Goal: Task Accomplishment & Management: Complete application form

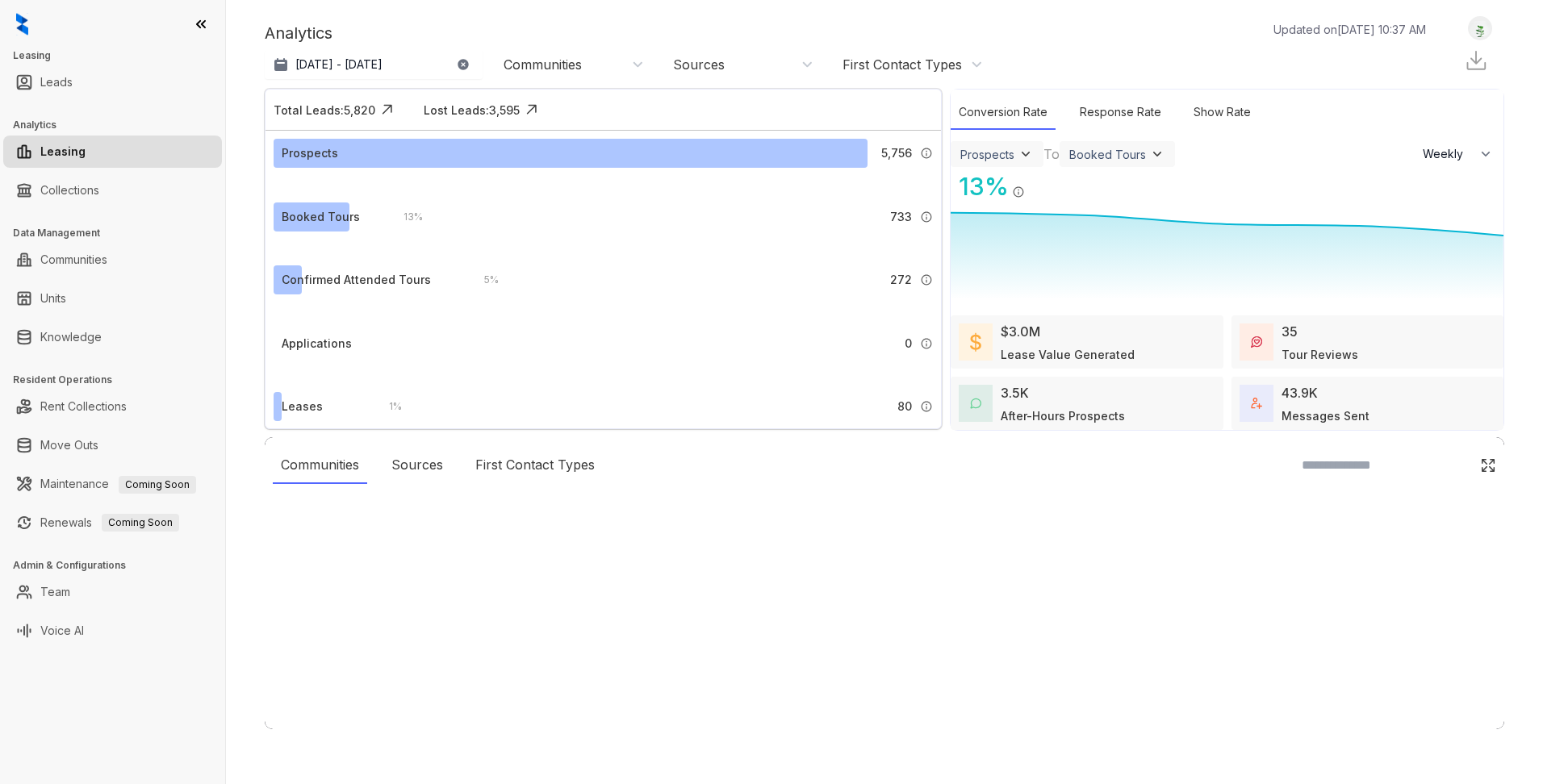
select select "******"
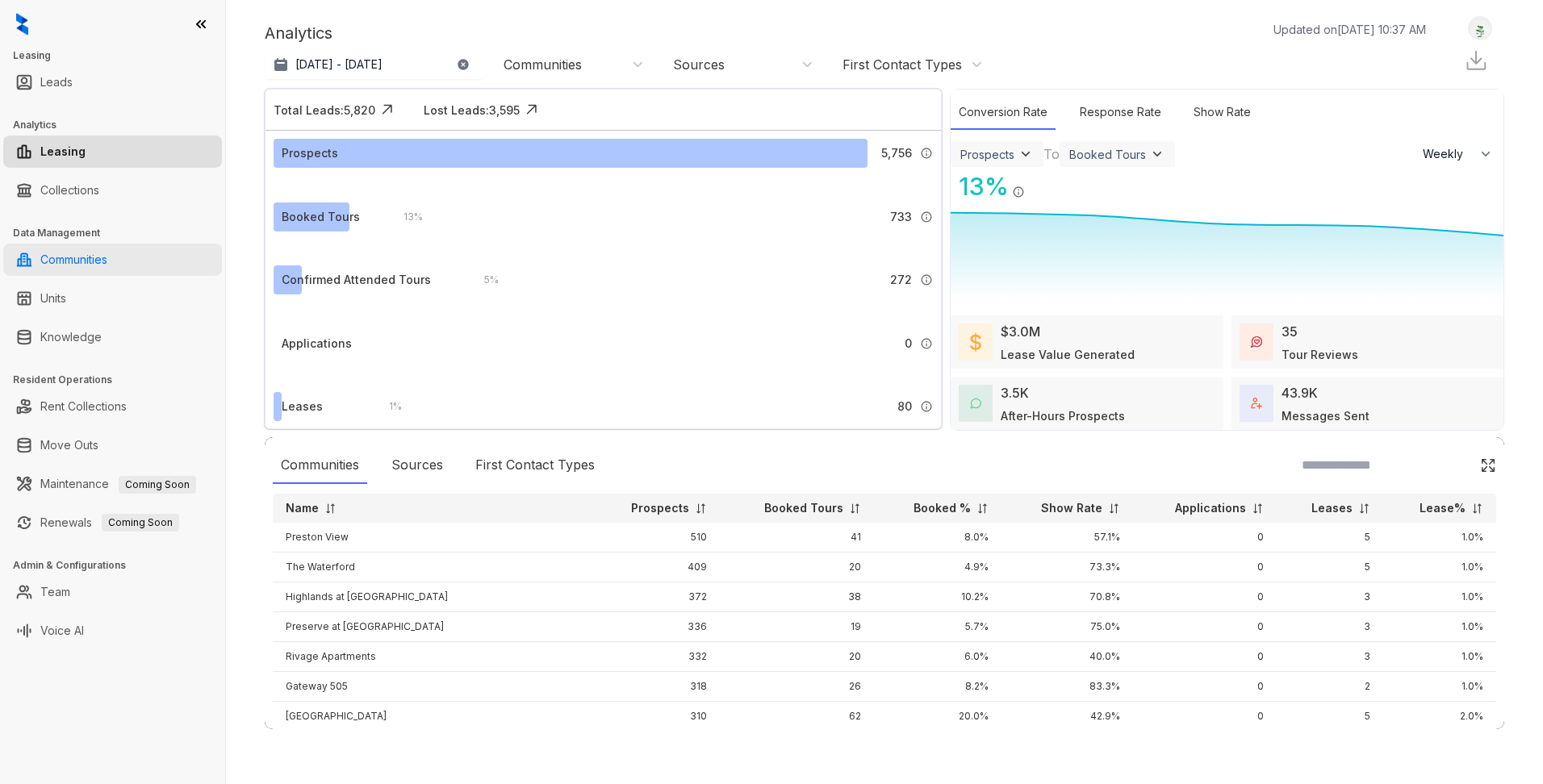
click at [107, 265] on link "Communities" at bounding box center [74, 259] width 67 height 32
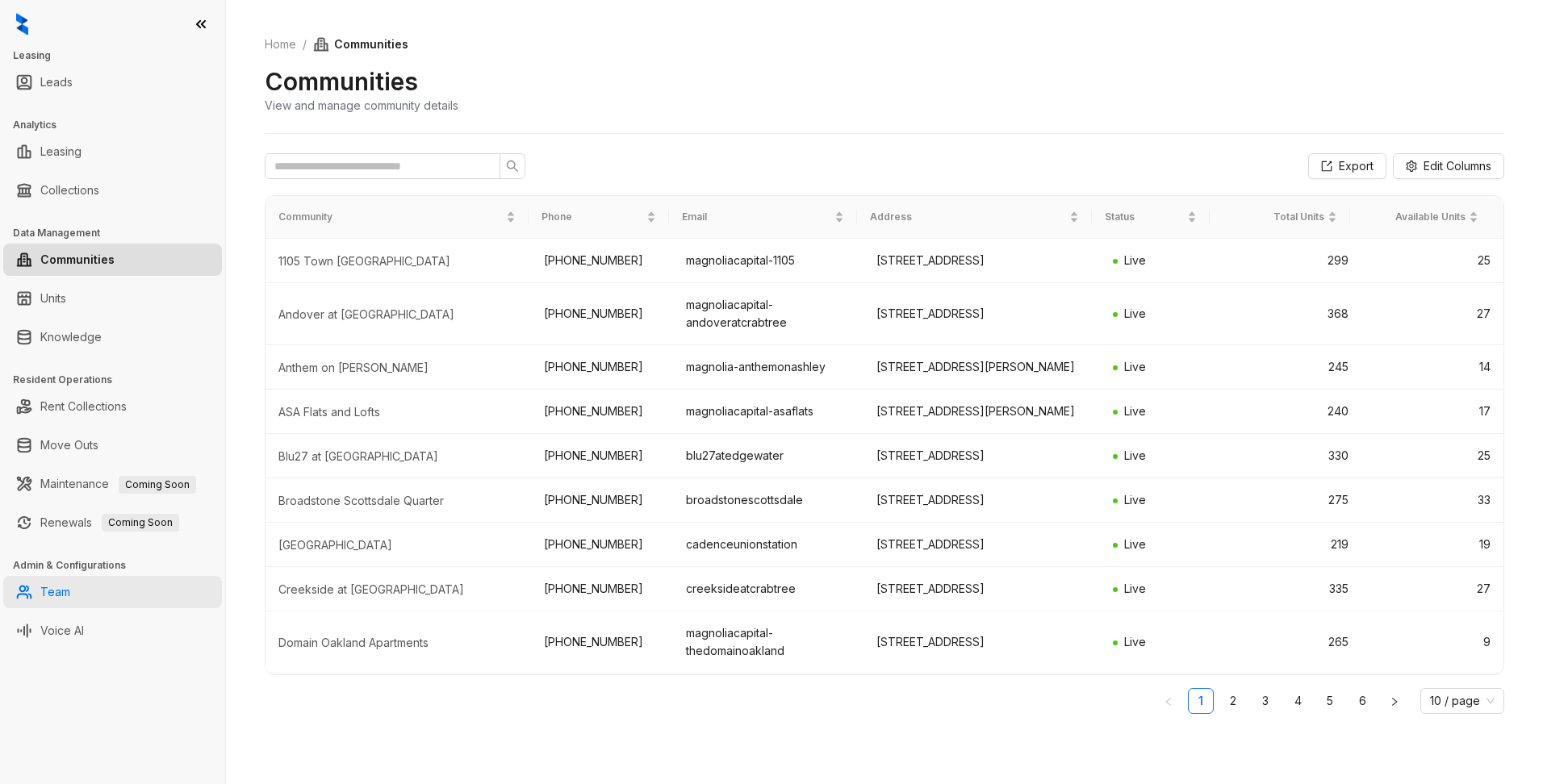
click at [60, 598] on link "Team" at bounding box center [55, 592] width 30 height 32
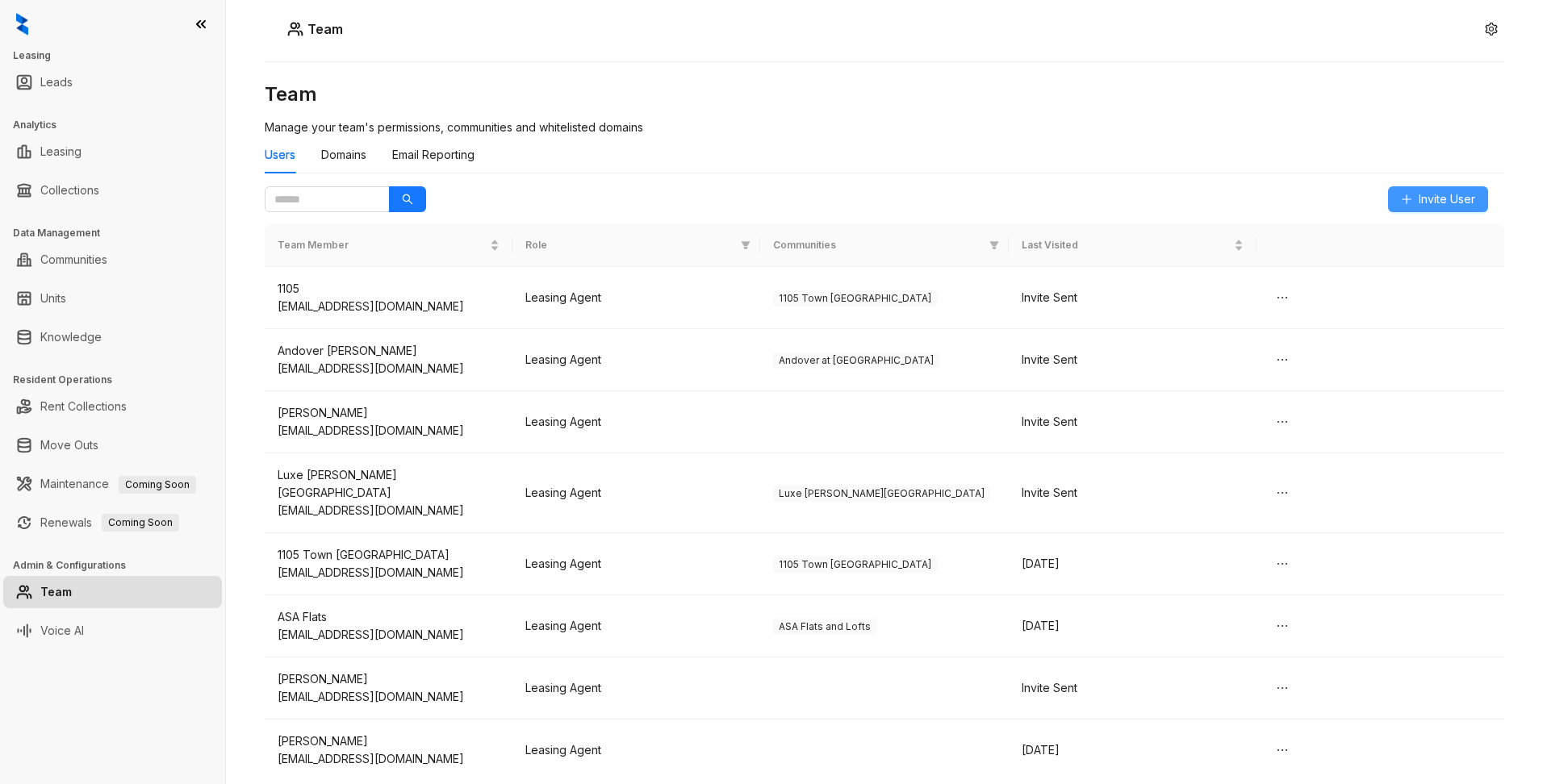
click at [1429, 200] on span "Invite User" at bounding box center [1446, 199] width 56 height 18
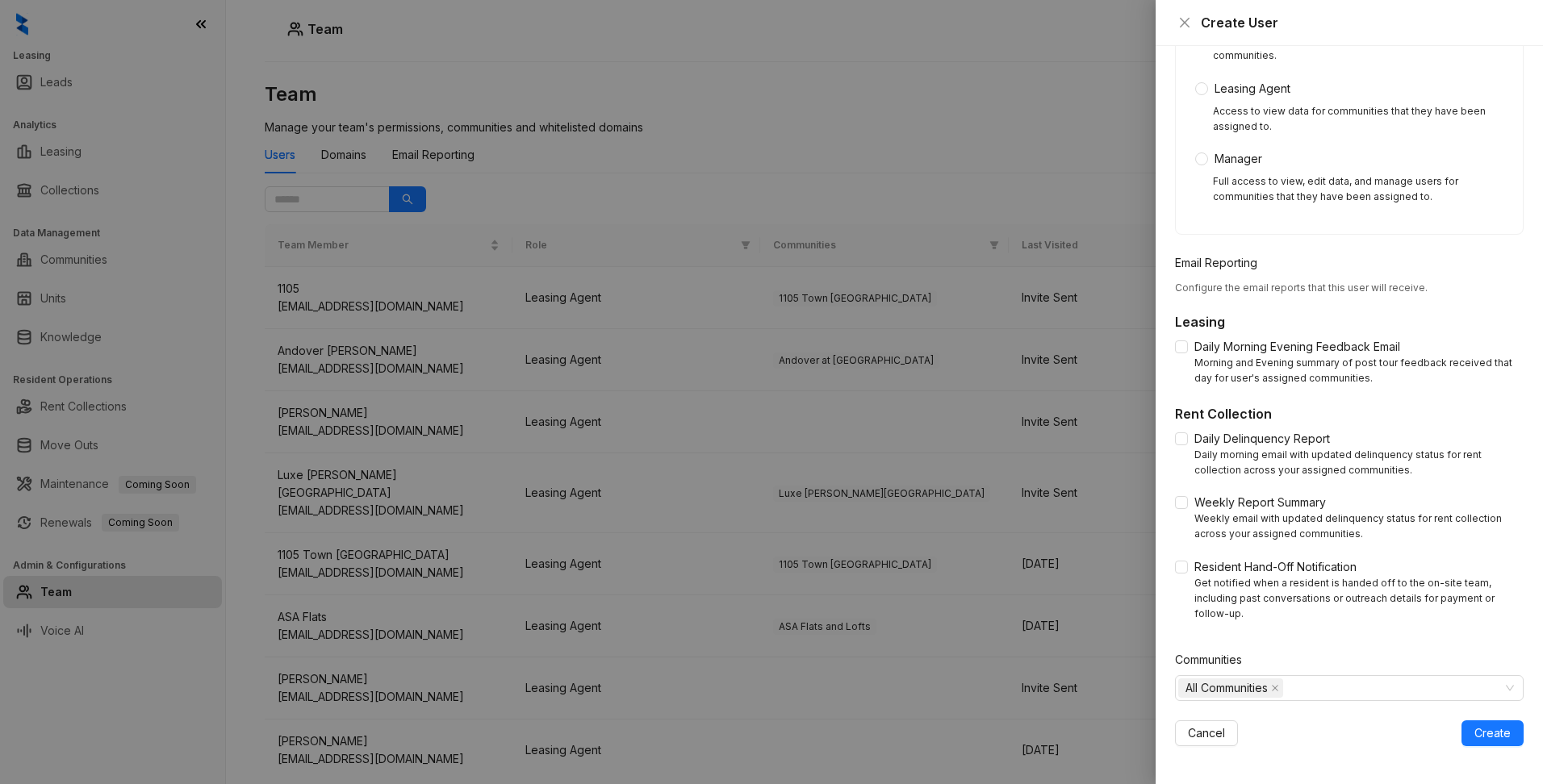
scroll to position [269, 0]
click at [1189, 690] on span "All Communities" at bounding box center [1227, 687] width 82 height 18
click at [1187, 717] on icon "caret-down" at bounding box center [1188, 721] width 8 height 8
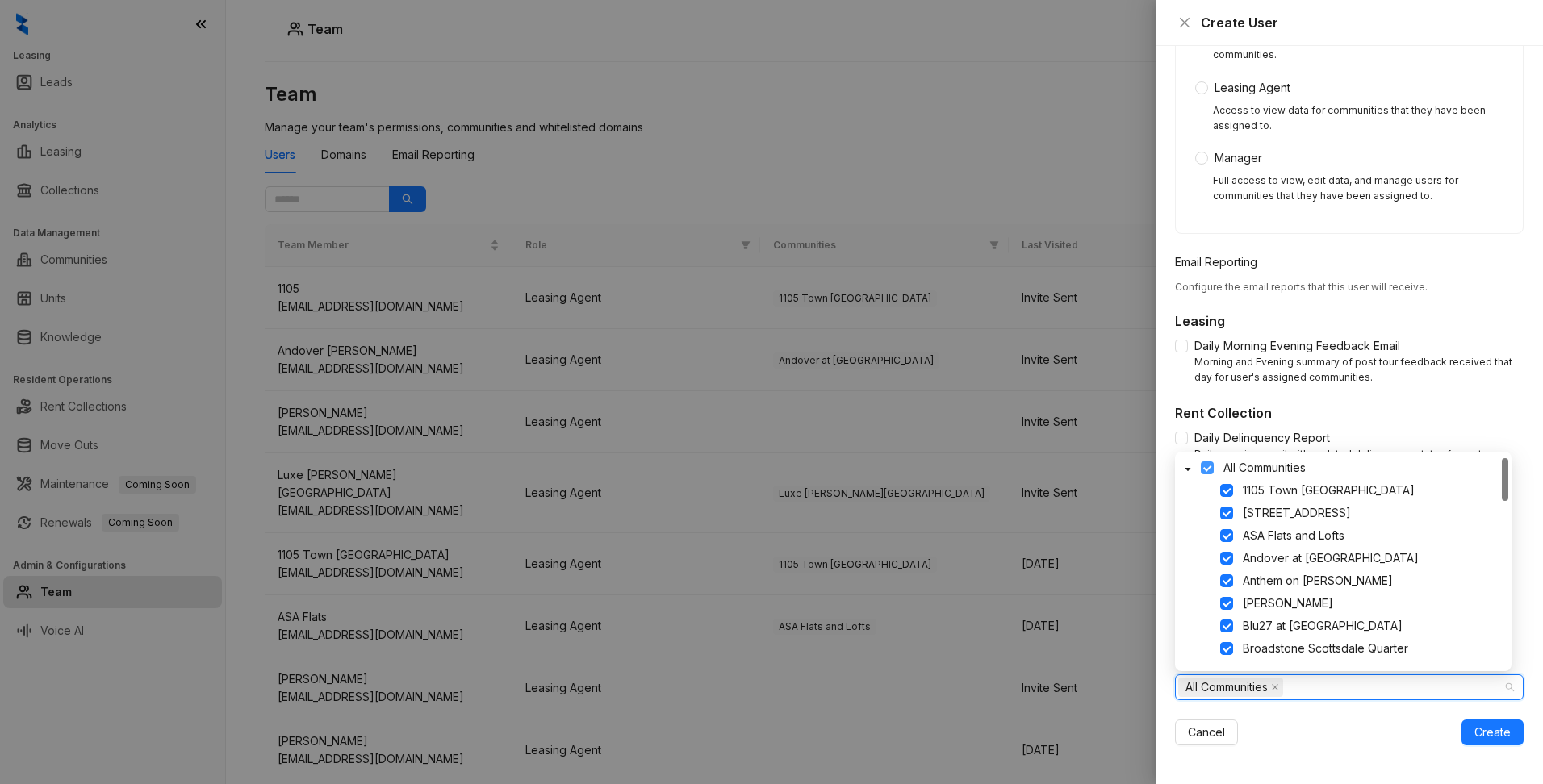
click at [1203, 465] on span at bounding box center [1206, 468] width 13 height 13
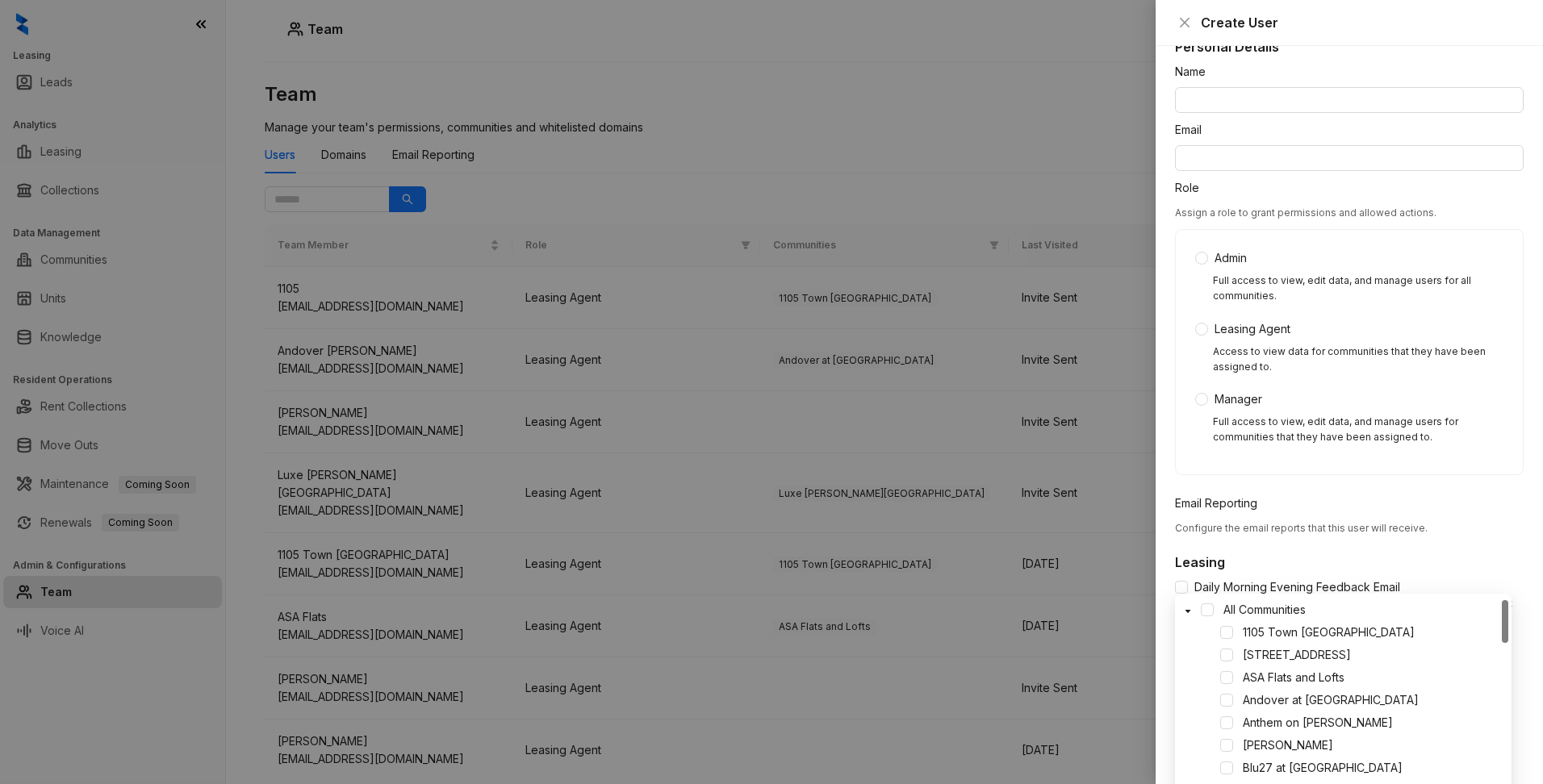
scroll to position [28, 0]
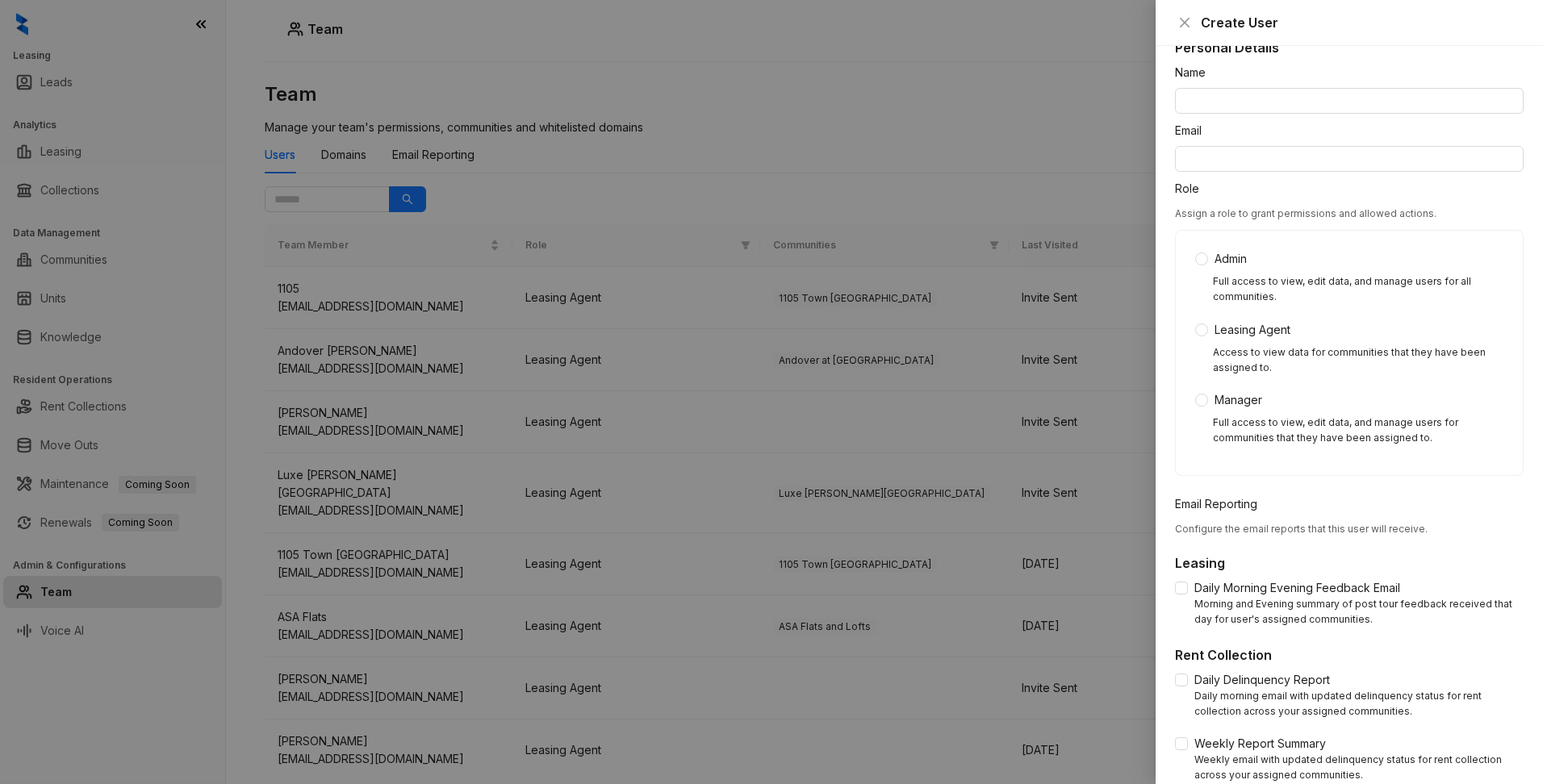
click at [983, 155] on div at bounding box center [772, 392] width 1543 height 784
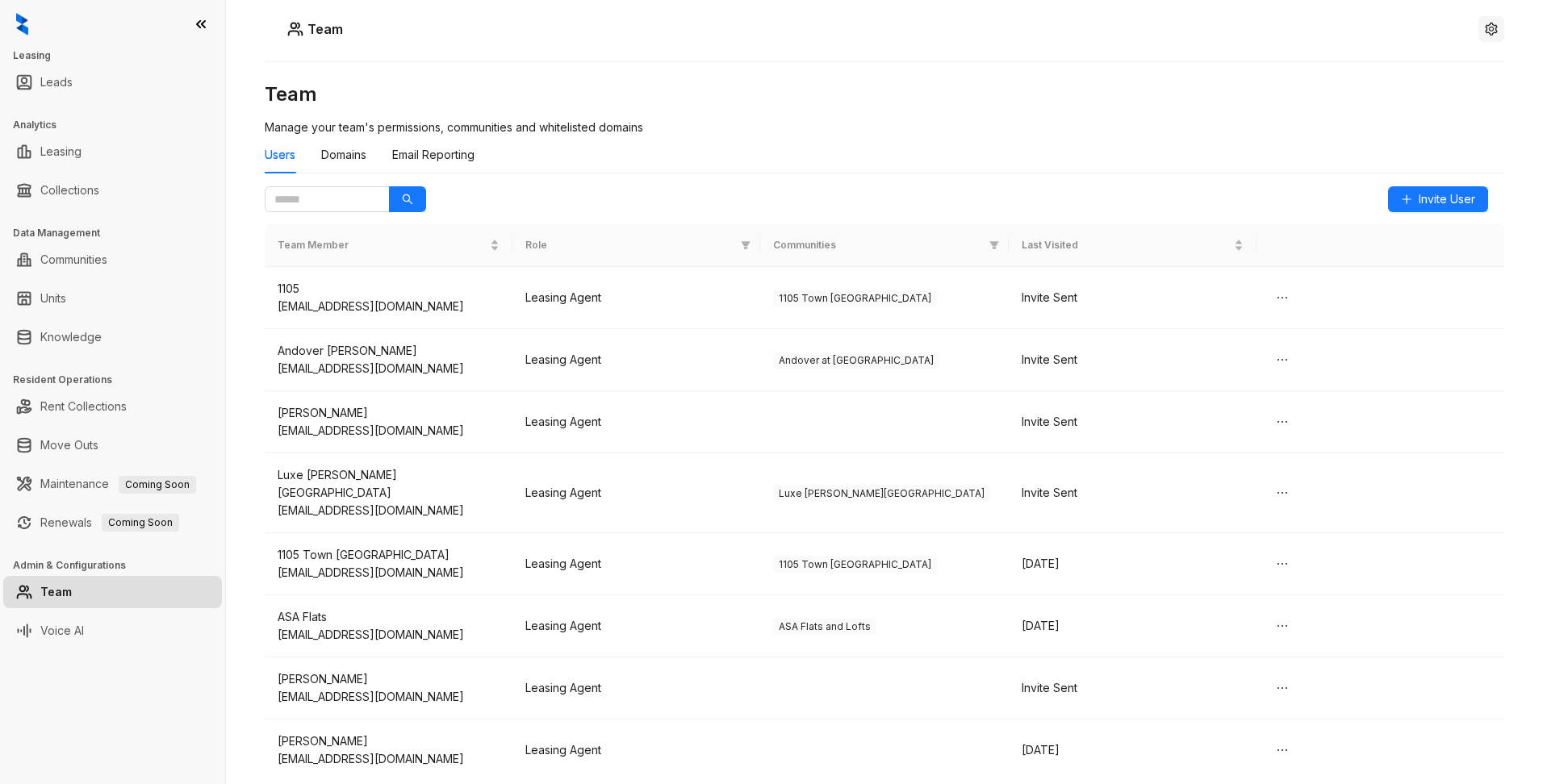
click at [1486, 23] on icon "setting" at bounding box center [1490, 29] width 13 height 13
click at [1494, 76] on span "Logout" at bounding box center [1491, 74] width 37 height 18
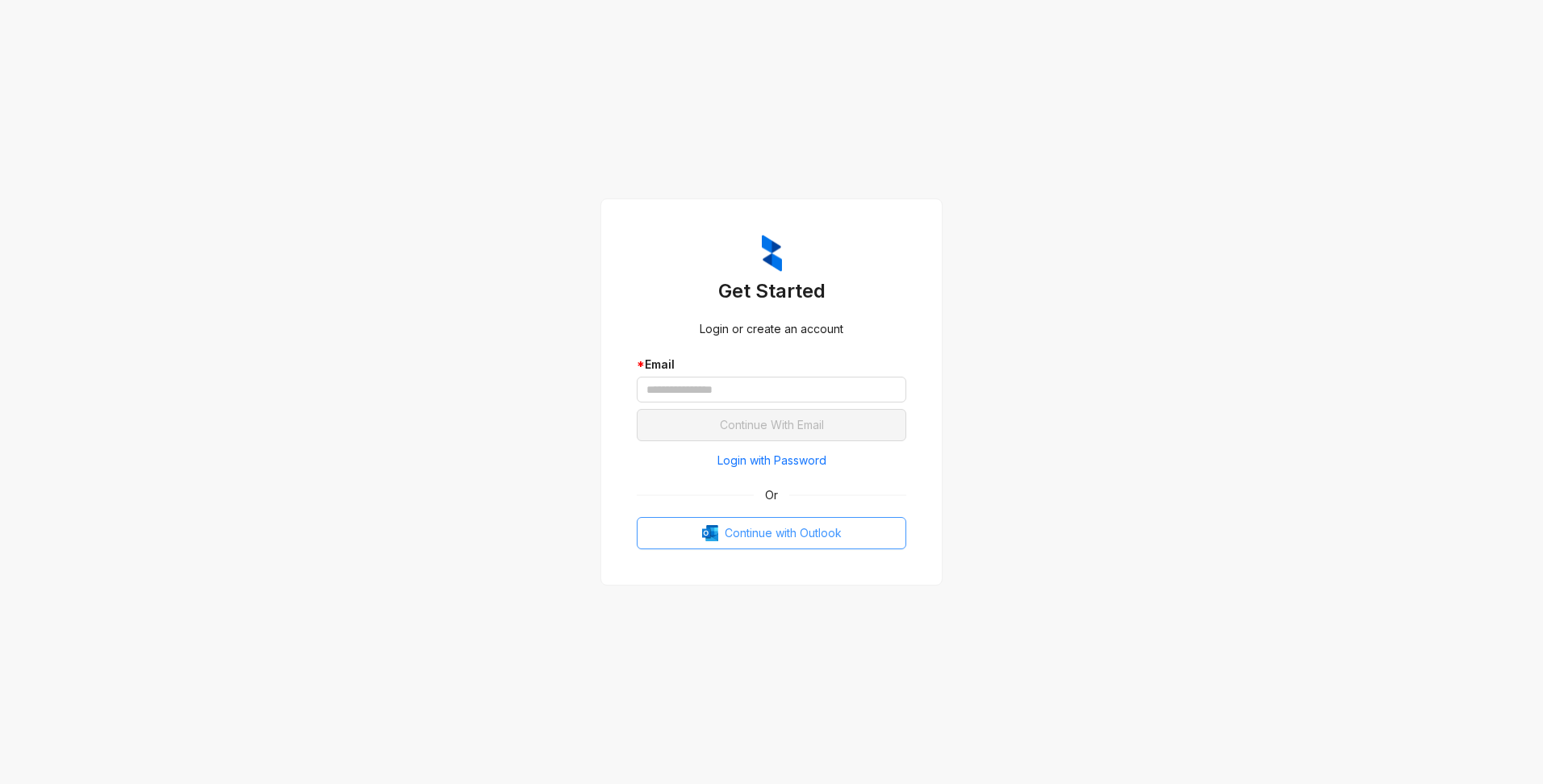
click at [739, 541] on span "Continue with Outlook" at bounding box center [782, 533] width 117 height 18
click at [755, 465] on span "Login with Password" at bounding box center [772, 460] width 109 height 18
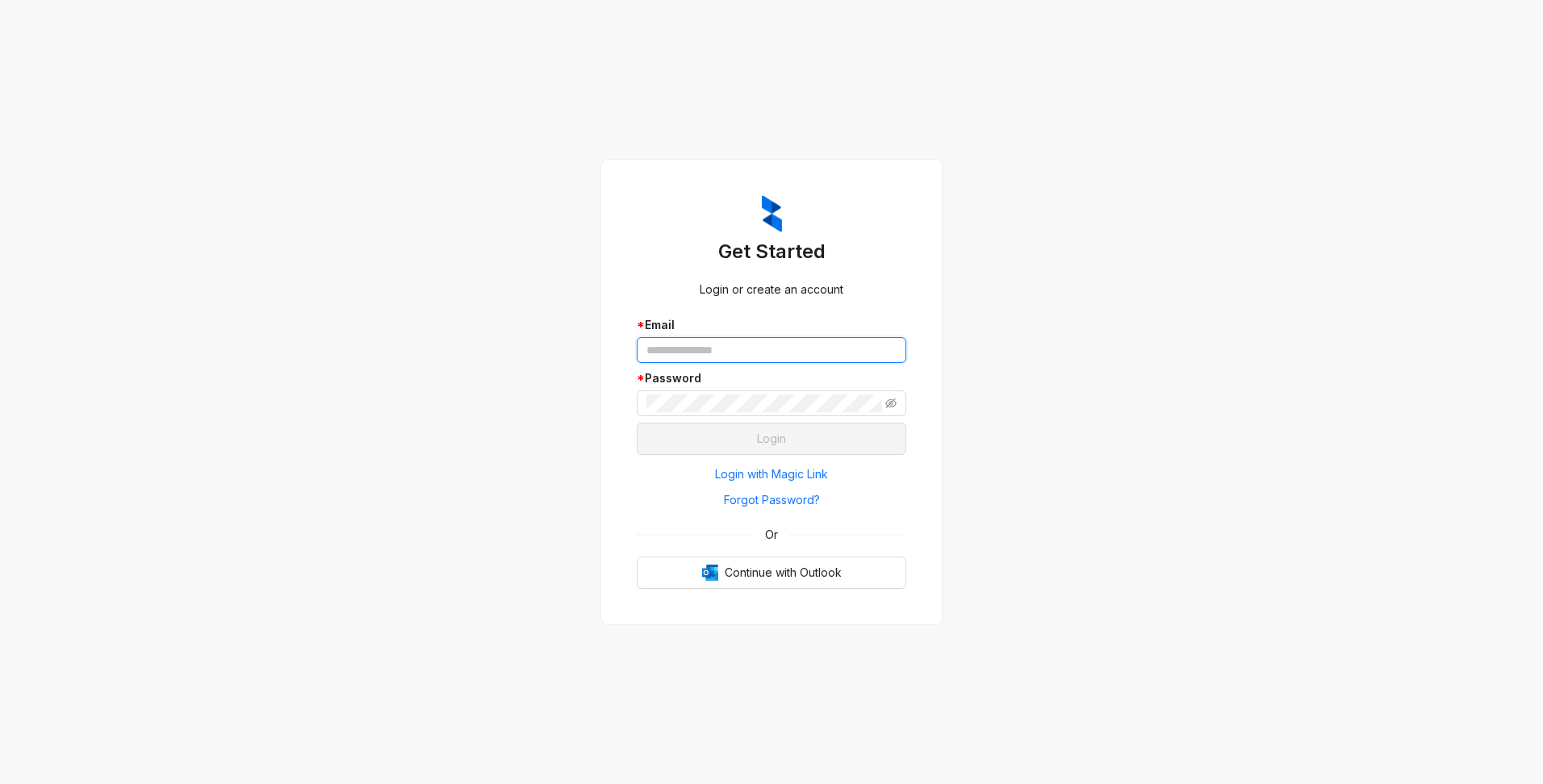
type input "**********"
click at [653, 358] on input "**********" at bounding box center [771, 350] width 269 height 26
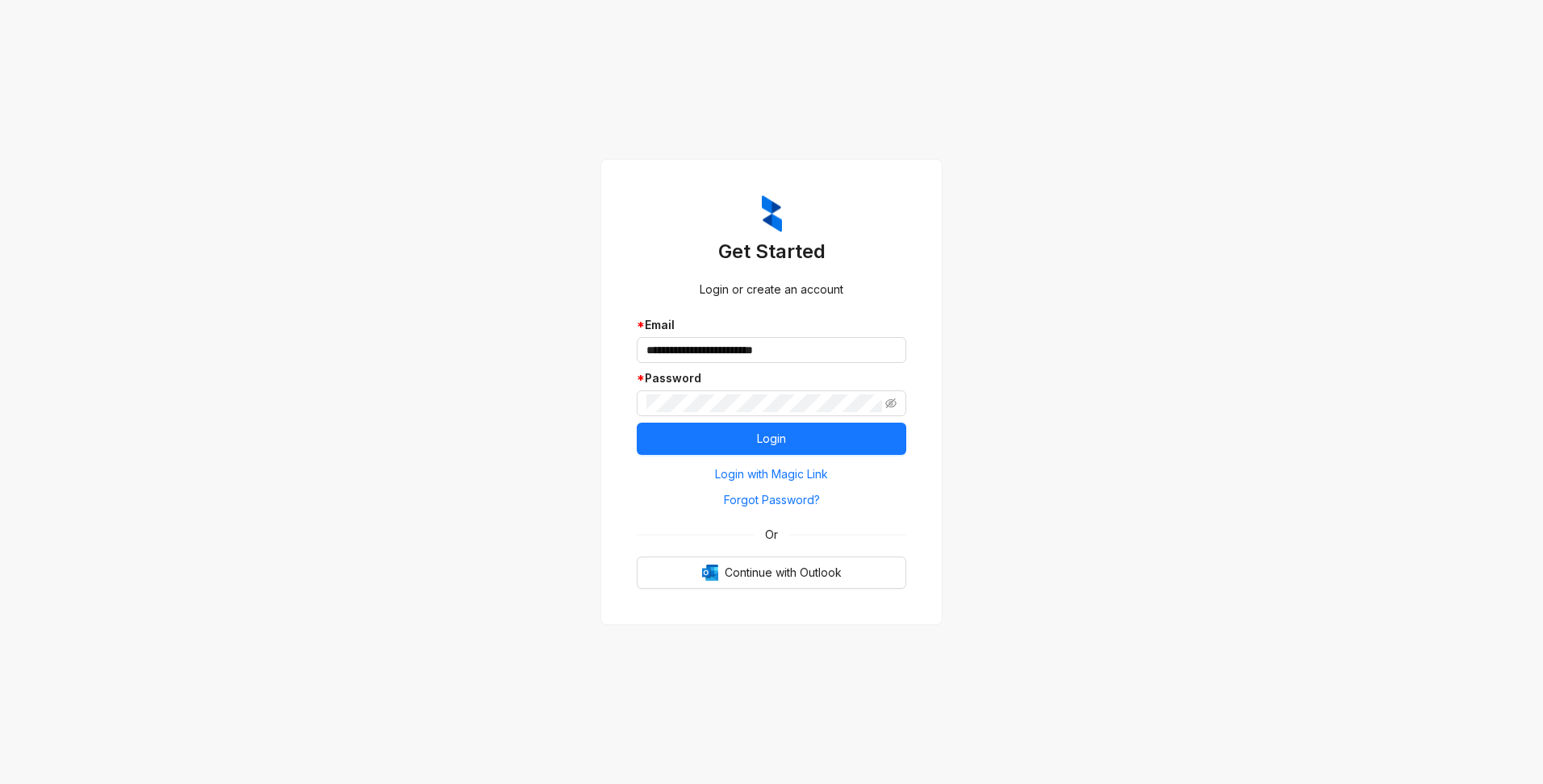
click at [586, 365] on div "**********" at bounding box center [772, 392] width 1543 height 784
click at [893, 403] on icon "eye-invisible" at bounding box center [890, 403] width 11 height 11
click at [834, 431] on button "Login" at bounding box center [771, 439] width 269 height 32
click at [692, 444] on button "Login" at bounding box center [771, 439] width 269 height 32
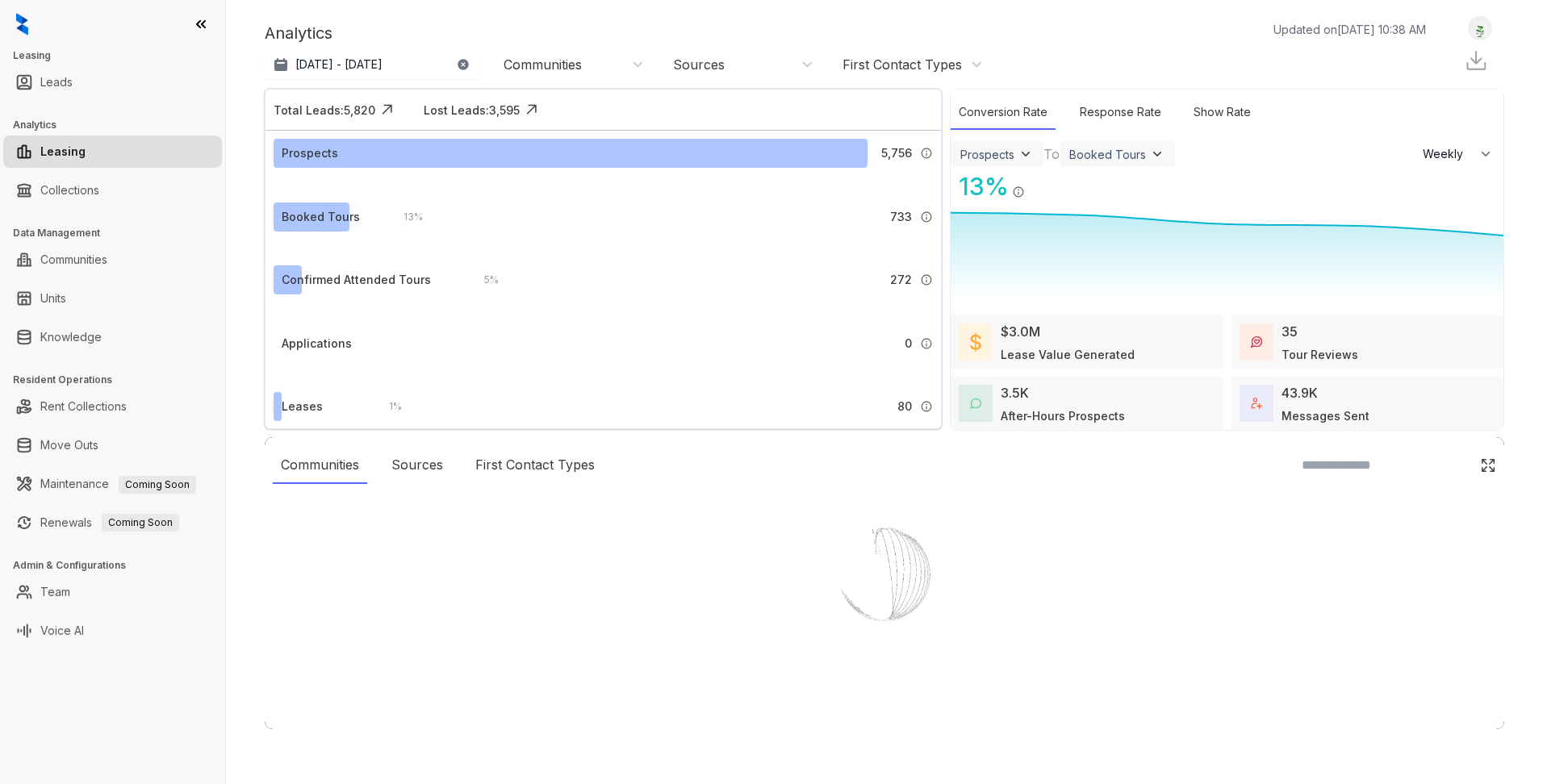
select select "******"
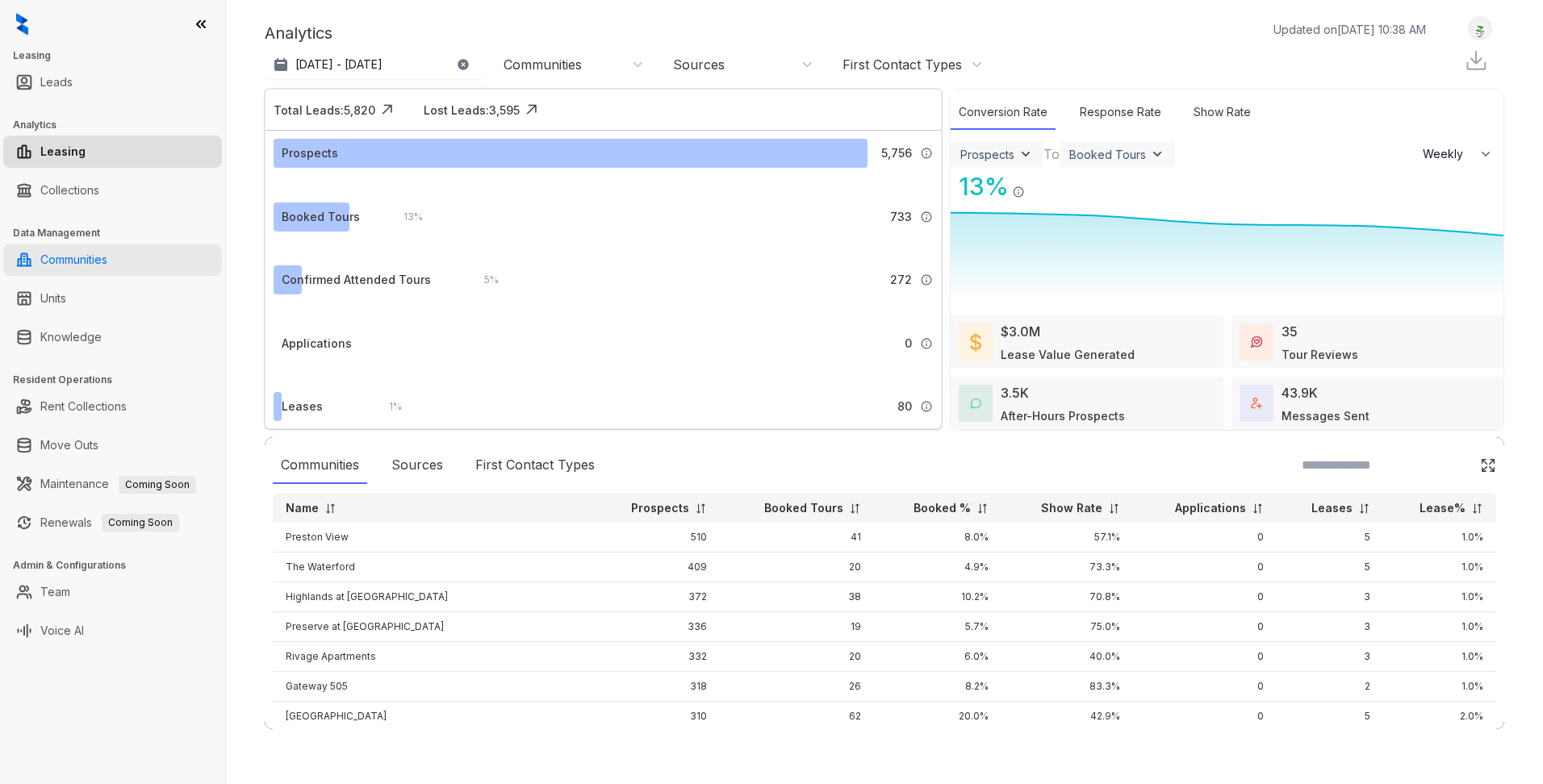
click at [92, 259] on link "Communities" at bounding box center [74, 259] width 67 height 32
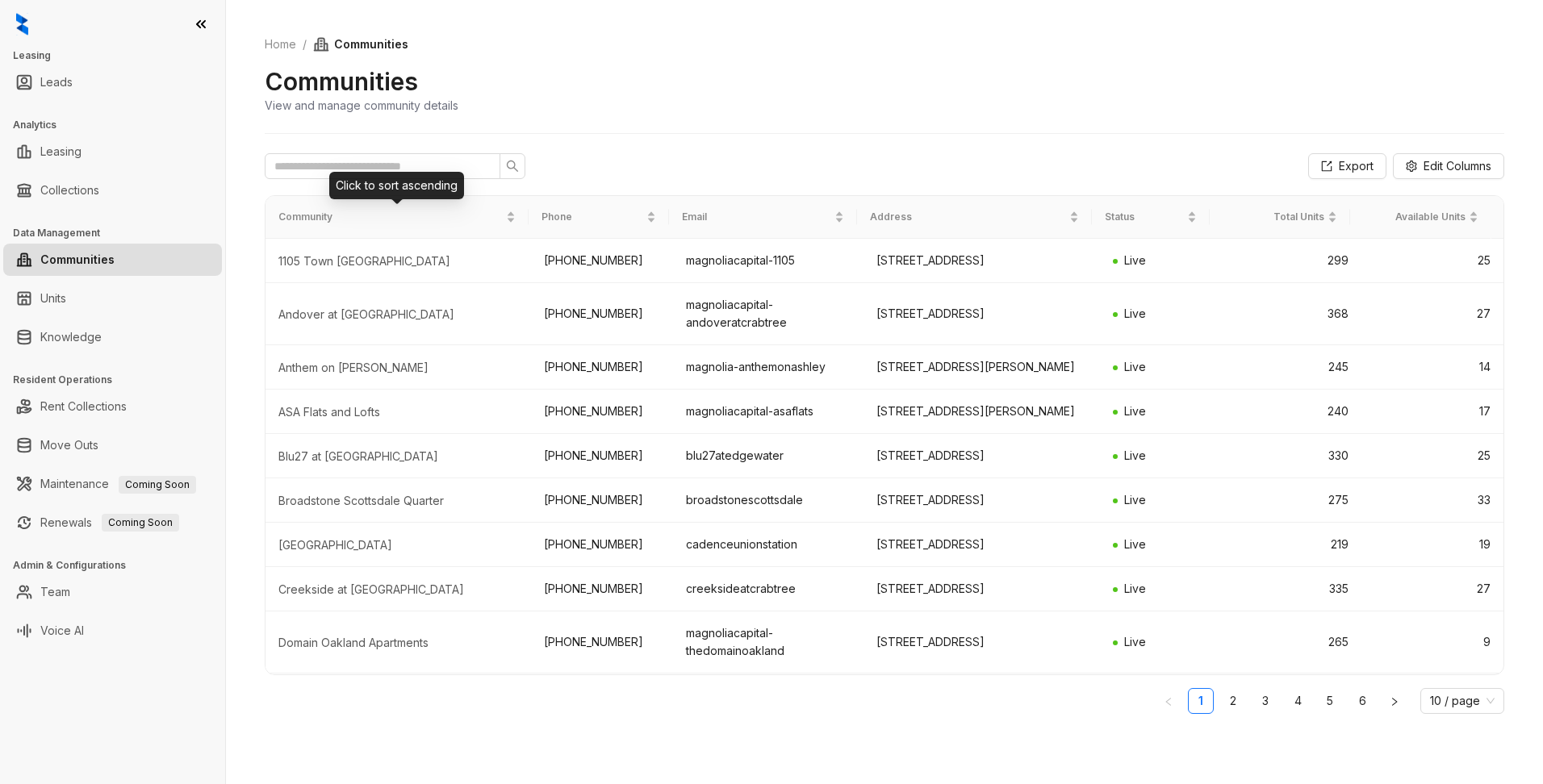
click at [346, 172] on div "Click to sort ascending" at bounding box center [396, 186] width 135 height 28
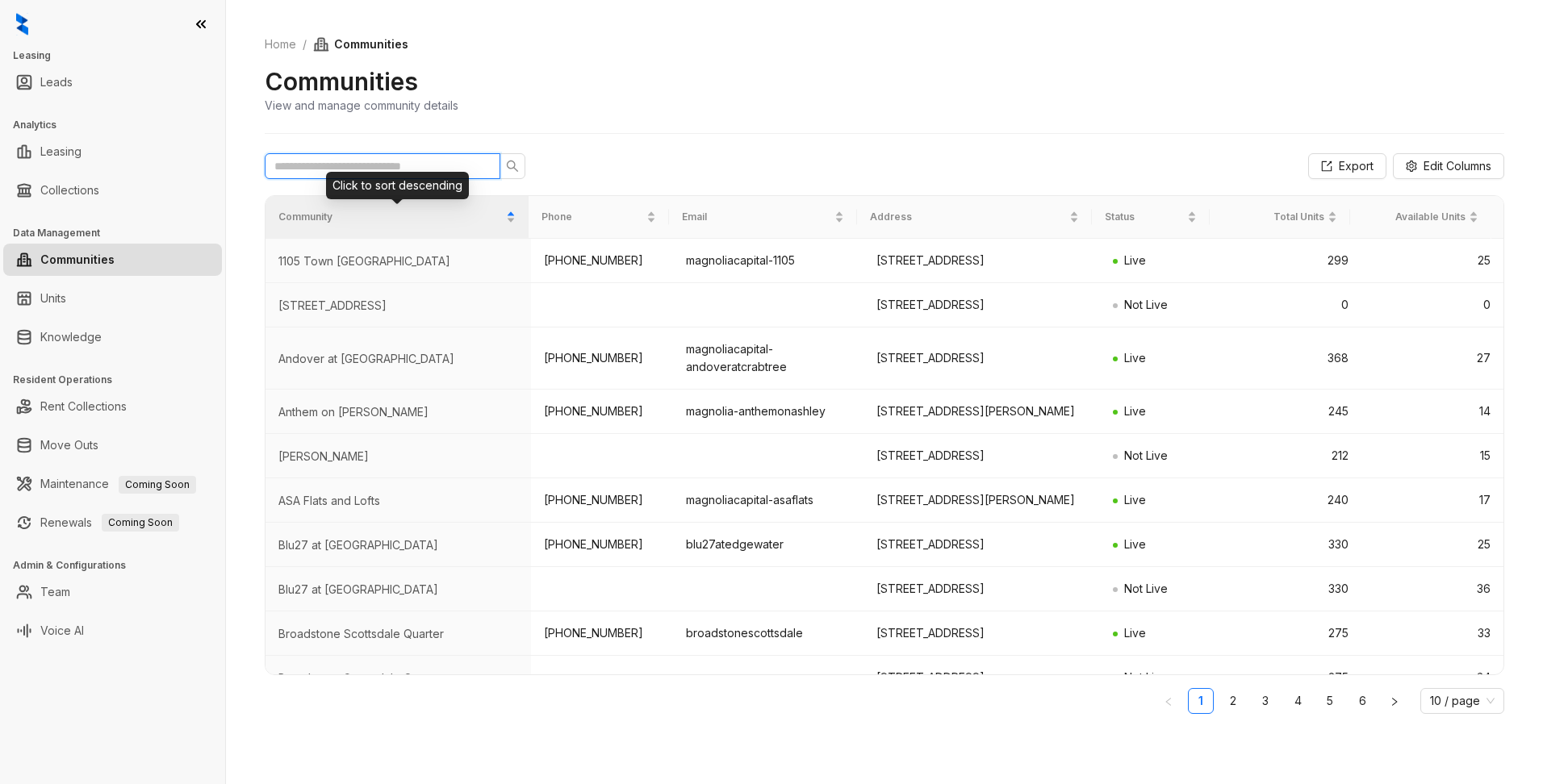
click at [329, 159] on input "text" at bounding box center [376, 165] width 203 height 18
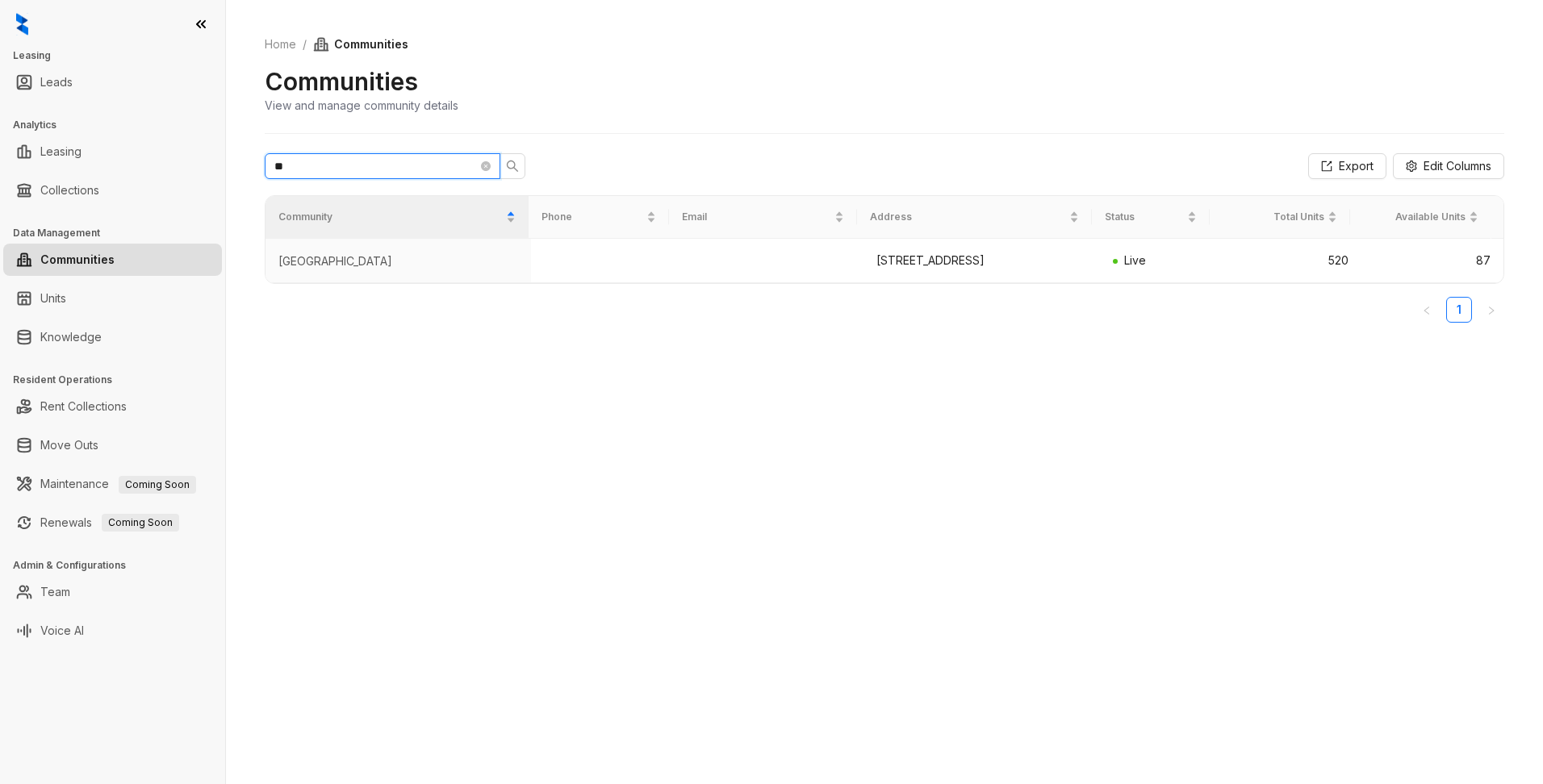
type input "*"
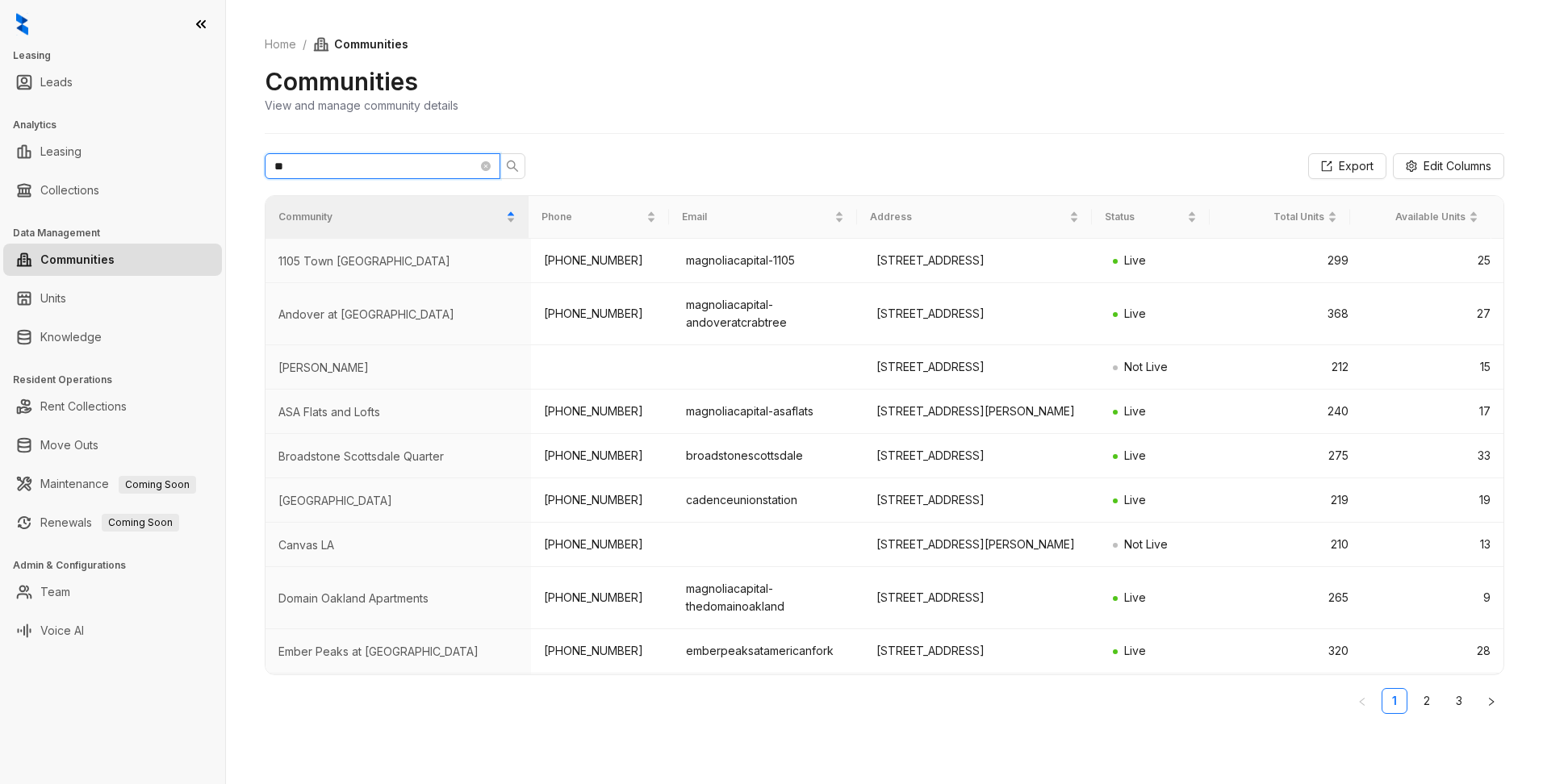
type input "*"
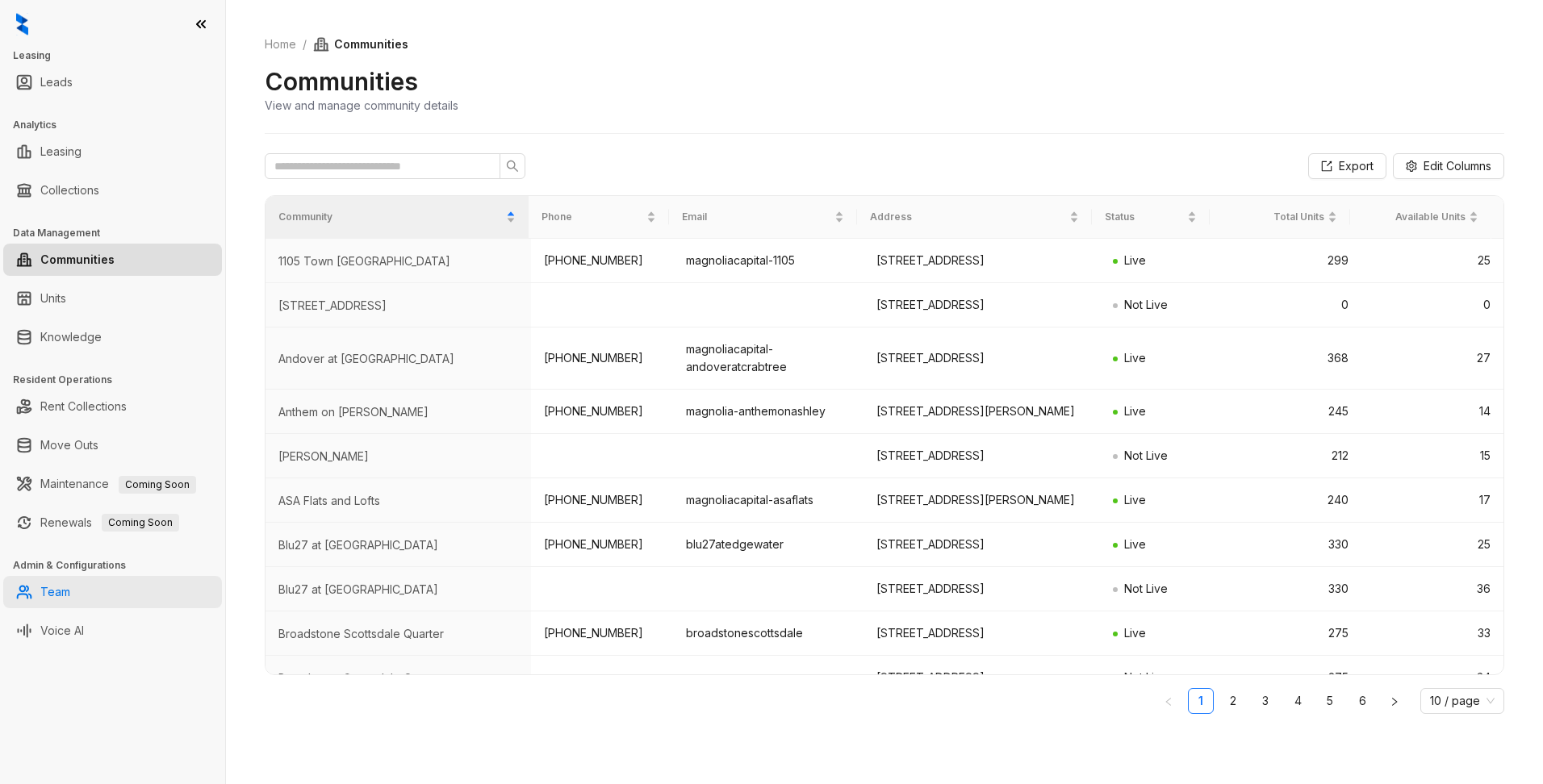
click at [71, 596] on link "Team" at bounding box center [55, 592] width 30 height 32
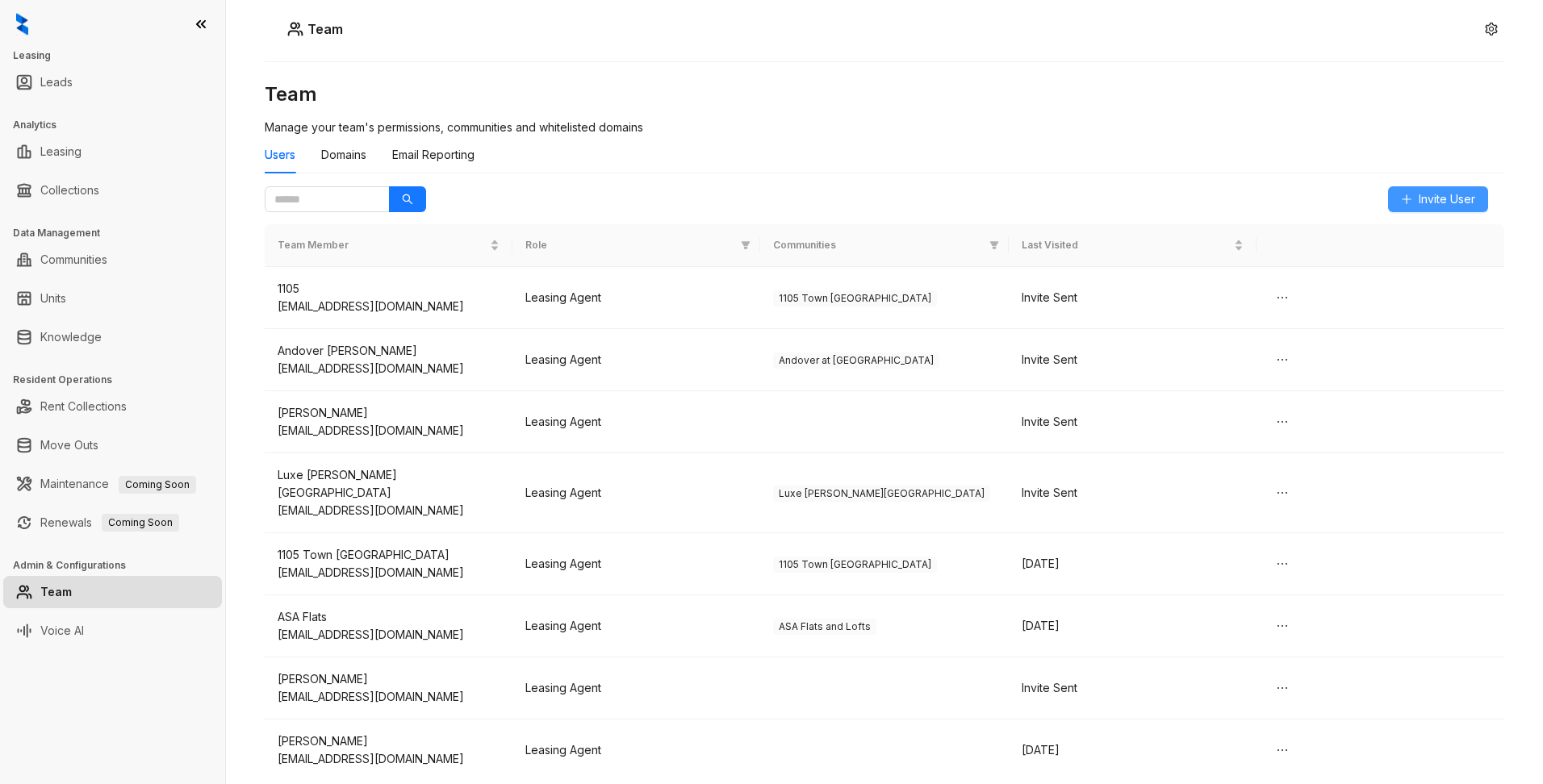
click at [1444, 201] on span "Invite User" at bounding box center [1446, 199] width 56 height 18
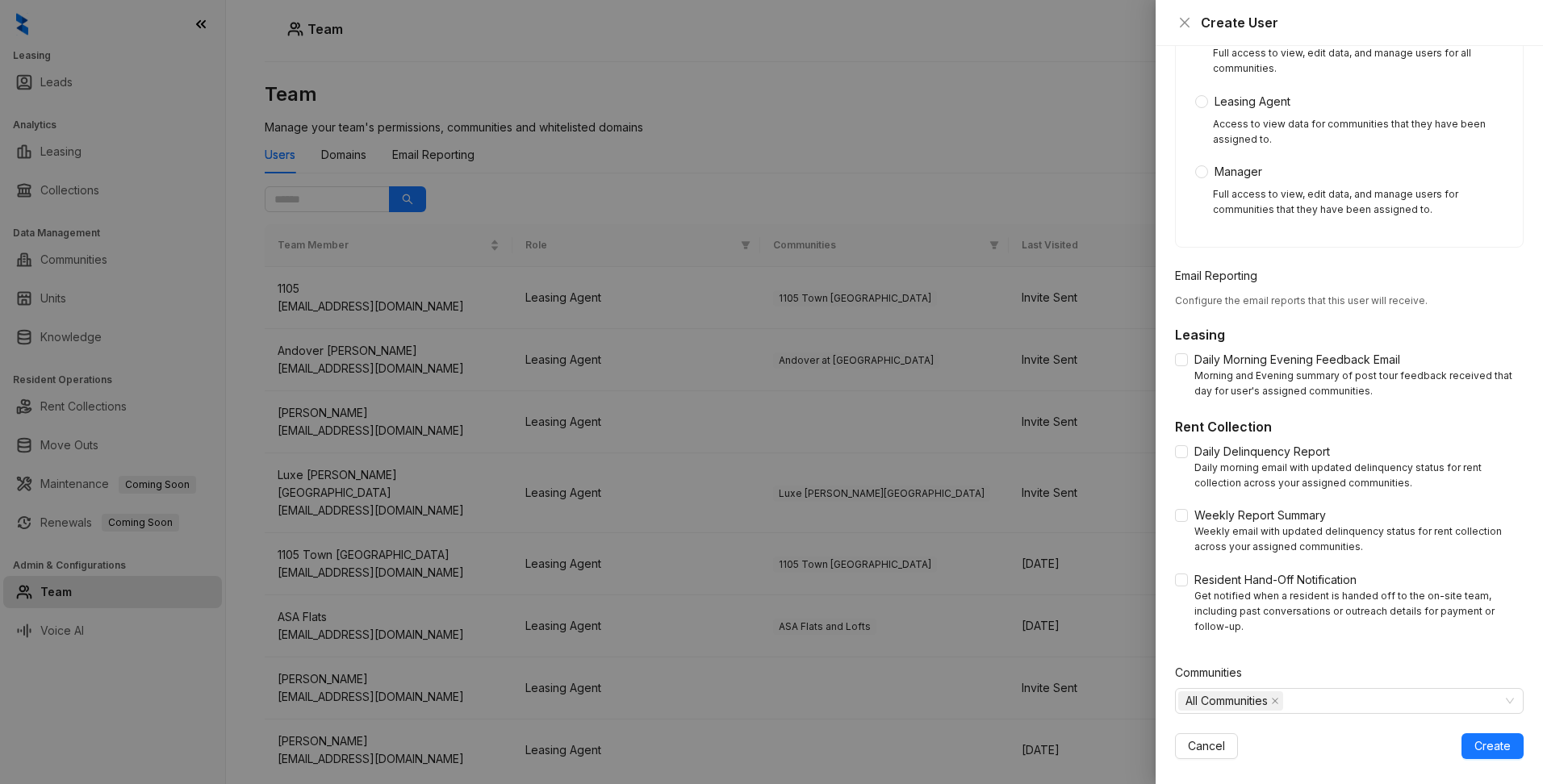
scroll to position [269, 0]
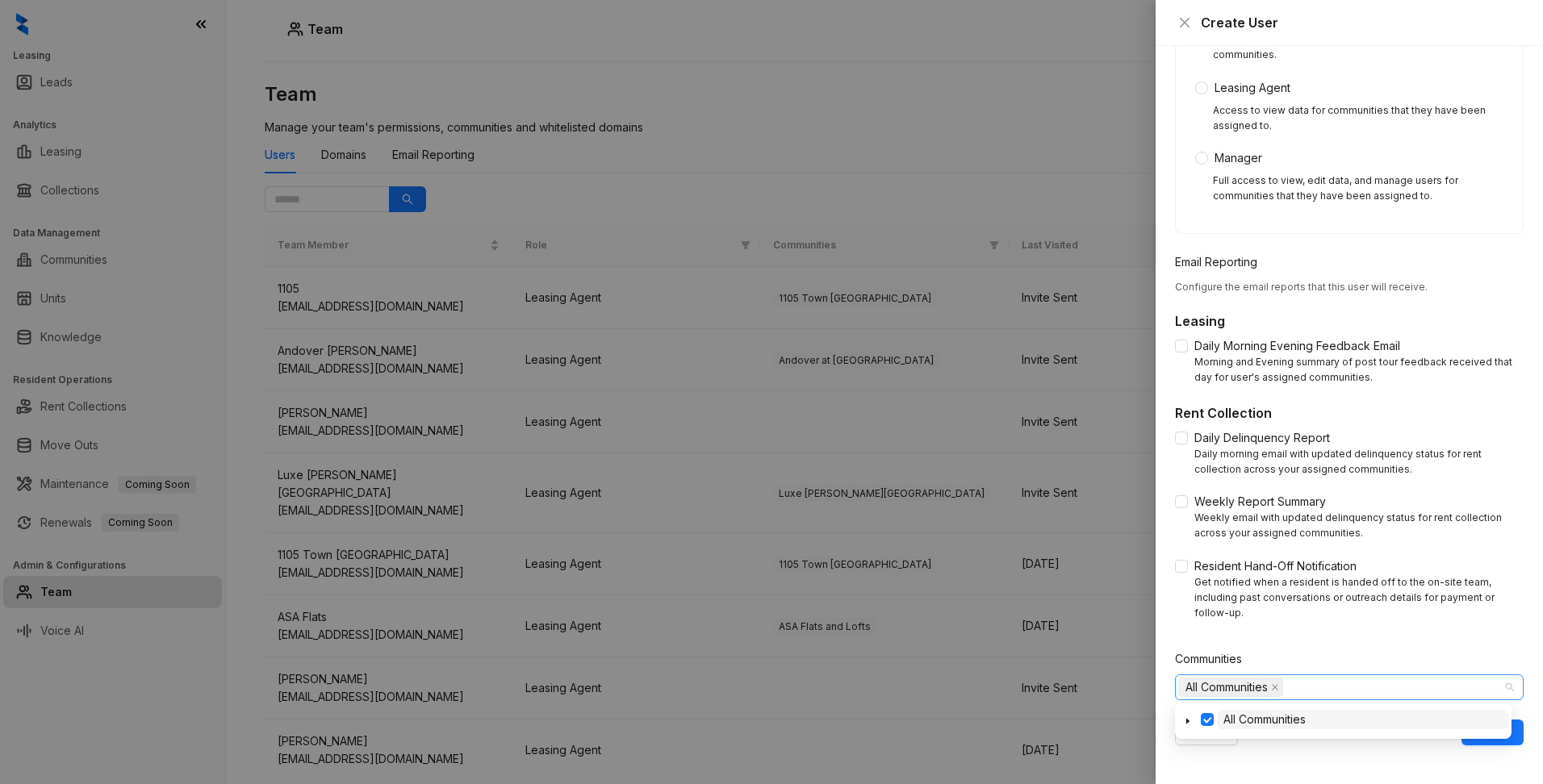
click at [1185, 686] on span "All Communities" at bounding box center [1227, 687] width 82 height 18
click at [1186, 719] on icon "caret-down" at bounding box center [1188, 721] width 3 height 6
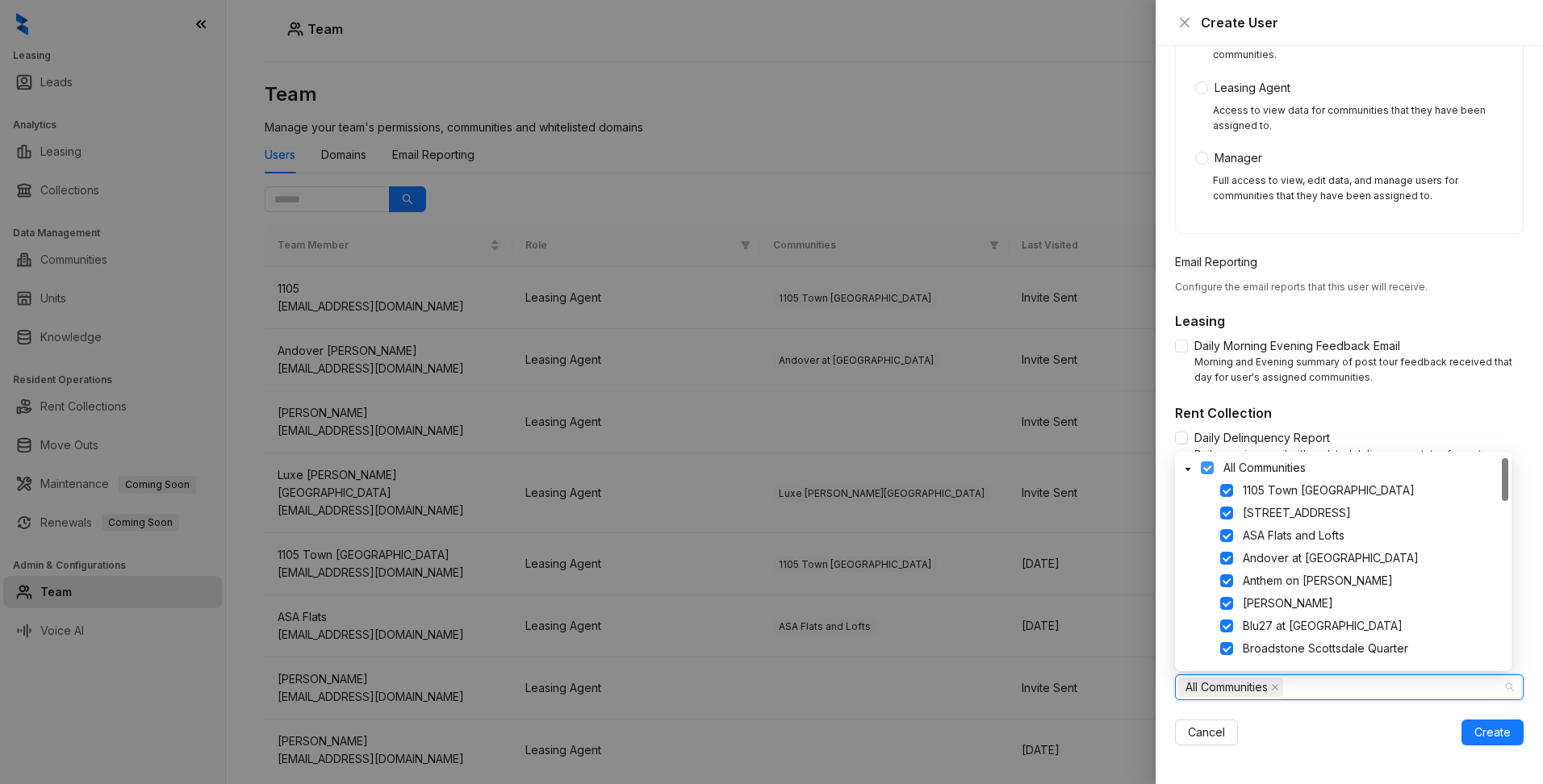
click at [1206, 466] on span at bounding box center [1206, 468] width 13 height 13
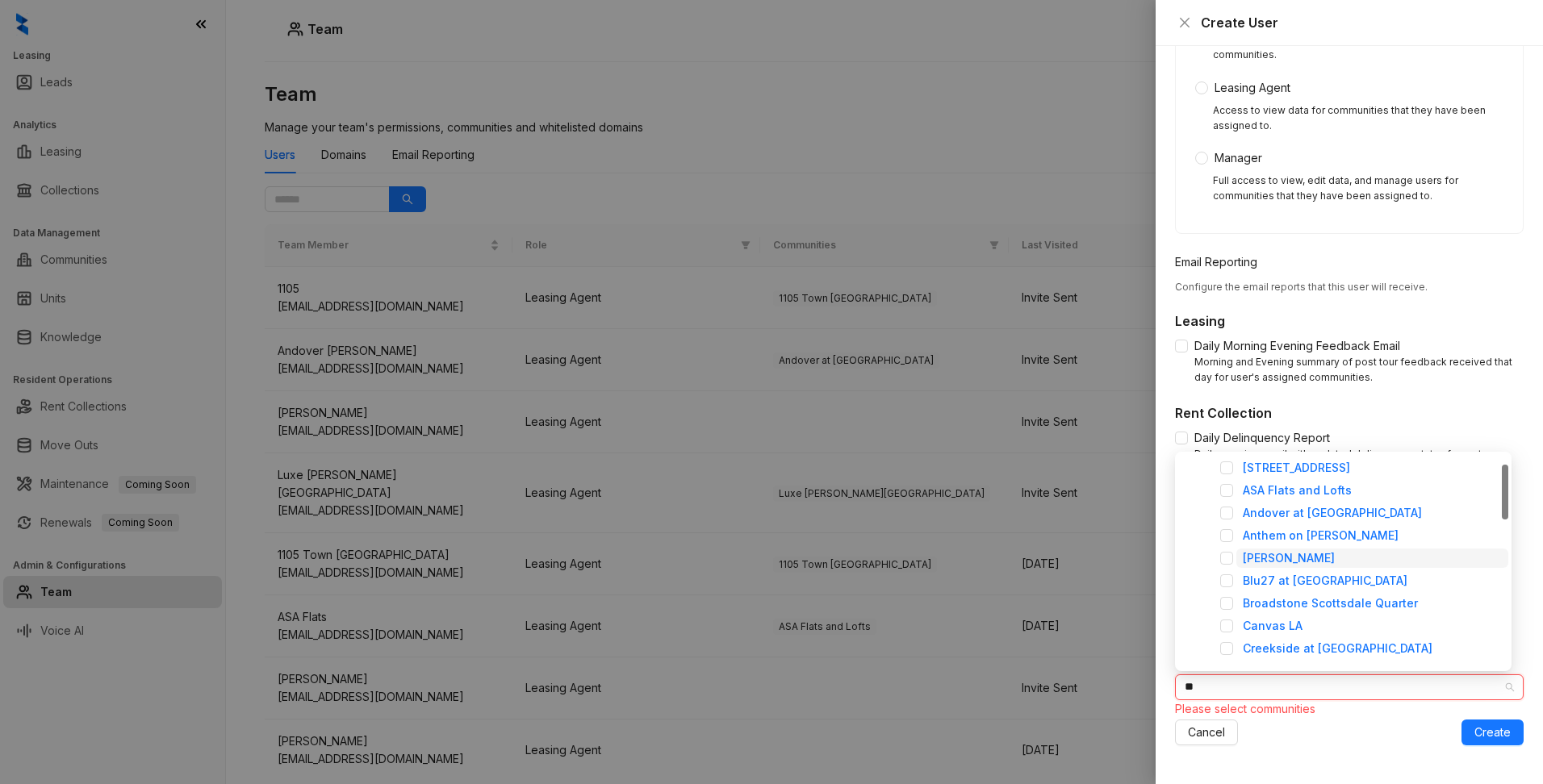
scroll to position [0, 0]
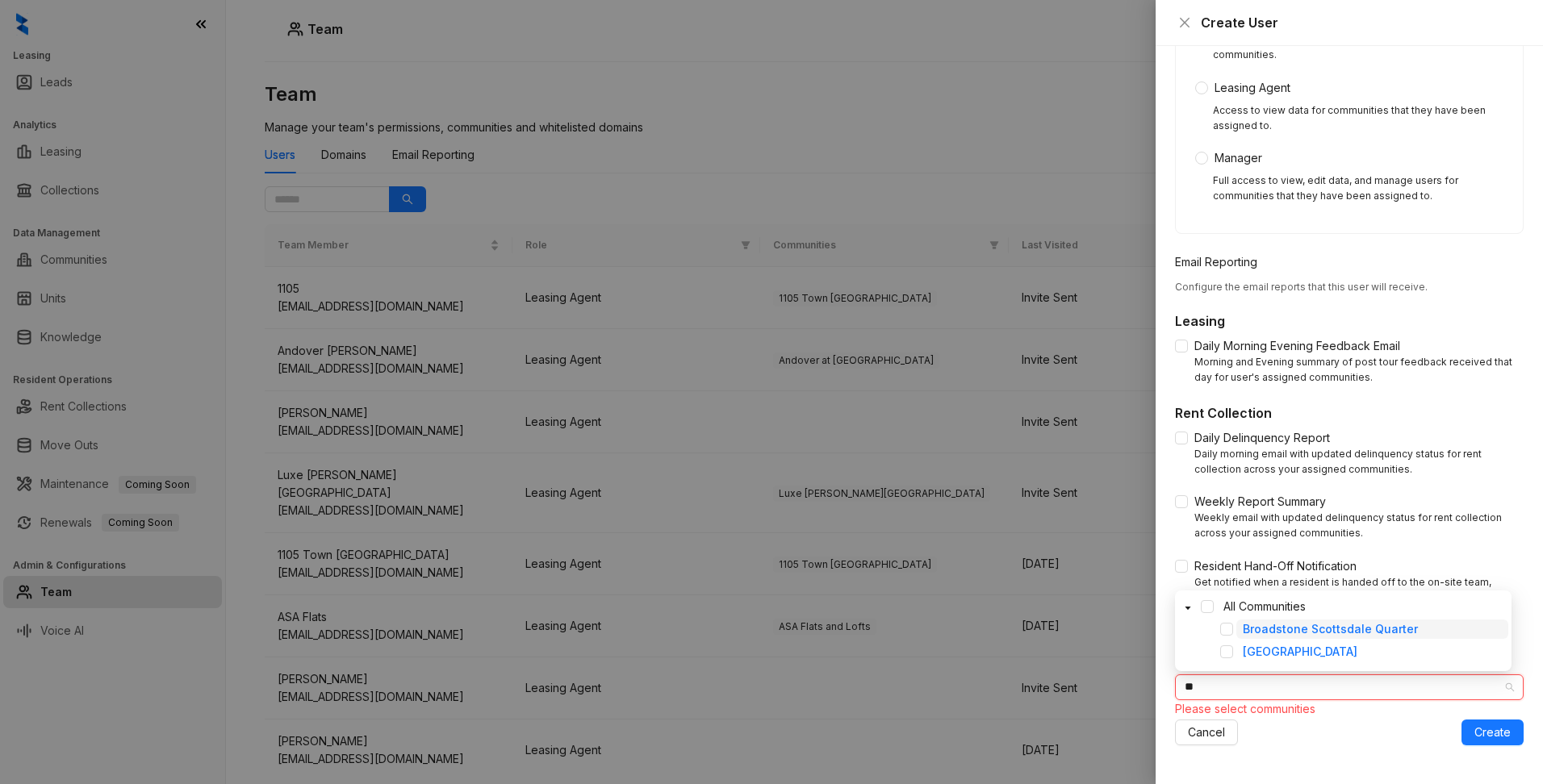
type input "*"
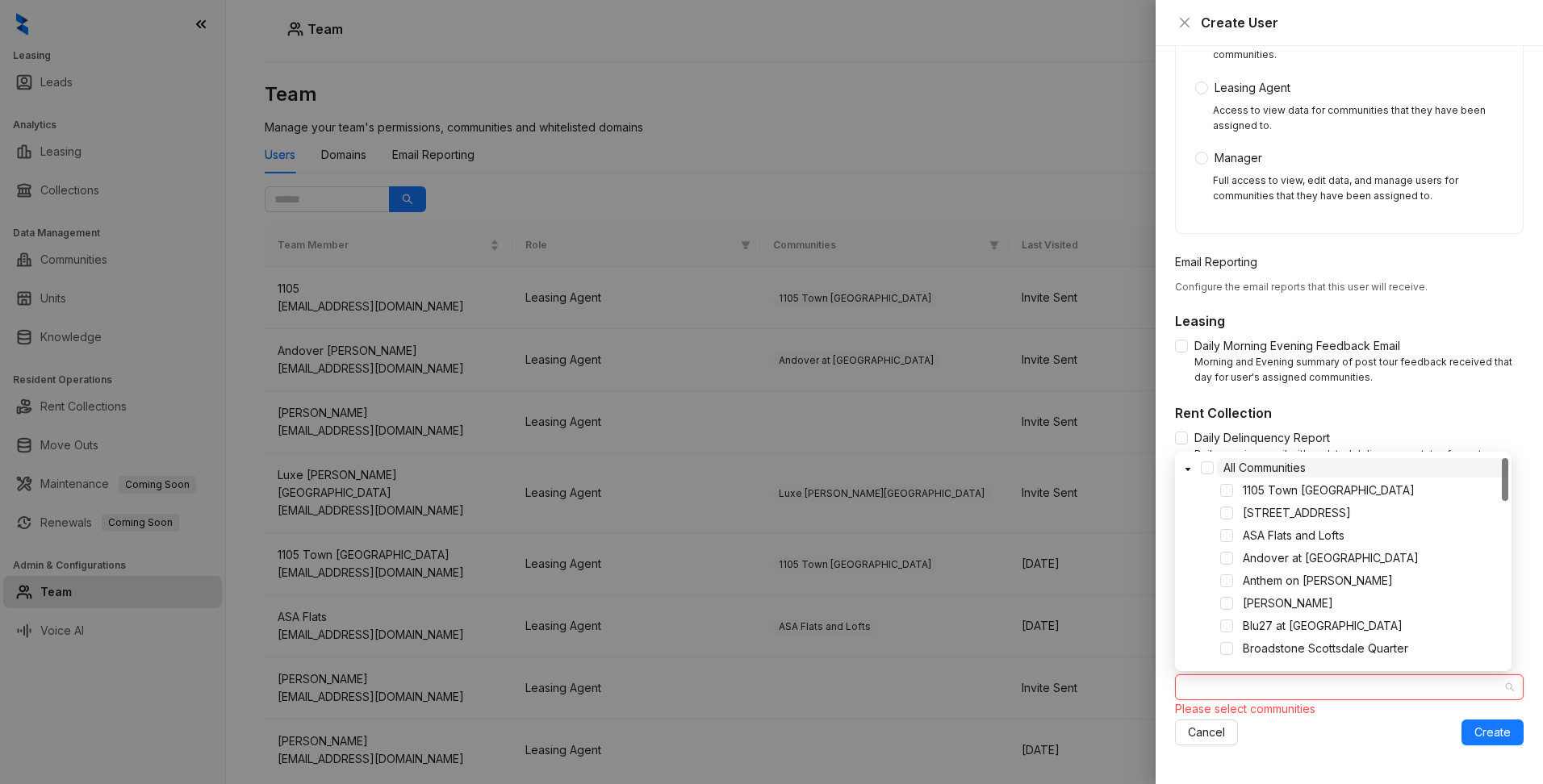
type input "*"
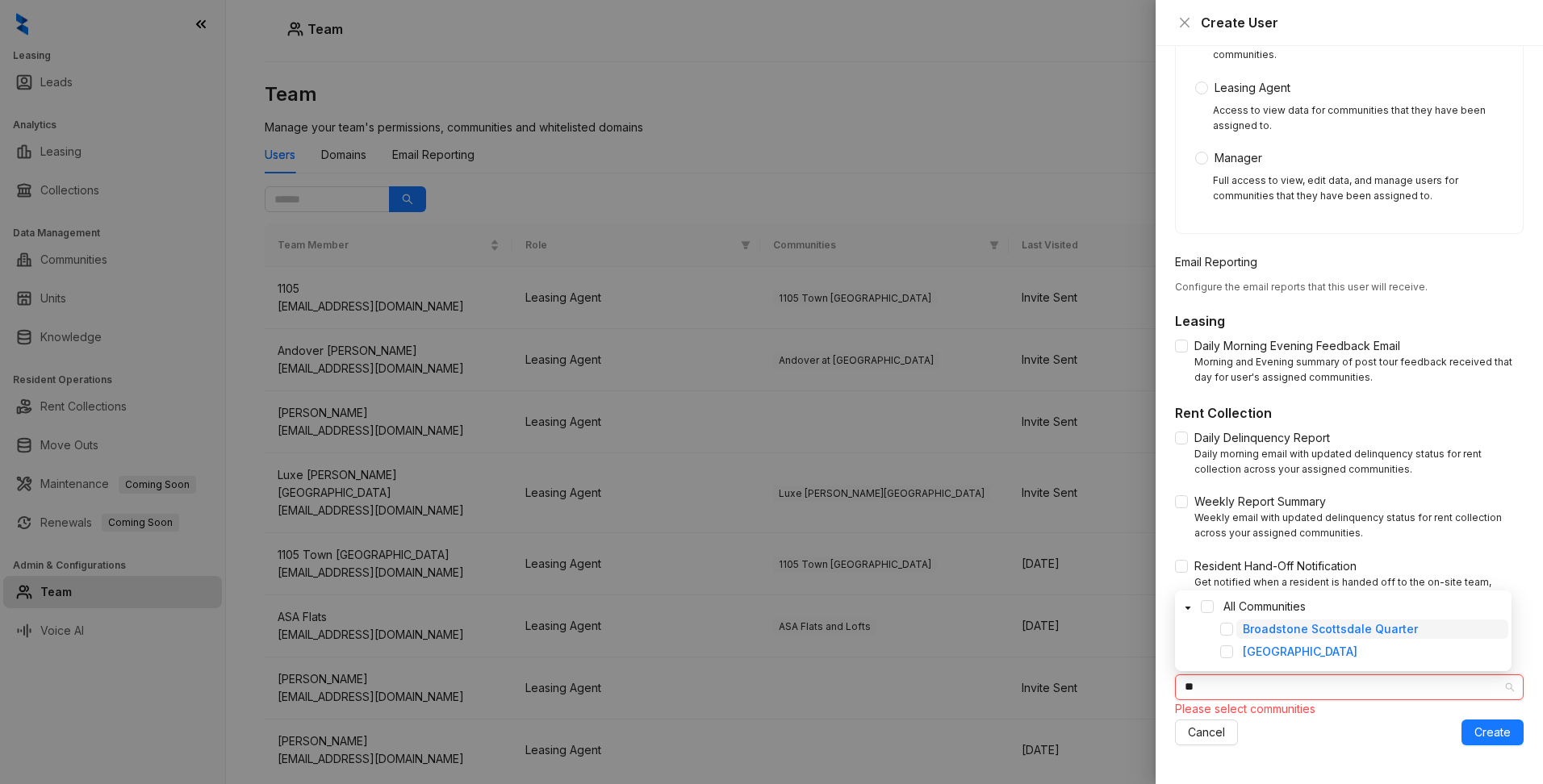
type input "*"
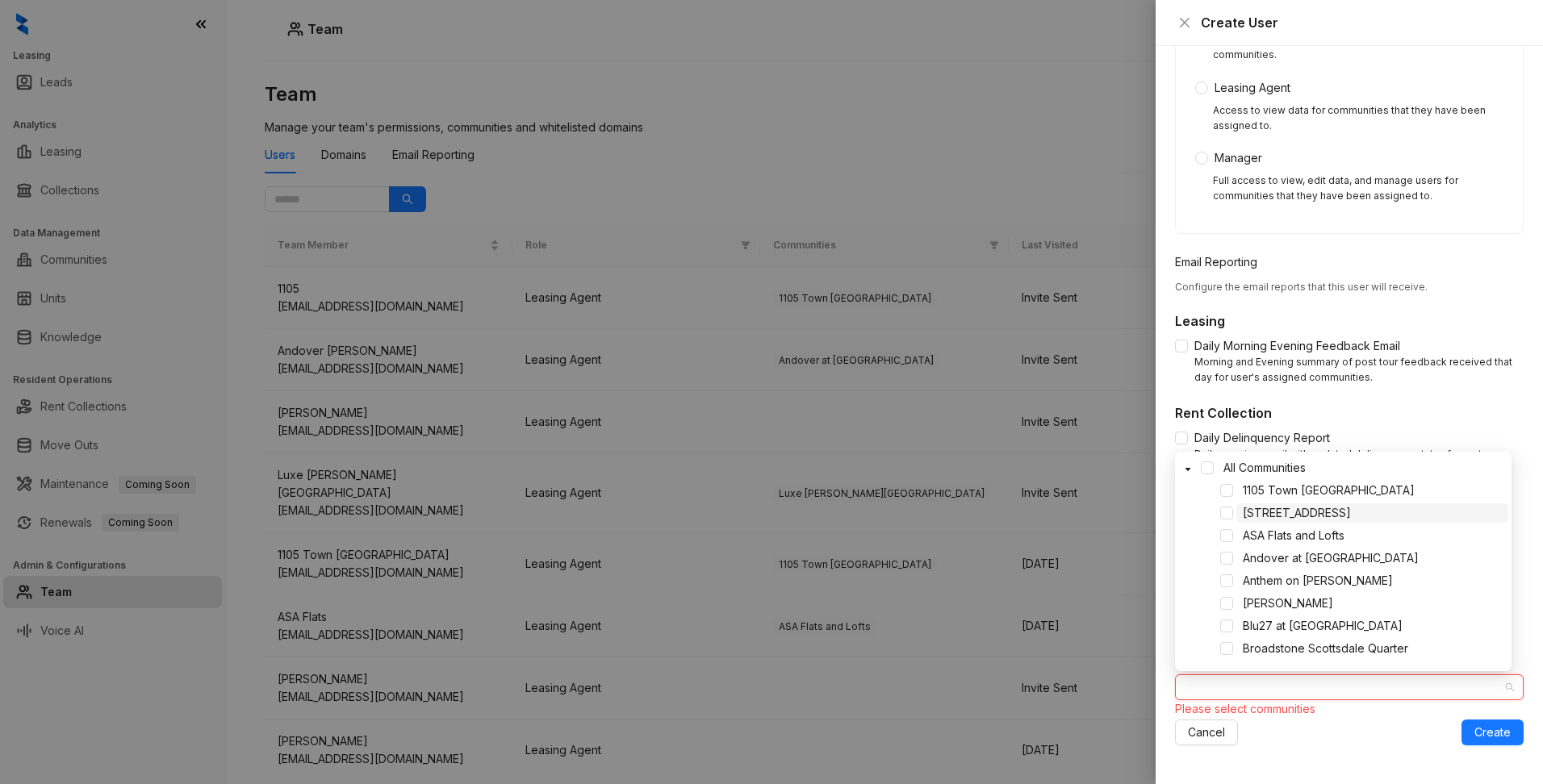
drag, startPoint x: 1504, startPoint y: 487, endPoint x: 1504, endPoint y: 507, distance: 20.0
click at [1504, 507] on div "All Communities 1105 Town Brookhaven 4550 Cherry Creek ASA Flats and Lofts Ando…" at bounding box center [1342, 583] width 330 height 248
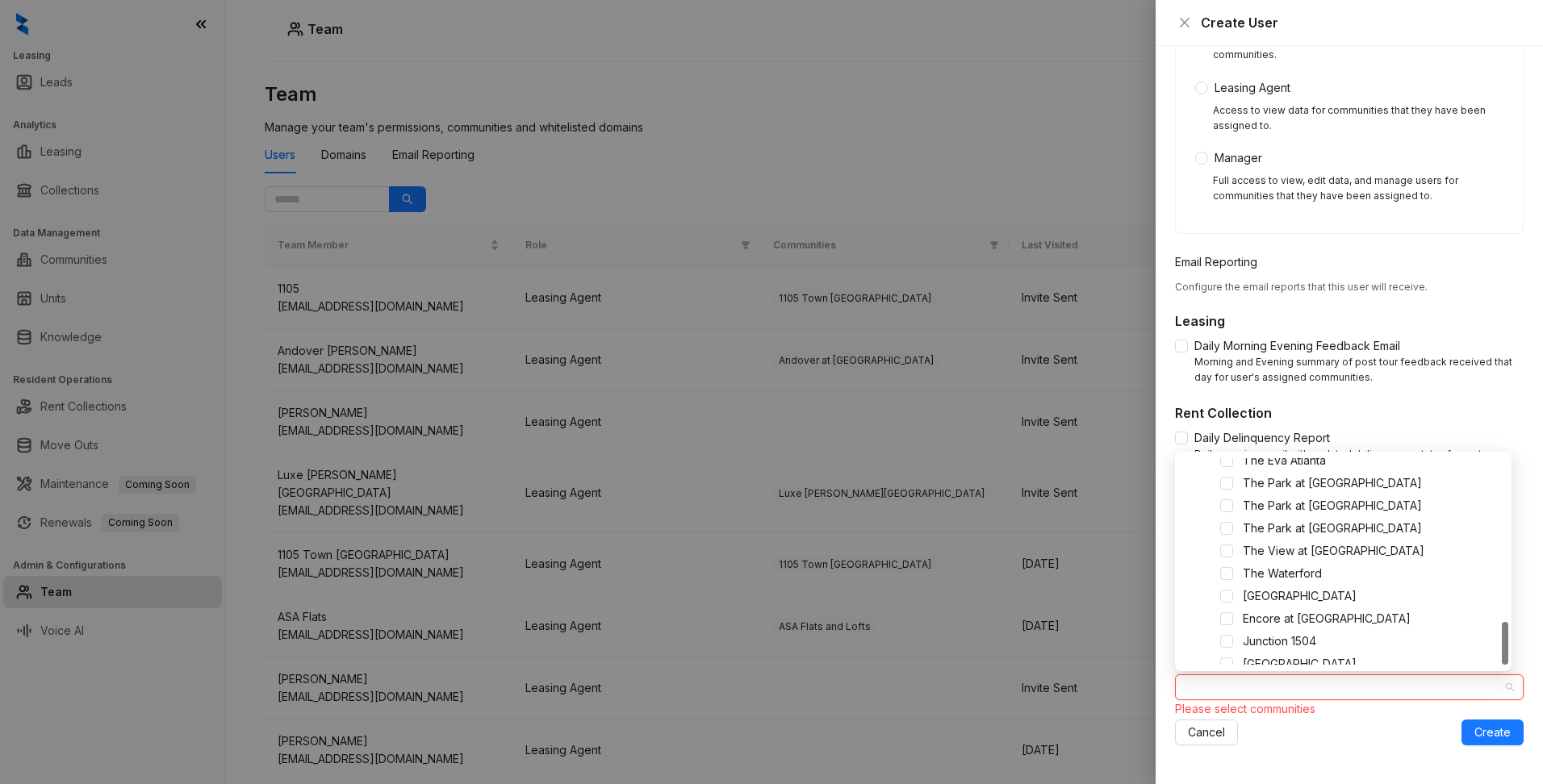
scroll to position [787, 0]
drag, startPoint x: 1505, startPoint y: 499, endPoint x: 1514, endPoint y: 653, distance: 154.3
click at [1514, 653] on body "Leasing Leads Analytics Leasing Collections Data Management Communities Units K…" at bounding box center [772, 392] width 1543 height 784
click at [1228, 656] on span at bounding box center [1226, 651] width 13 height 13
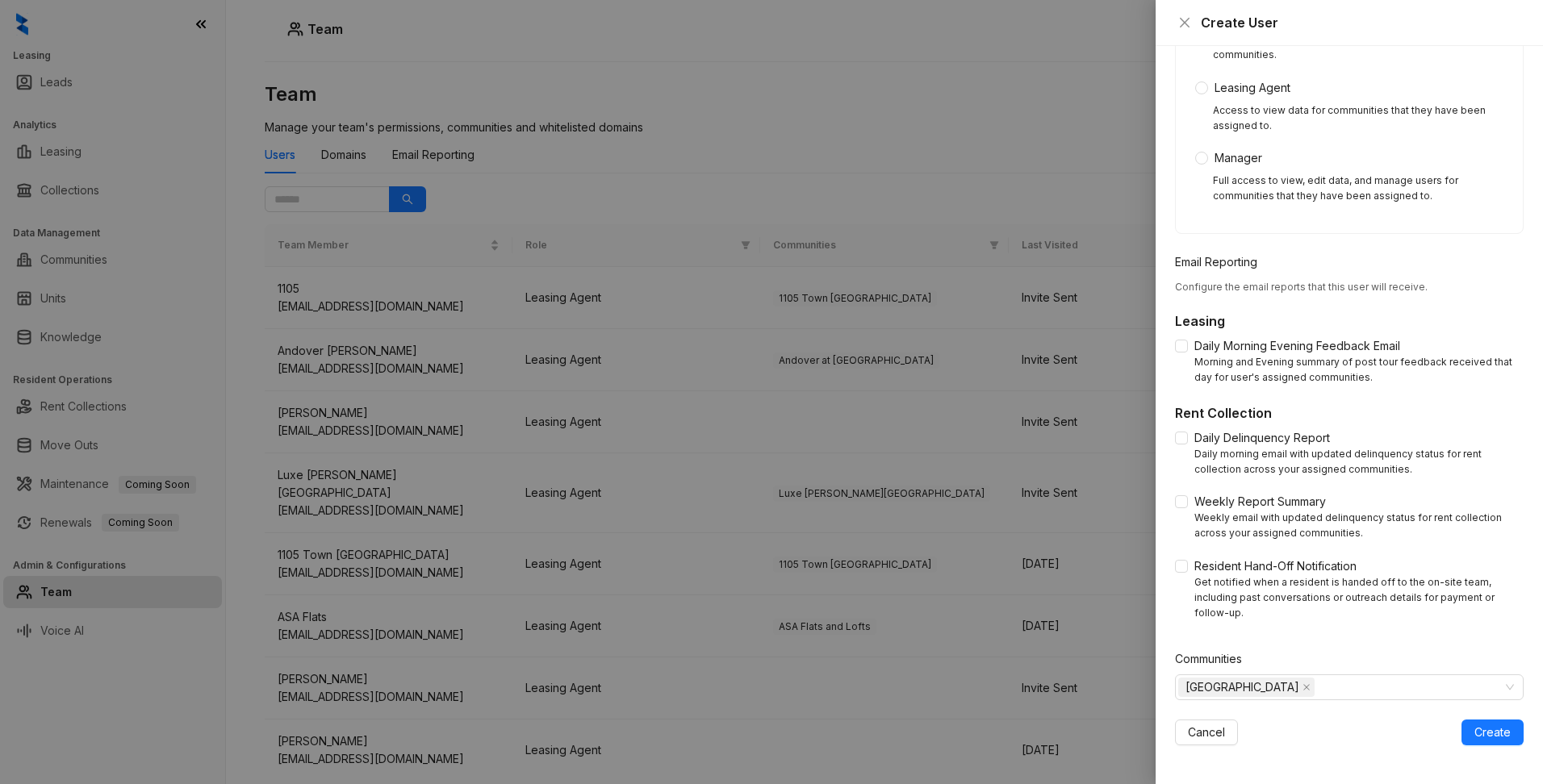
click at [1326, 719] on div "Cancel Create" at bounding box center [1348, 732] width 348 height 26
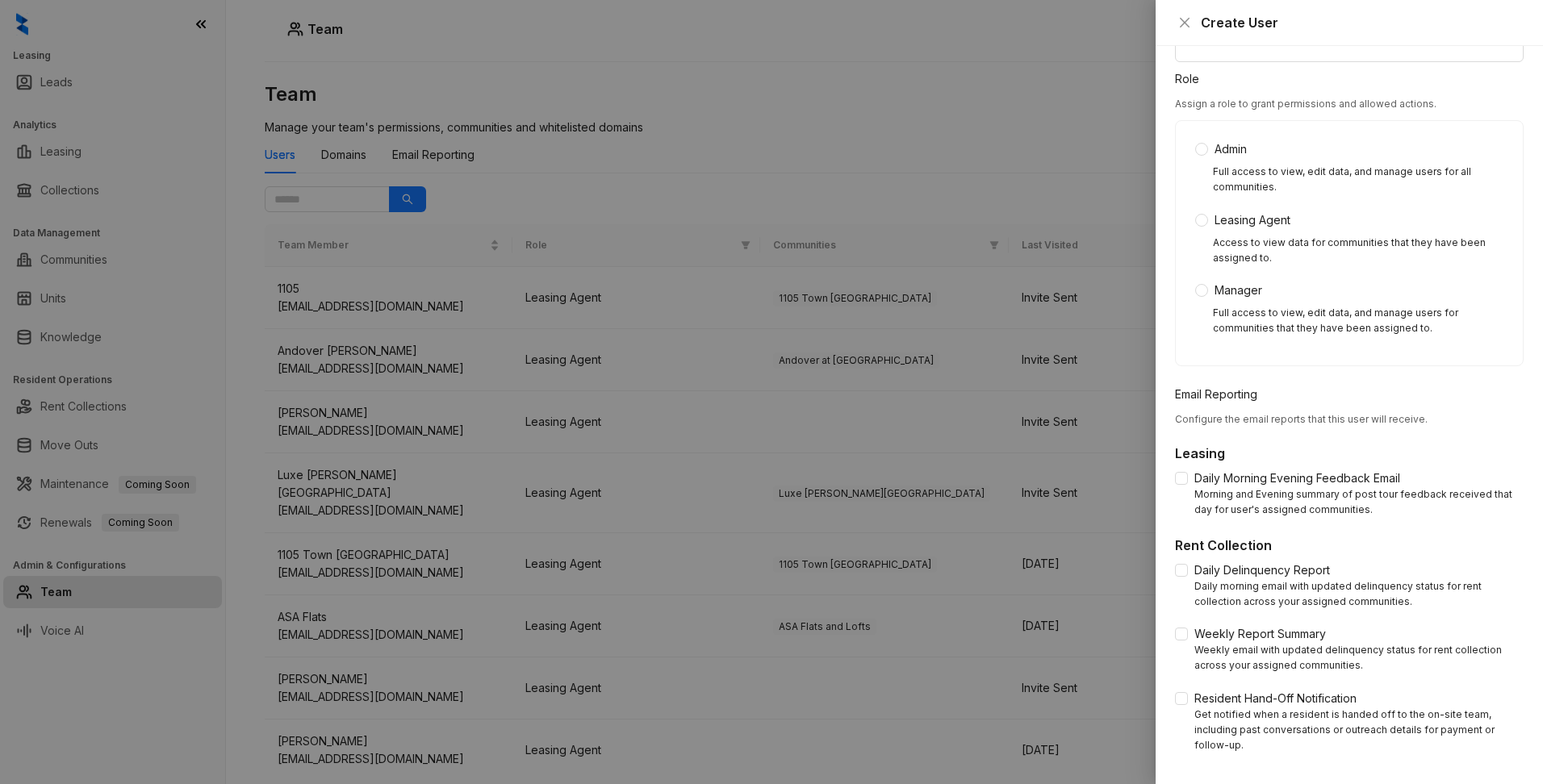
scroll to position [28, 0]
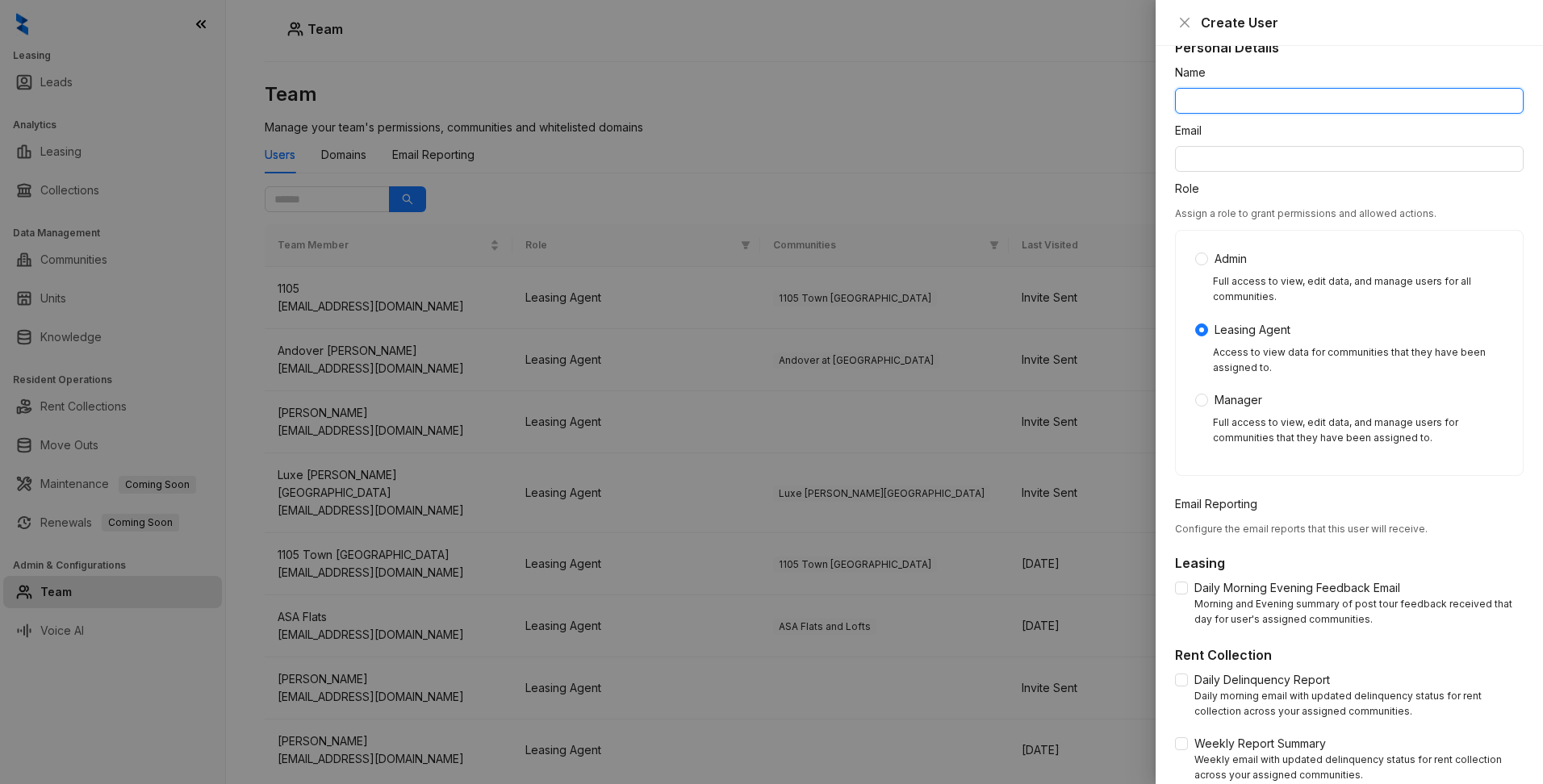
click at [1200, 107] on input "Name" at bounding box center [1348, 101] width 348 height 26
click at [1221, 99] on input "Name" at bounding box center [1348, 101] width 348 height 26
click at [1195, 164] on input "Email" at bounding box center [1348, 159] width 348 height 26
paste input "**********"
type input "**********"
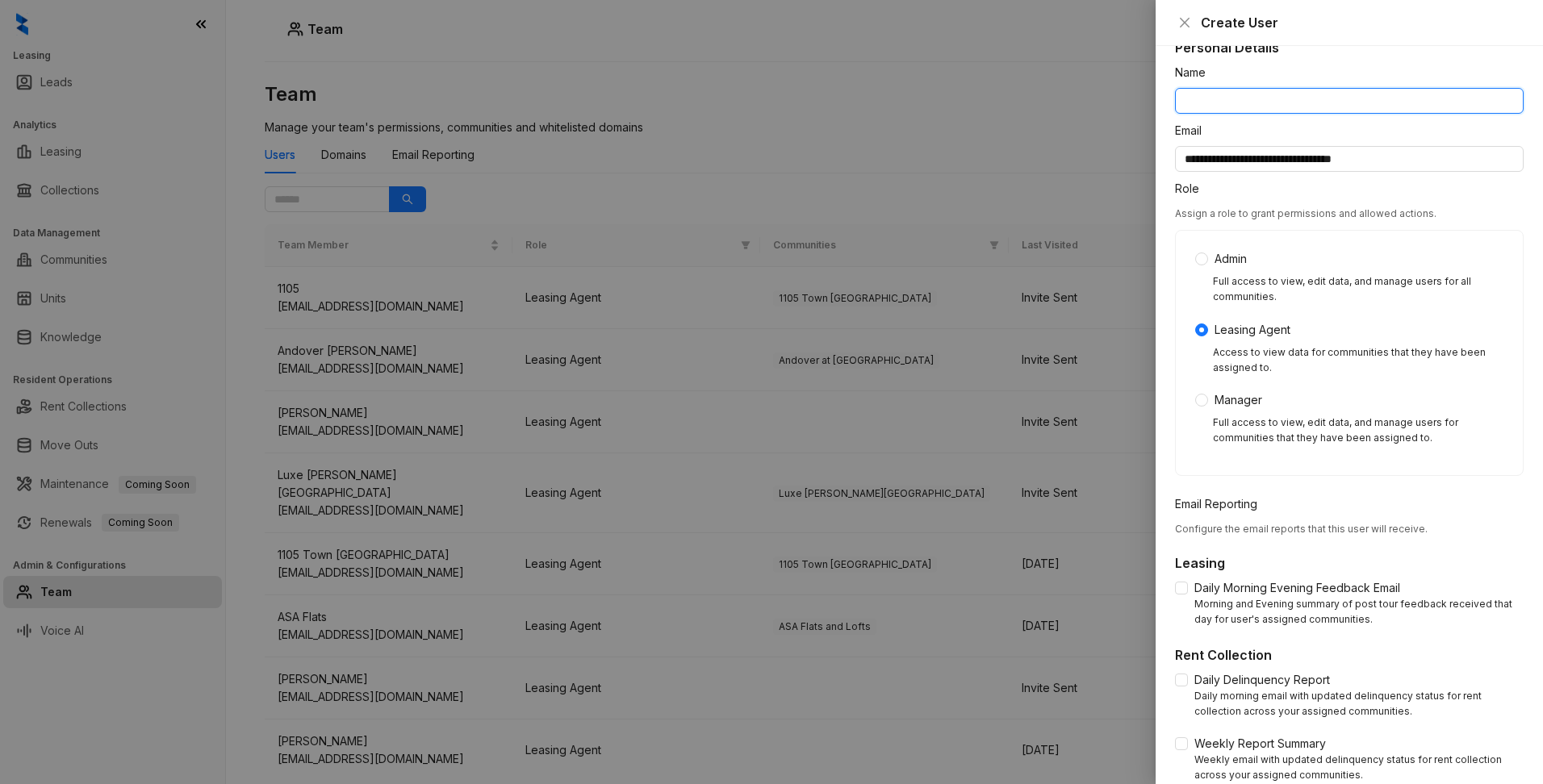
click at [1220, 97] on input "Name" at bounding box center [1348, 101] width 348 height 26
click at [1207, 93] on input "**********" at bounding box center [1348, 101] width 348 height 26
paste input "**********"
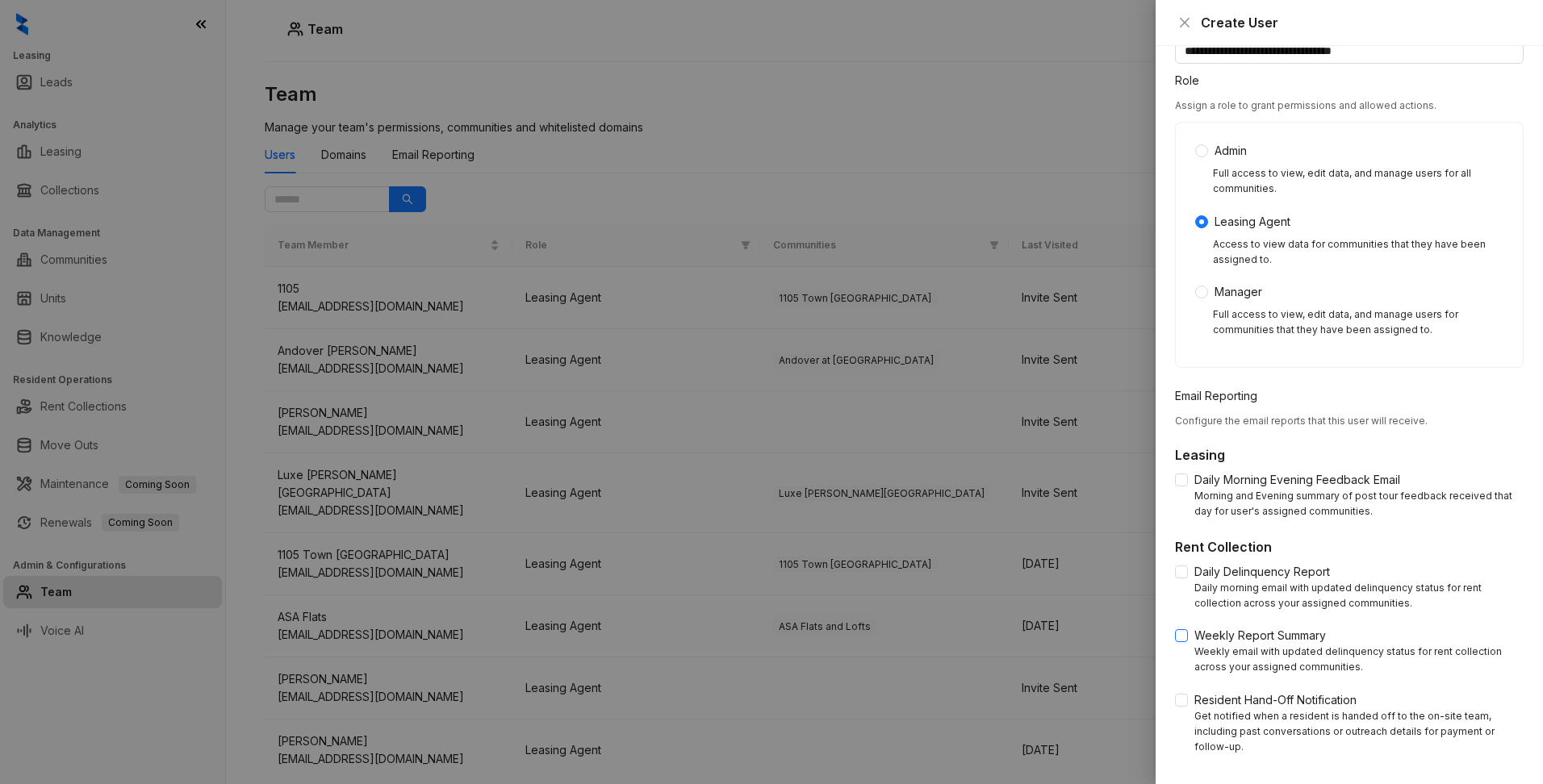
scroll to position [269, 0]
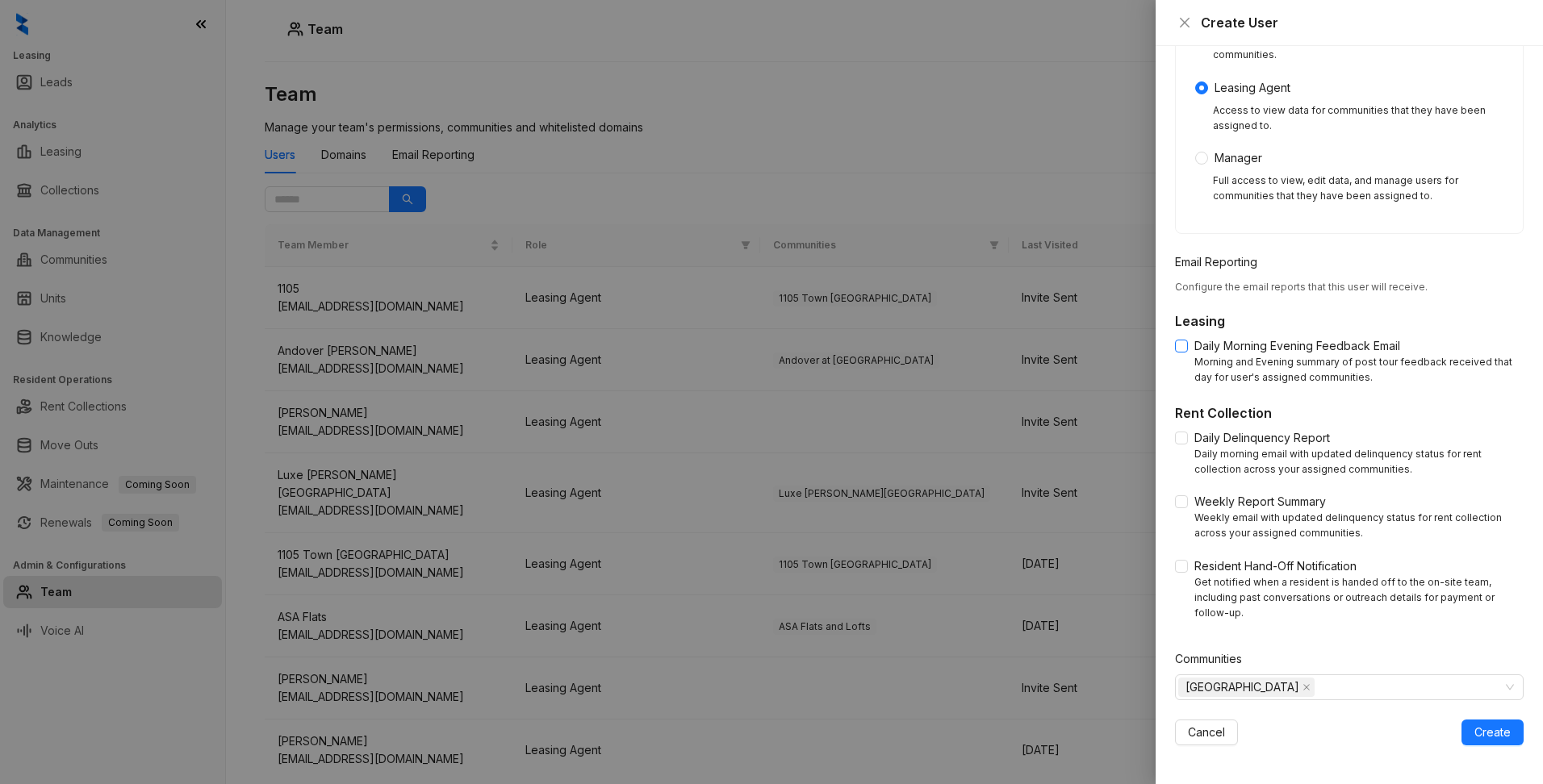
type input "**********"
click at [1482, 736] on span "Create" at bounding box center [1492, 732] width 36 height 18
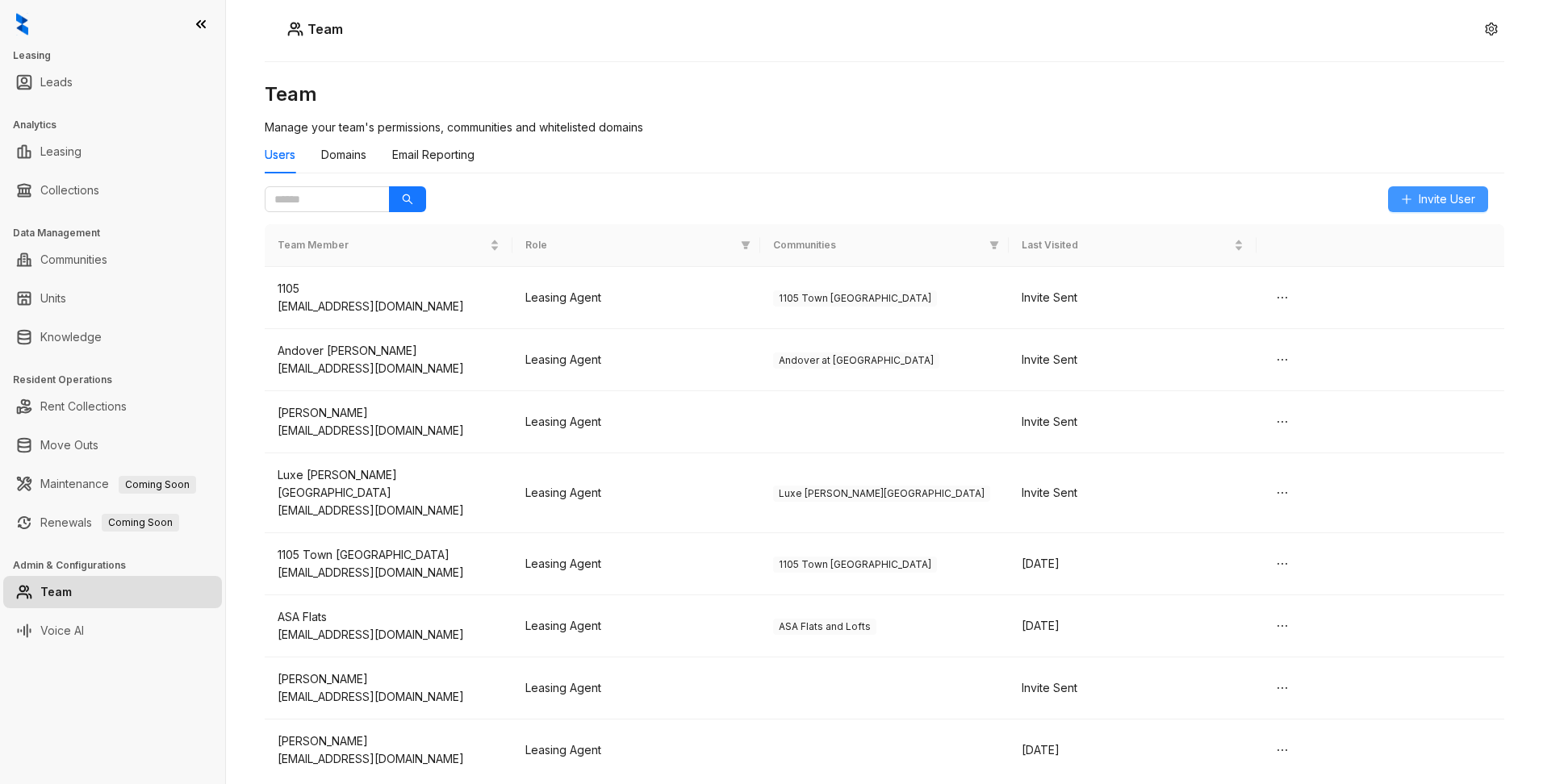
click at [1444, 197] on span "Invite User" at bounding box center [1446, 199] width 56 height 18
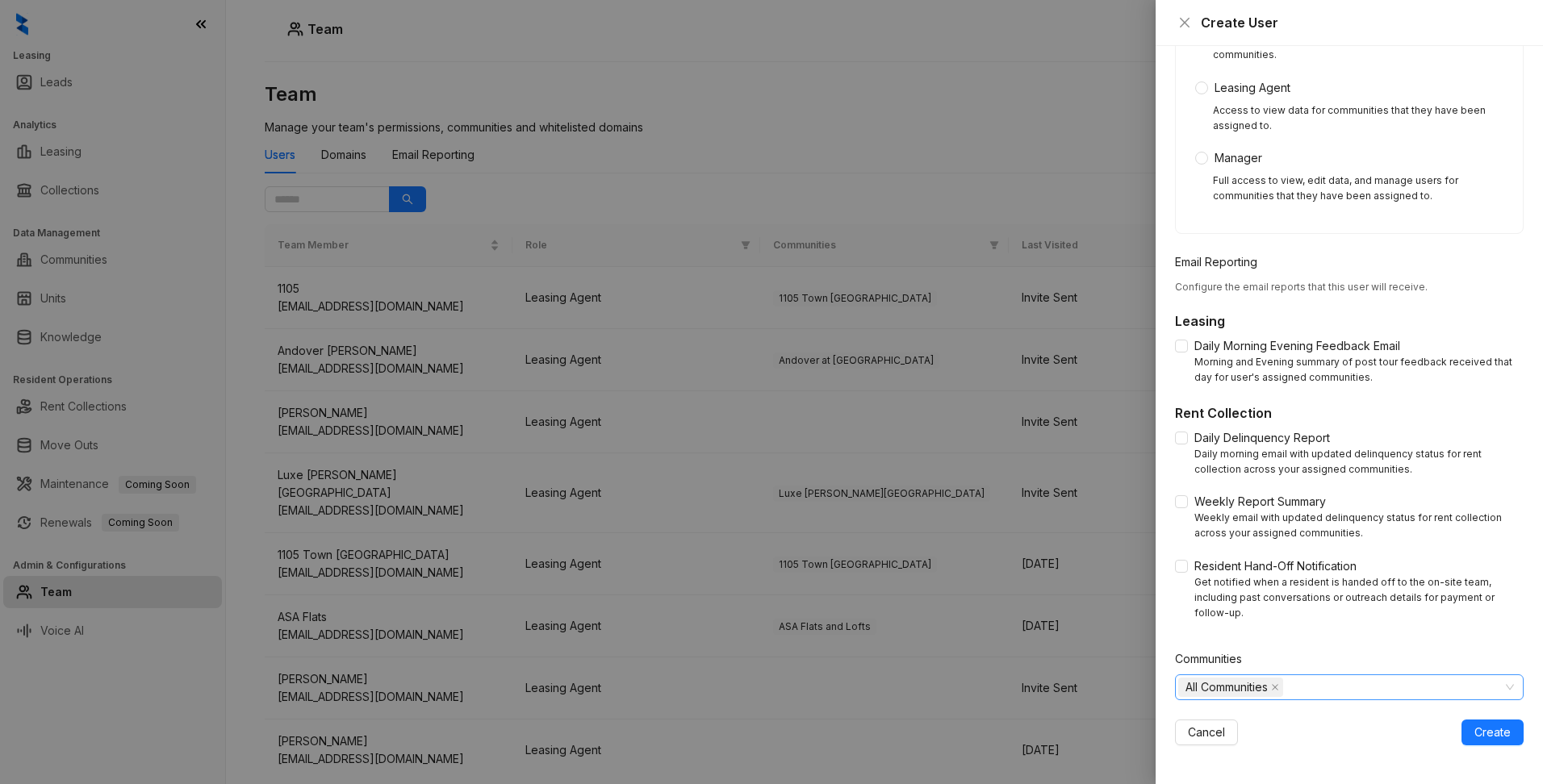
click at [1216, 691] on span "All Communities" at bounding box center [1227, 687] width 82 height 18
click at [1206, 719] on span at bounding box center [1206, 719] width 13 height 13
click at [1190, 724] on icon "caret-down" at bounding box center [1188, 721] width 8 height 8
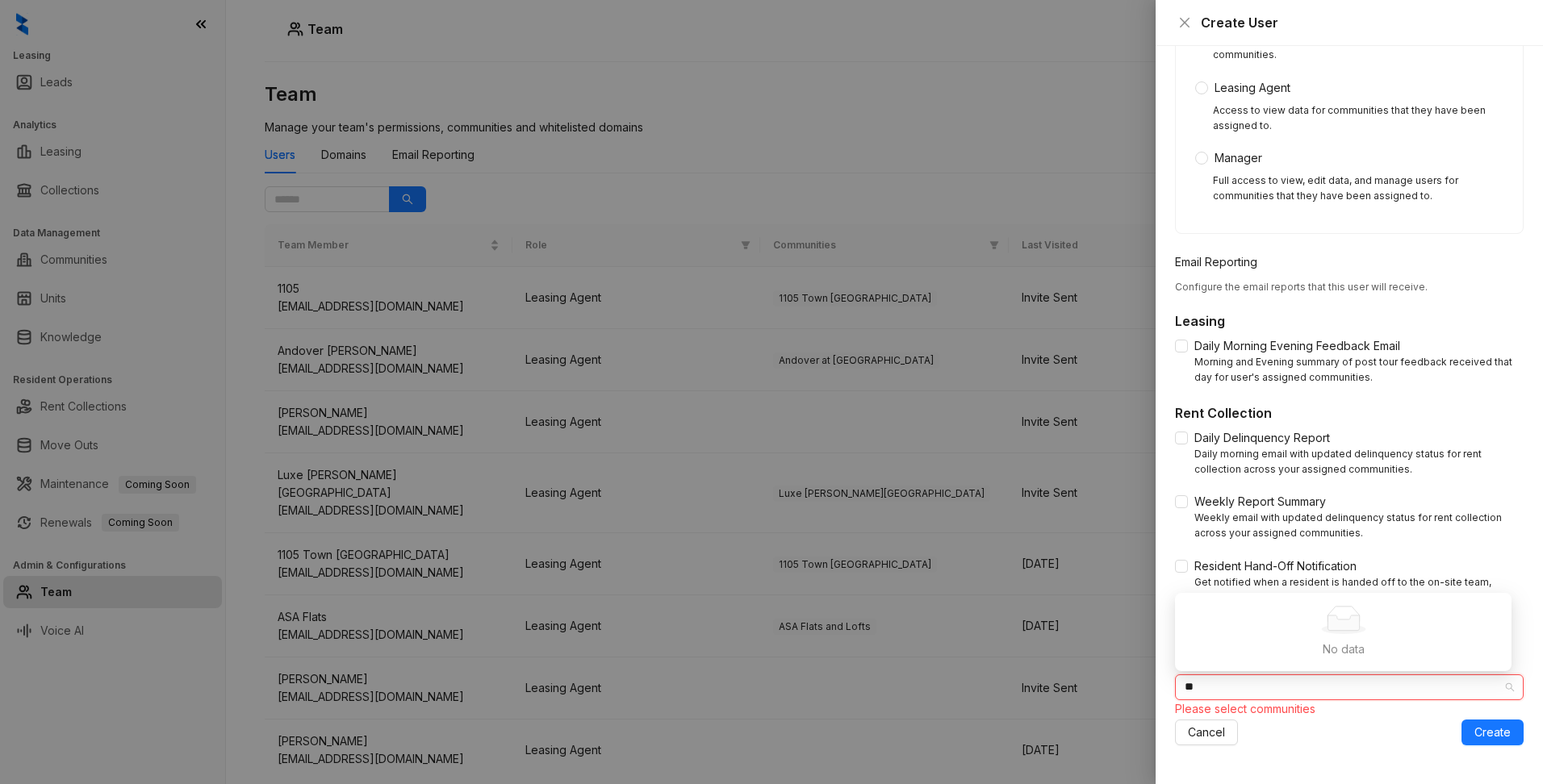
type input "*"
click at [1301, 747] on div "Personal Details Name Email Role Assign a role to grant permissions and allowed…" at bounding box center [1348, 415] width 387 height 738
click at [1181, 23] on icon "close" at bounding box center [1184, 22] width 13 height 13
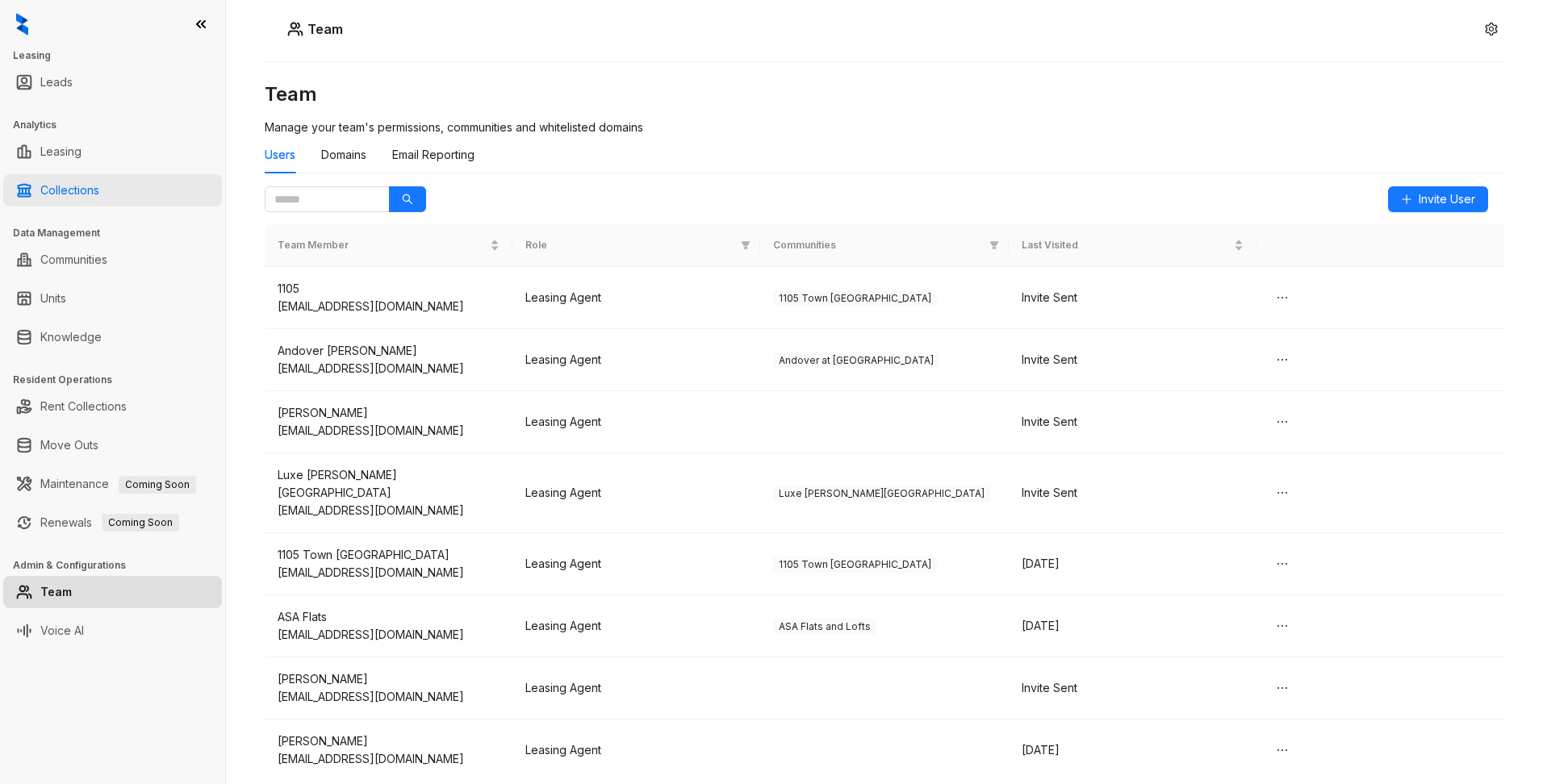
click at [58, 191] on link "Collections" at bounding box center [70, 191] width 59 height 32
click at [97, 259] on link "Communities" at bounding box center [74, 259] width 67 height 32
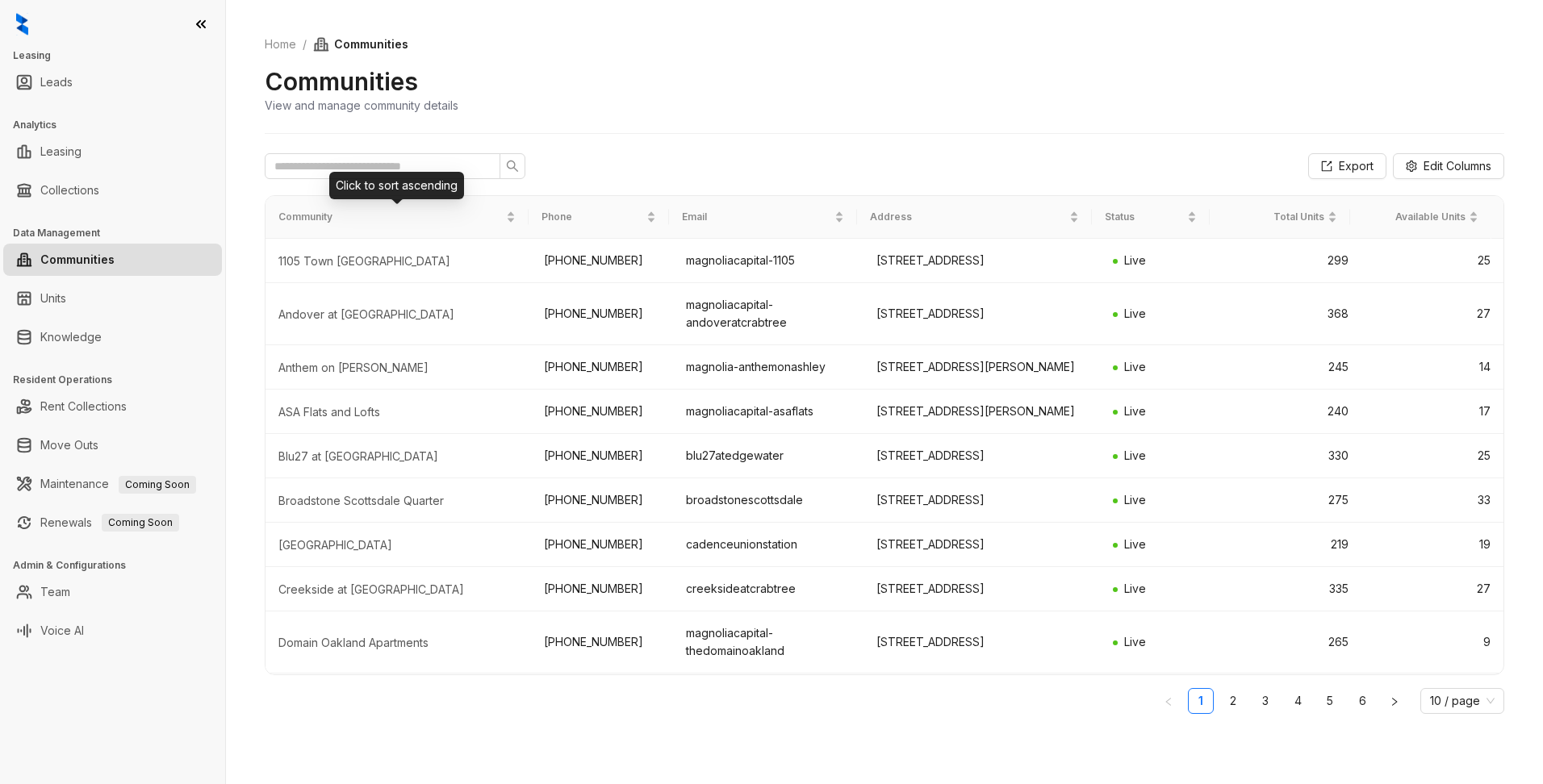
click at [332, 173] on div "Click to sort ascending" at bounding box center [396, 186] width 135 height 28
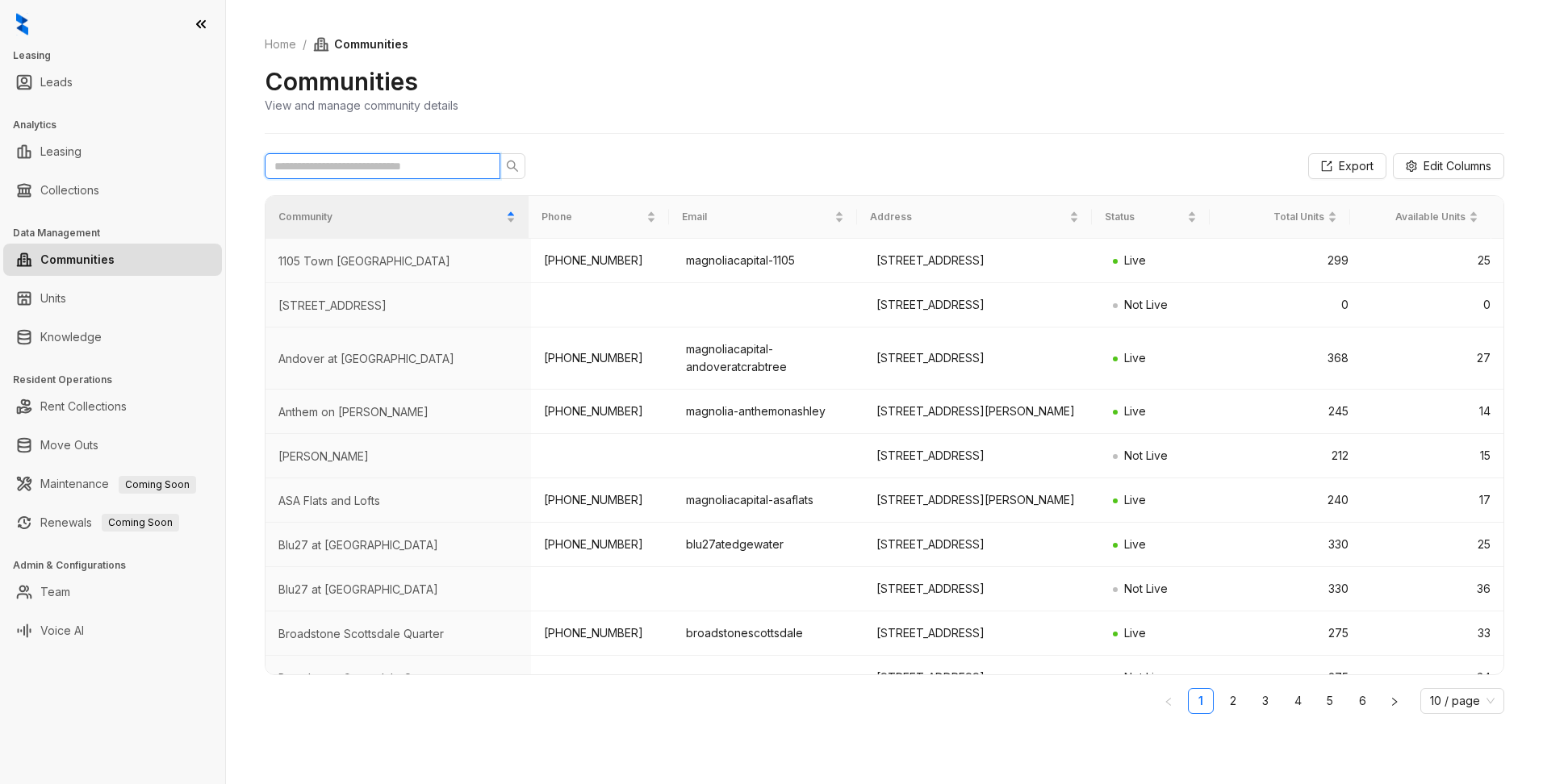
click at [330, 166] on input "text" at bounding box center [376, 165] width 203 height 18
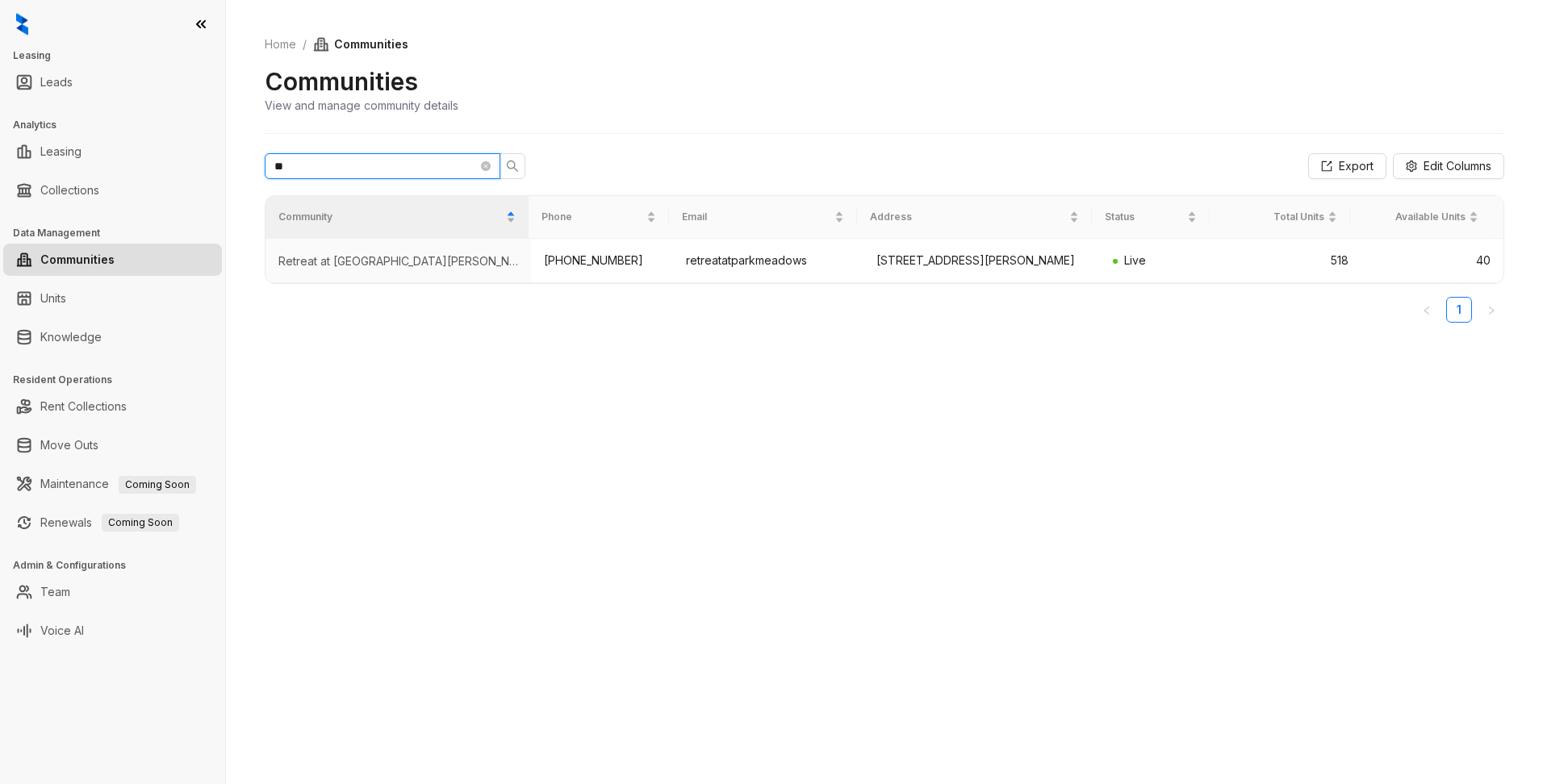
type input "*"
type input "***"
click at [71, 596] on link "Team" at bounding box center [55, 592] width 30 height 32
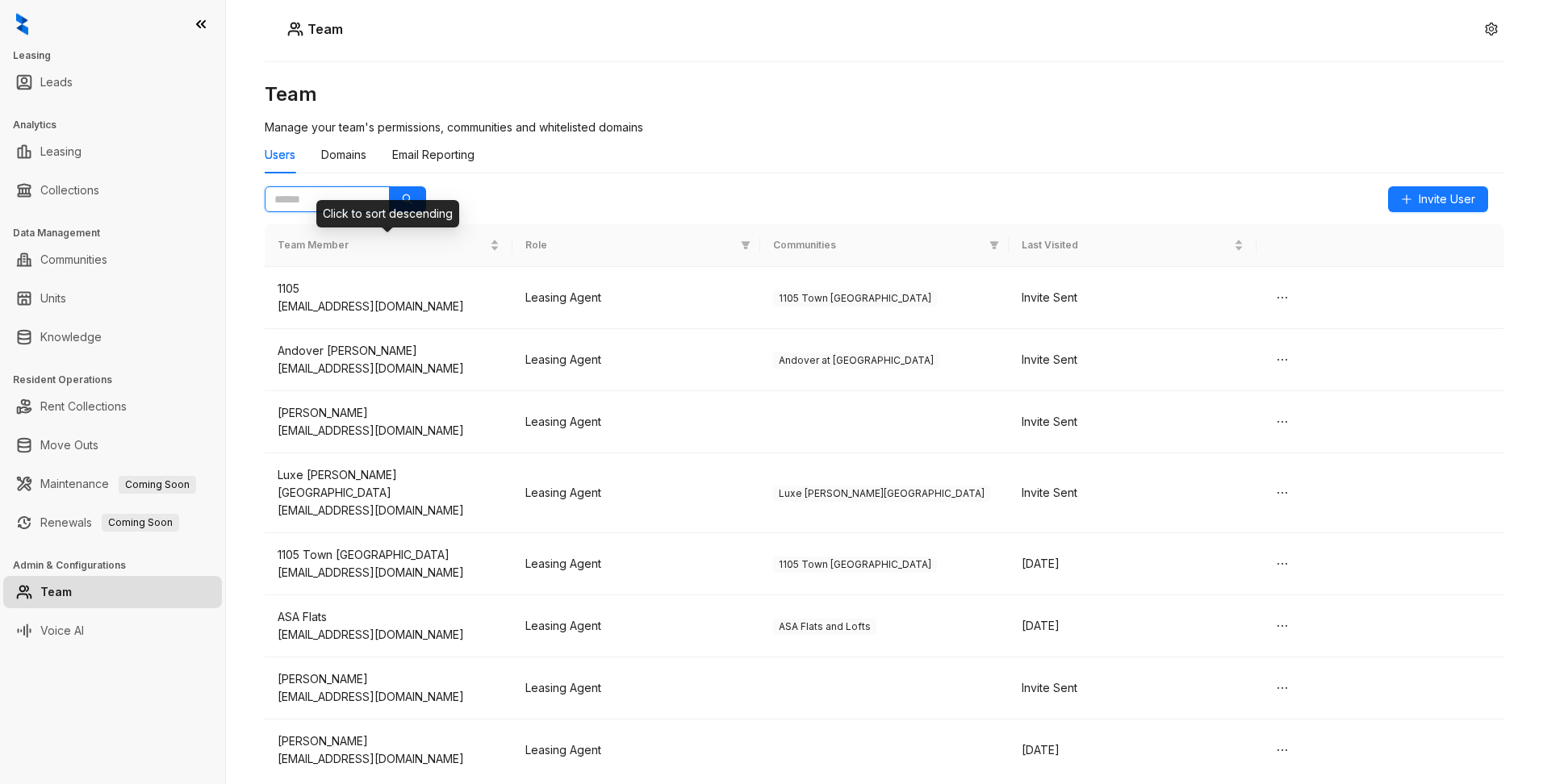
click at [310, 197] on input "text" at bounding box center [321, 199] width 93 height 18
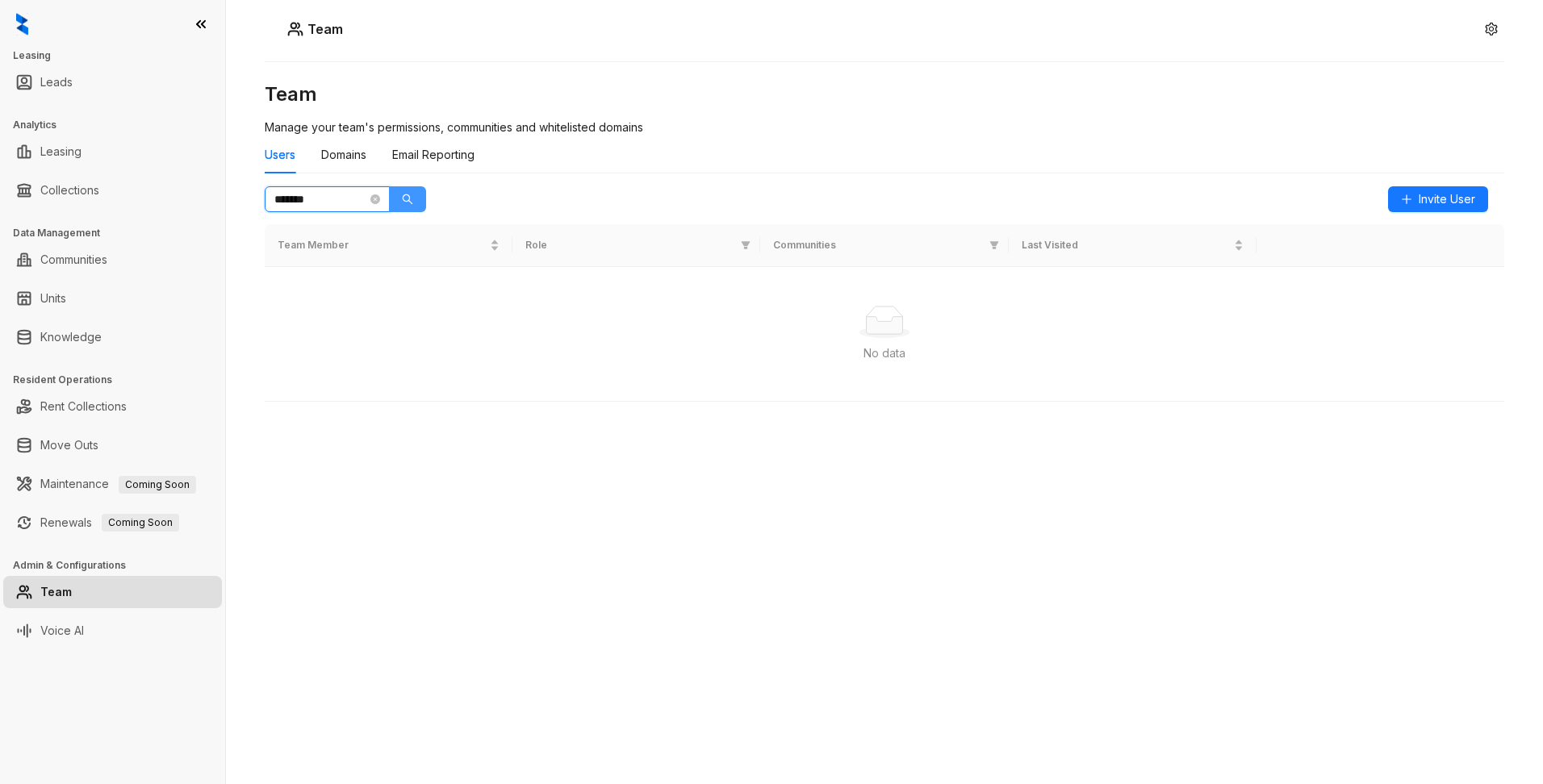
click at [405, 200] on icon "search" at bounding box center [407, 199] width 11 height 11
type input "*"
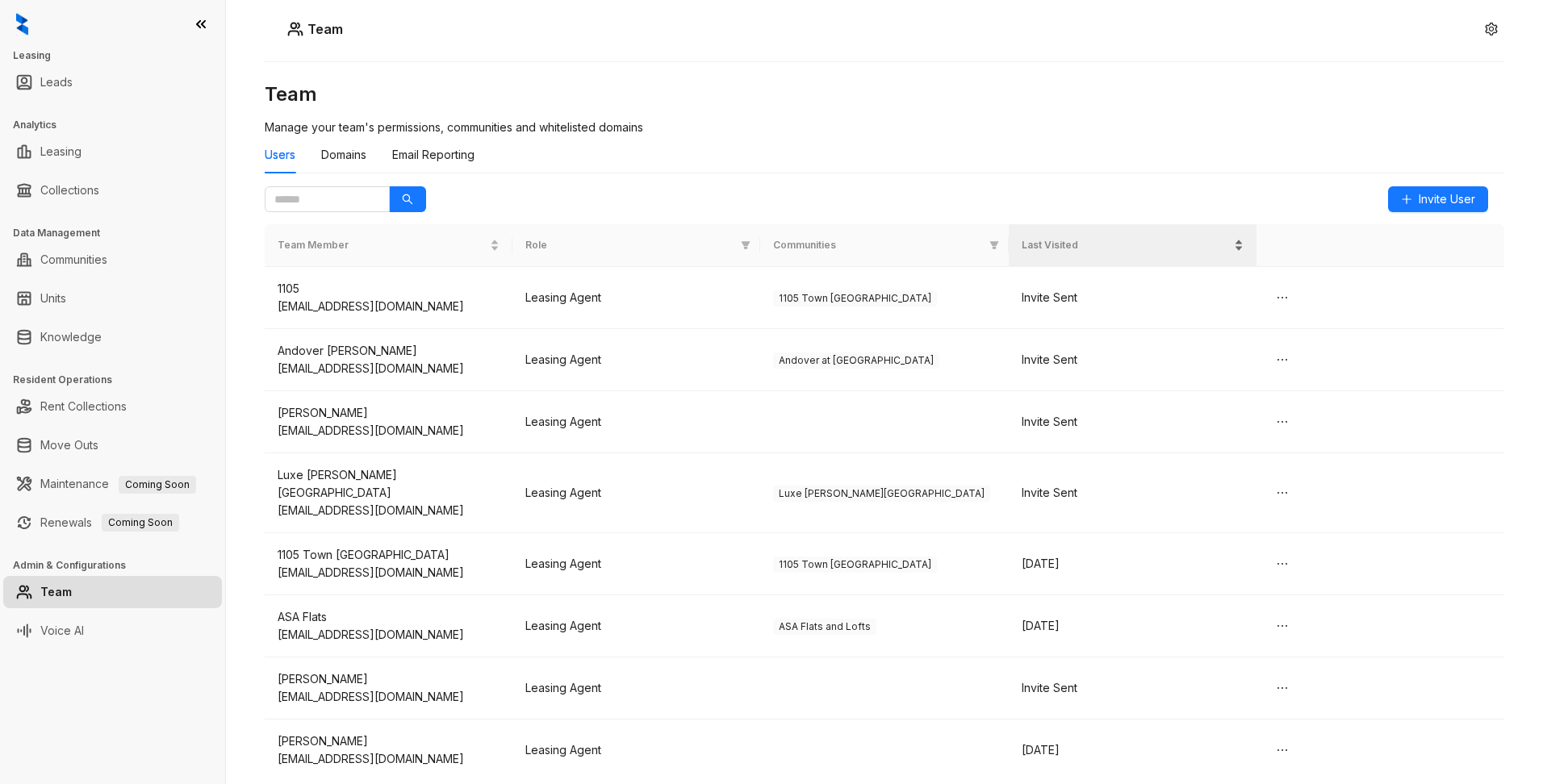
click at [1061, 242] on span "Last Visited" at bounding box center [1126, 246] width 209 height 15
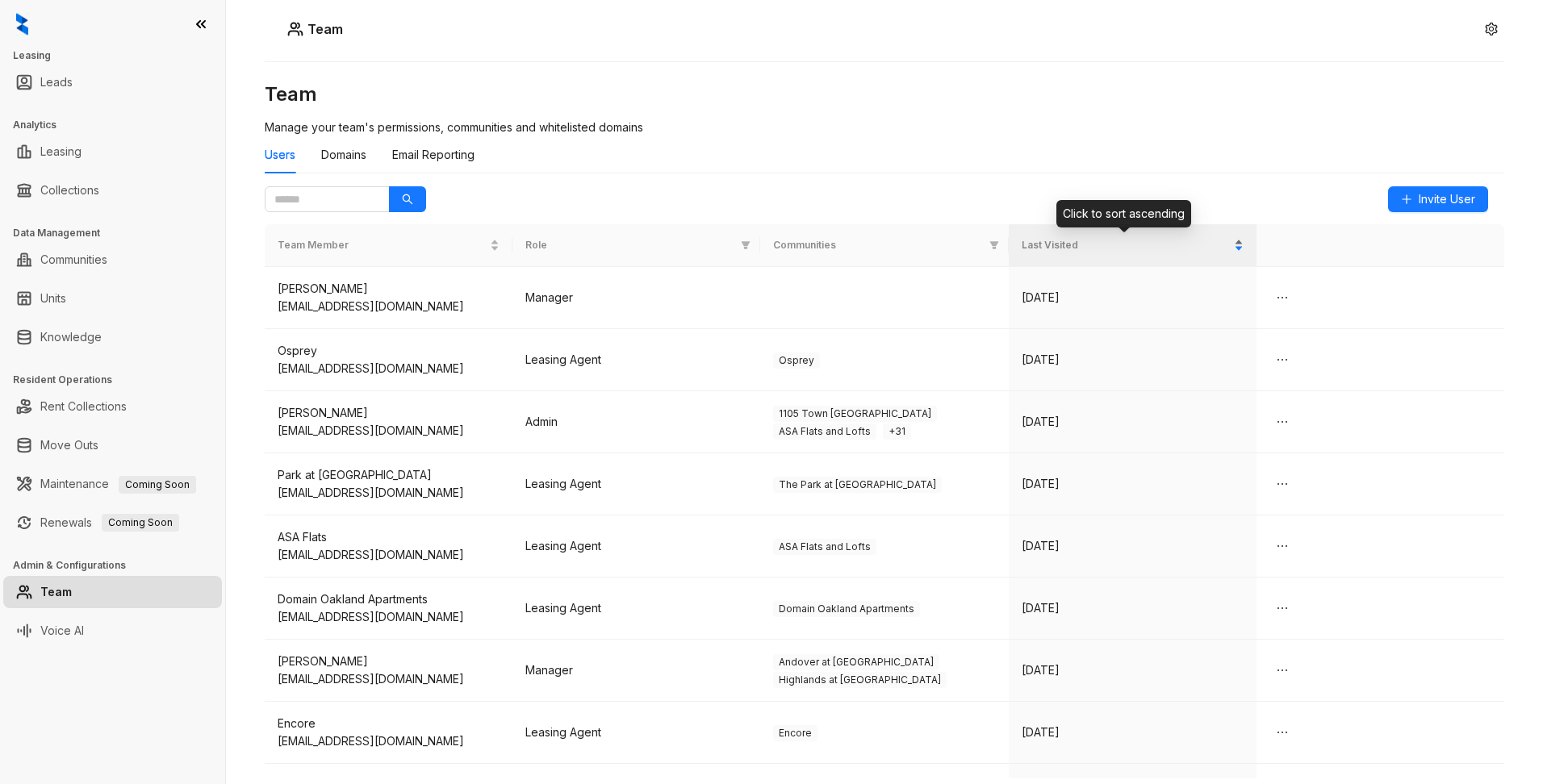
click at [1084, 253] on div "Last Visited" at bounding box center [1132, 245] width 222 height 16
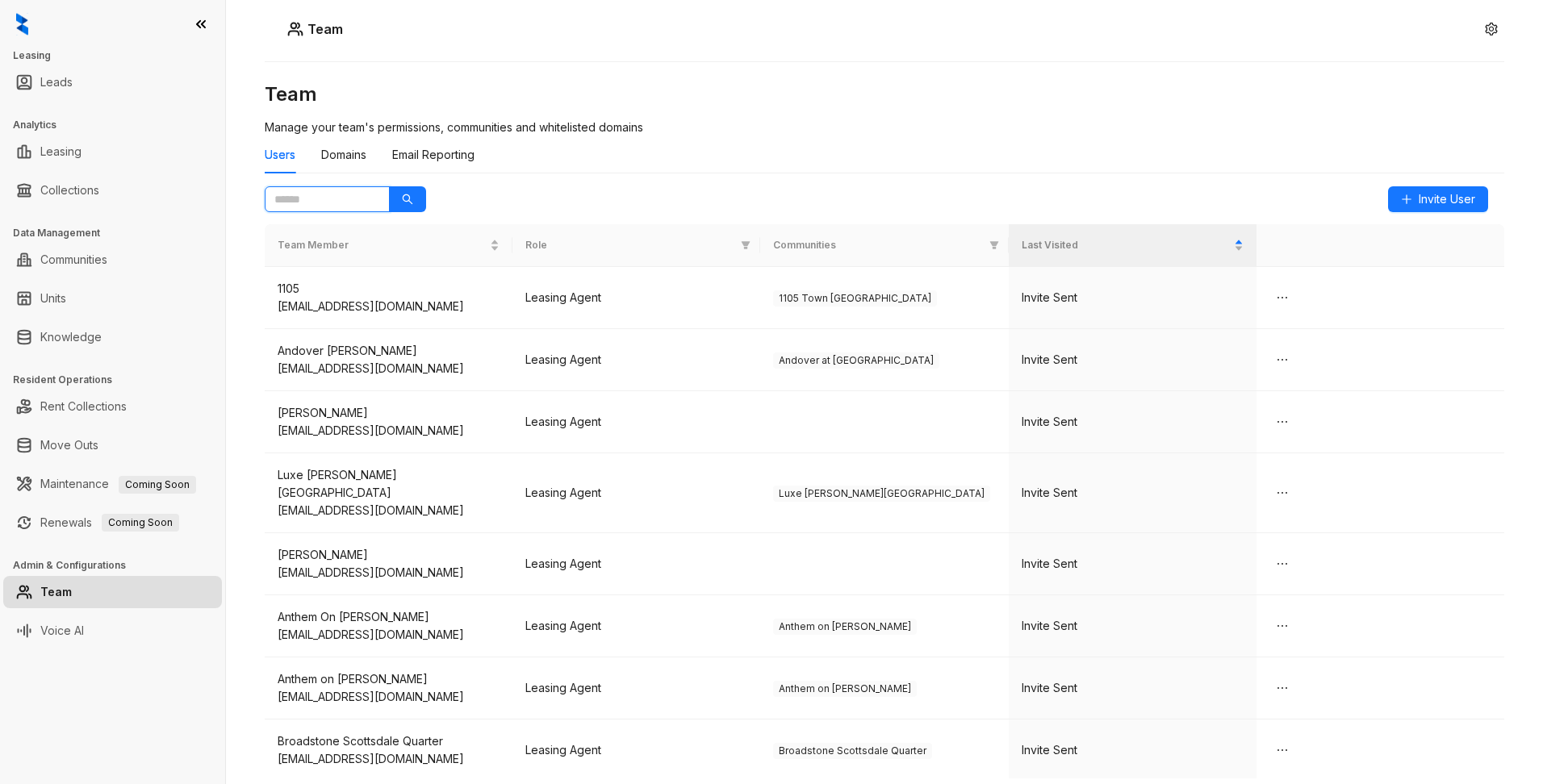
click at [358, 196] on input "text" at bounding box center [321, 199] width 93 height 18
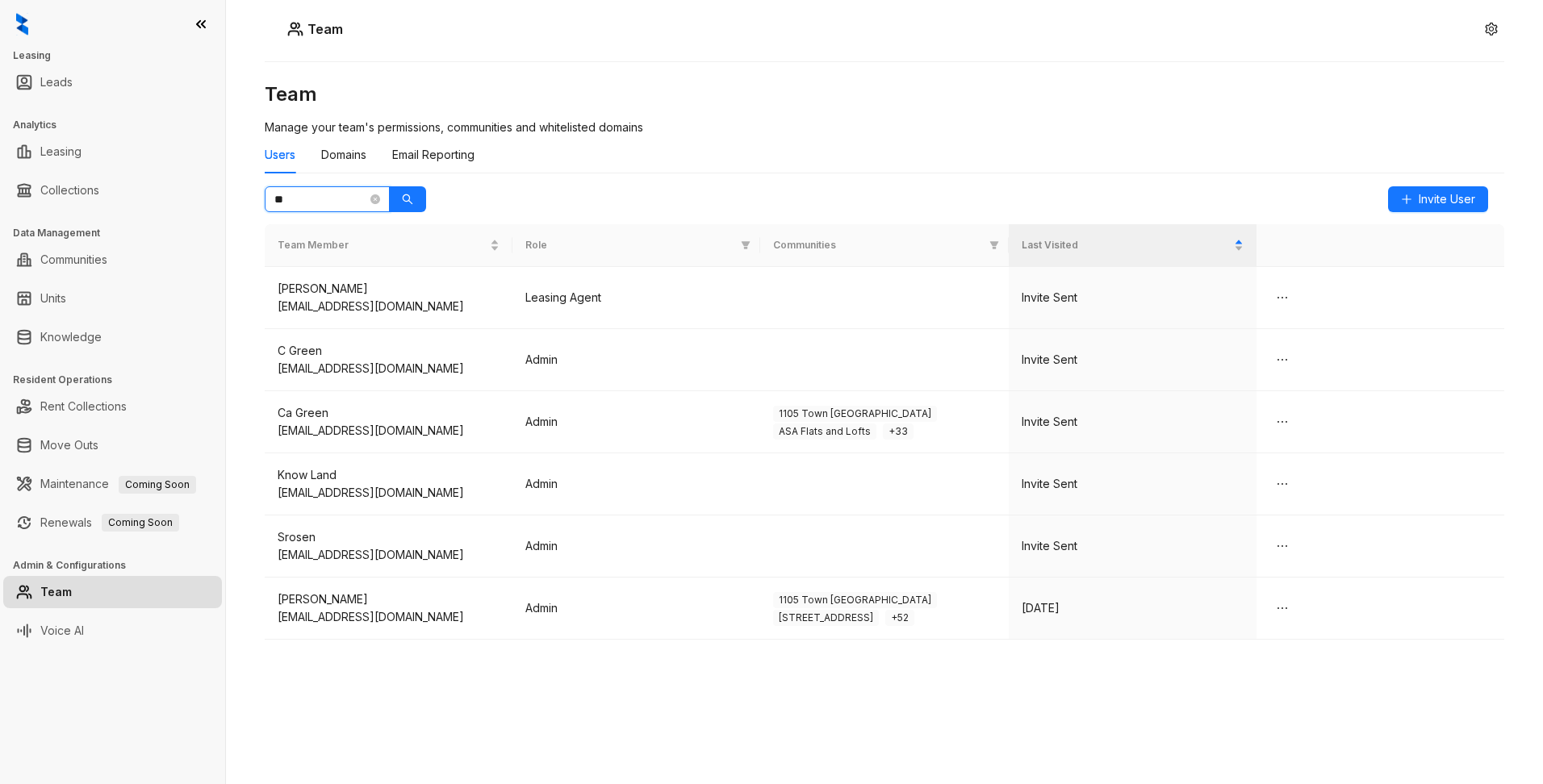
type input "*"
click at [342, 154] on div "Domains" at bounding box center [344, 154] width 45 height 18
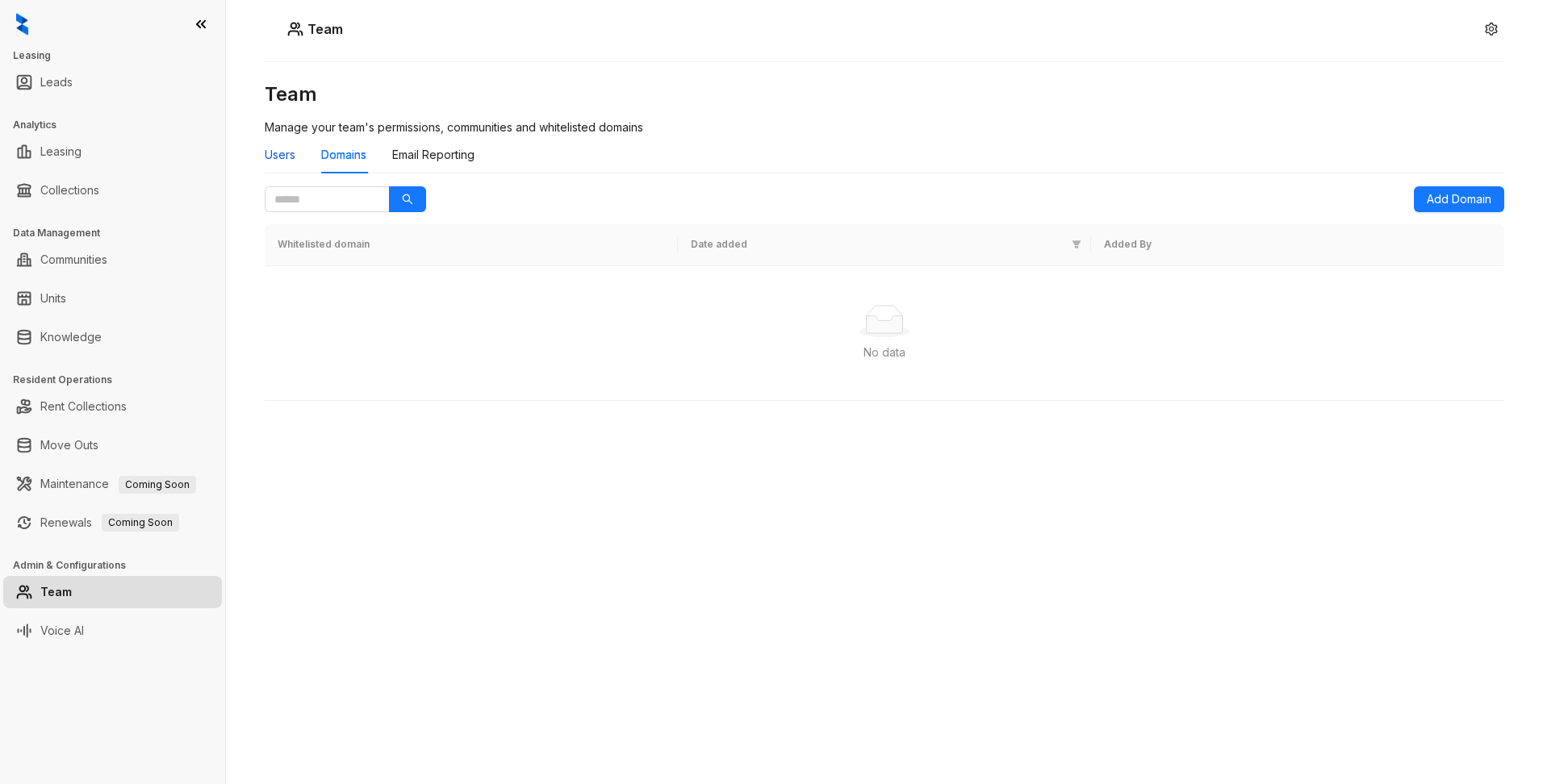
click at [269, 159] on div "Users" at bounding box center [280, 154] width 31 height 18
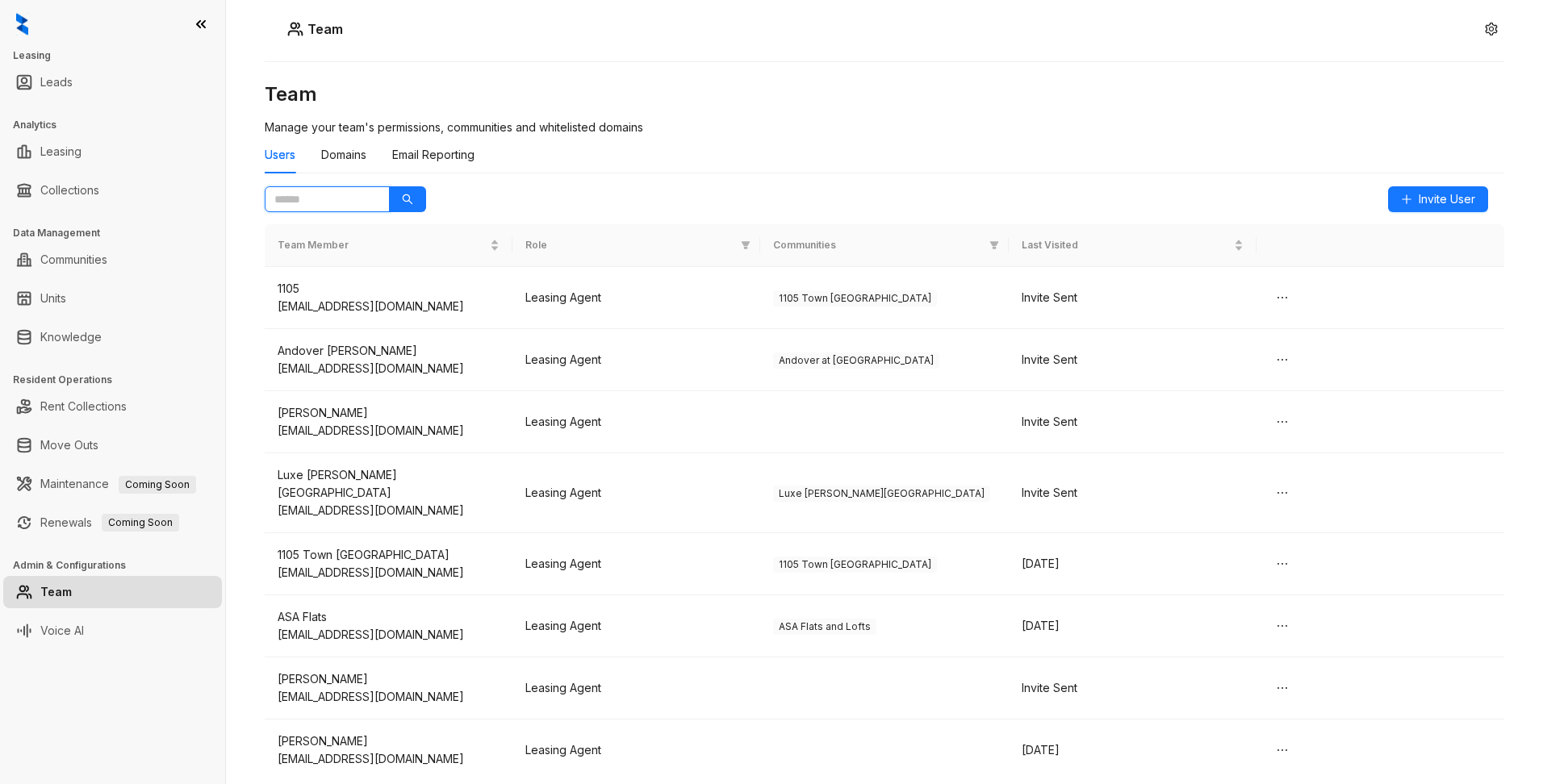
click at [358, 201] on input "text" at bounding box center [321, 199] width 93 height 18
type input "*"
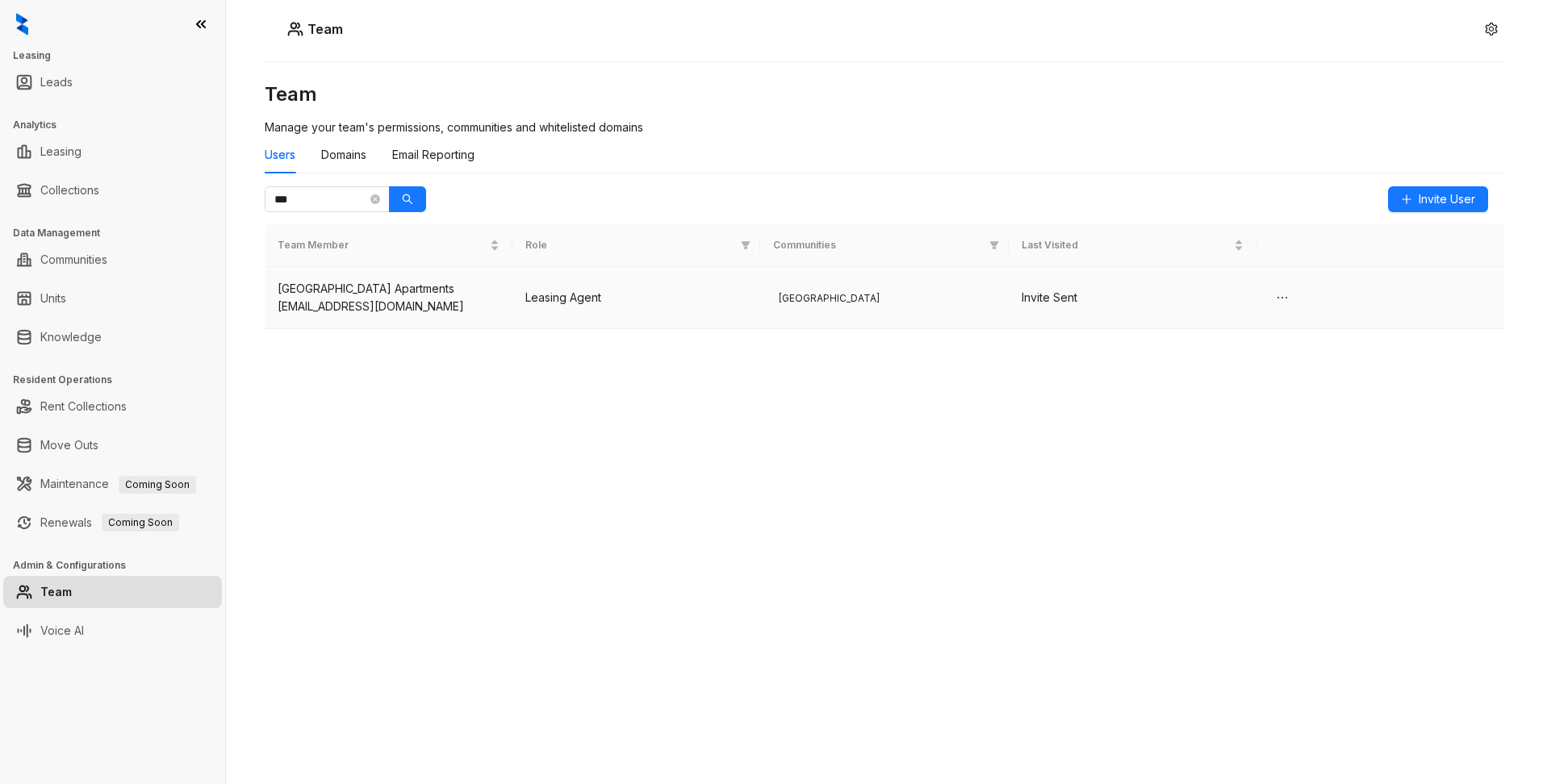
click at [366, 301] on div "[EMAIL_ADDRESS][DOMAIN_NAME]" at bounding box center [389, 306] width 222 height 18
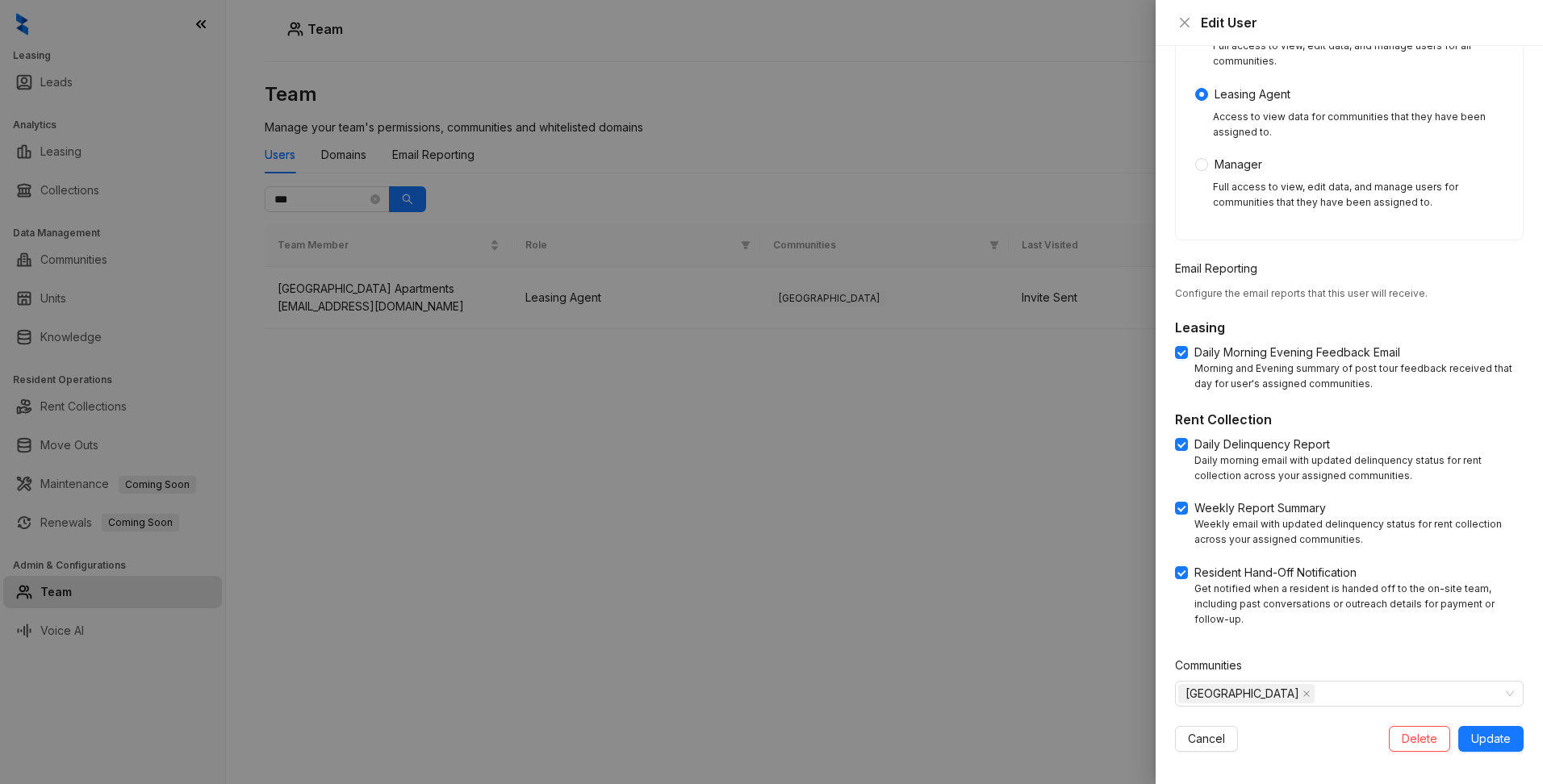
scroll to position [269, 0]
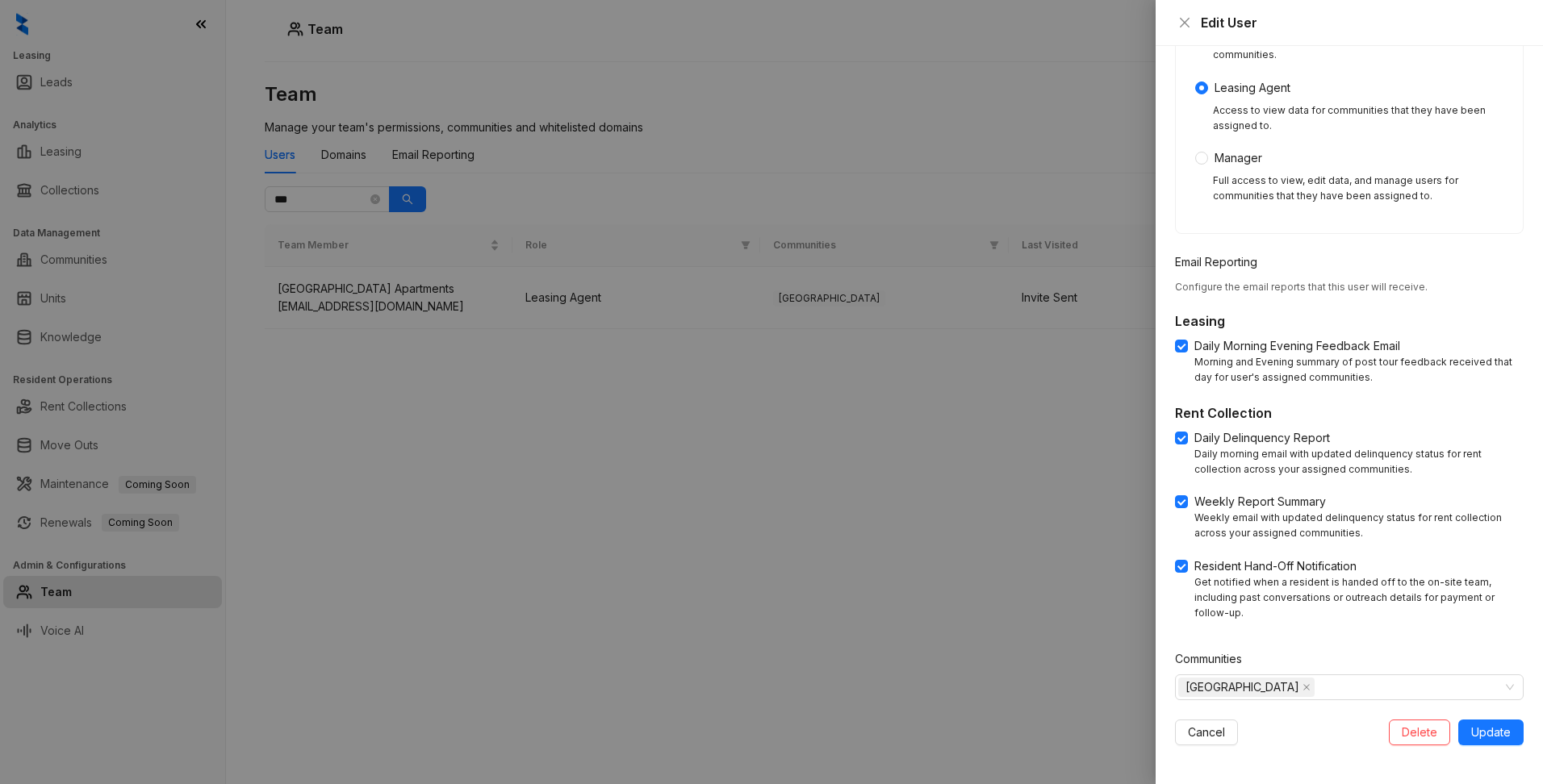
click at [803, 508] on div at bounding box center [772, 392] width 1543 height 784
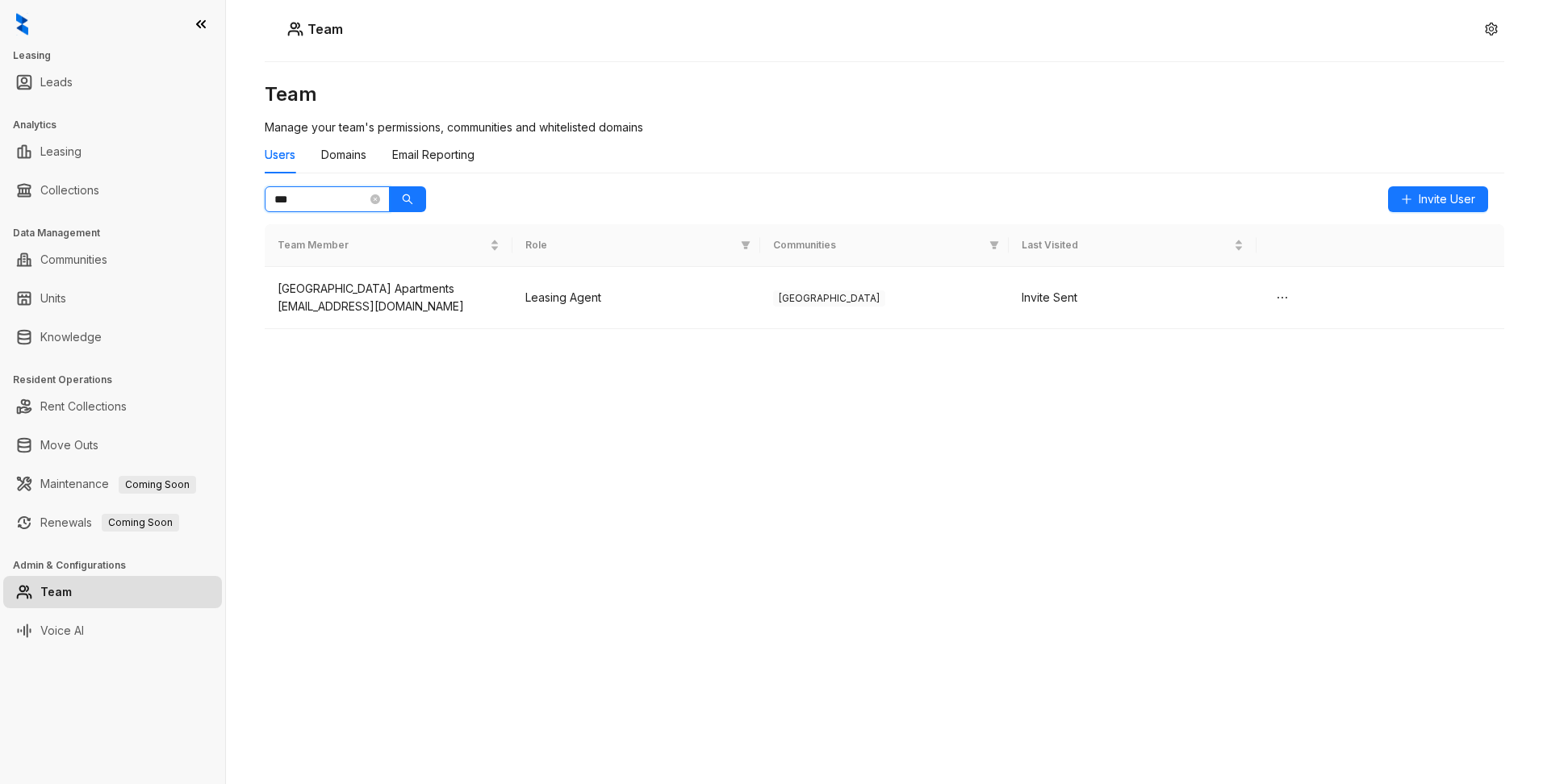
drag, startPoint x: 268, startPoint y: 200, endPoint x: 258, endPoint y: 198, distance: 10.2
click at [258, 198] on div "Team Team Manage your team's permissions, communities and whitelisted domains U…" at bounding box center [884, 392] width 1316 height 784
type input "****"
click at [1451, 202] on span "Invite User" at bounding box center [1446, 199] width 56 height 18
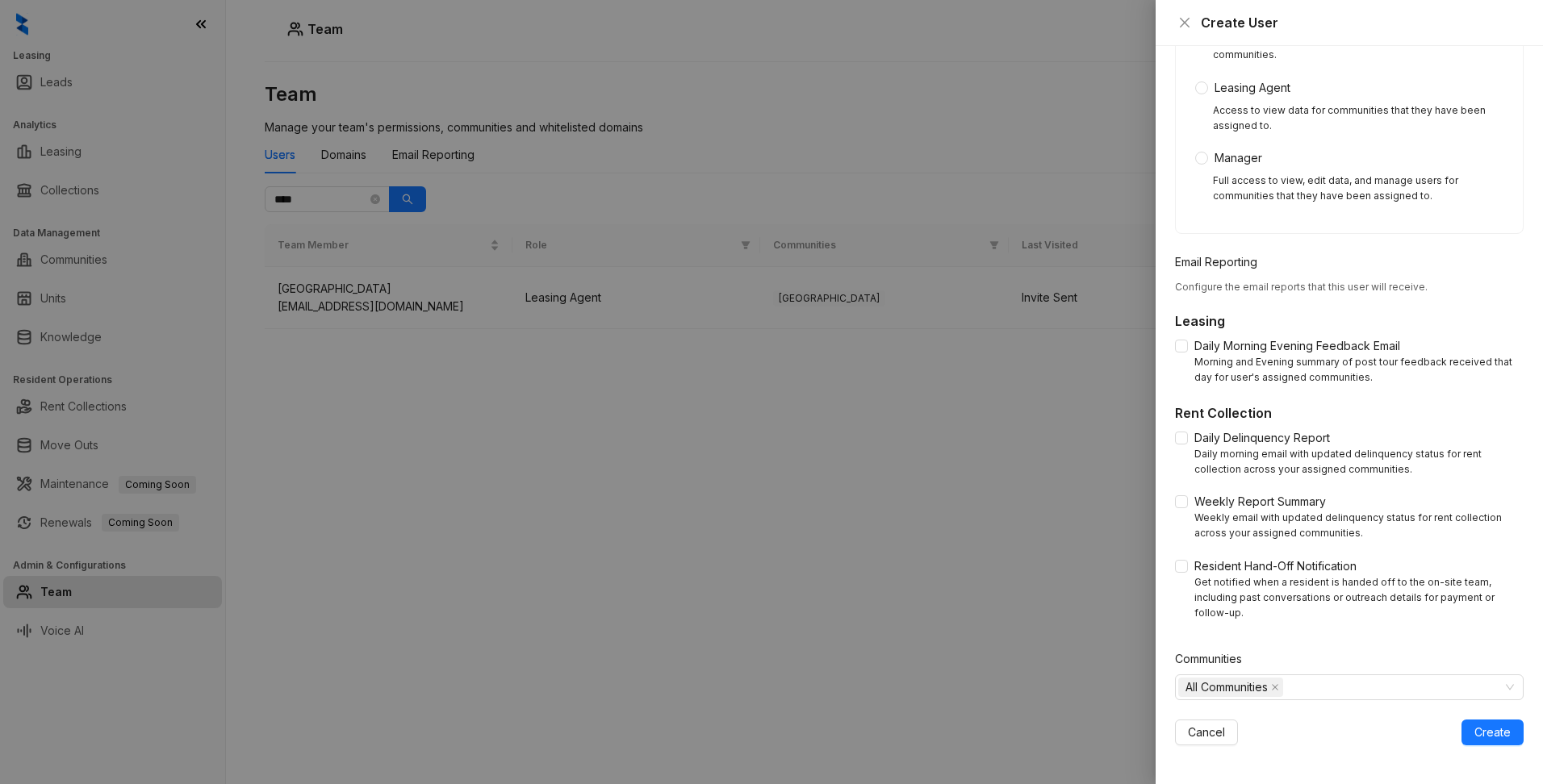
click at [934, 568] on div at bounding box center [772, 392] width 1543 height 784
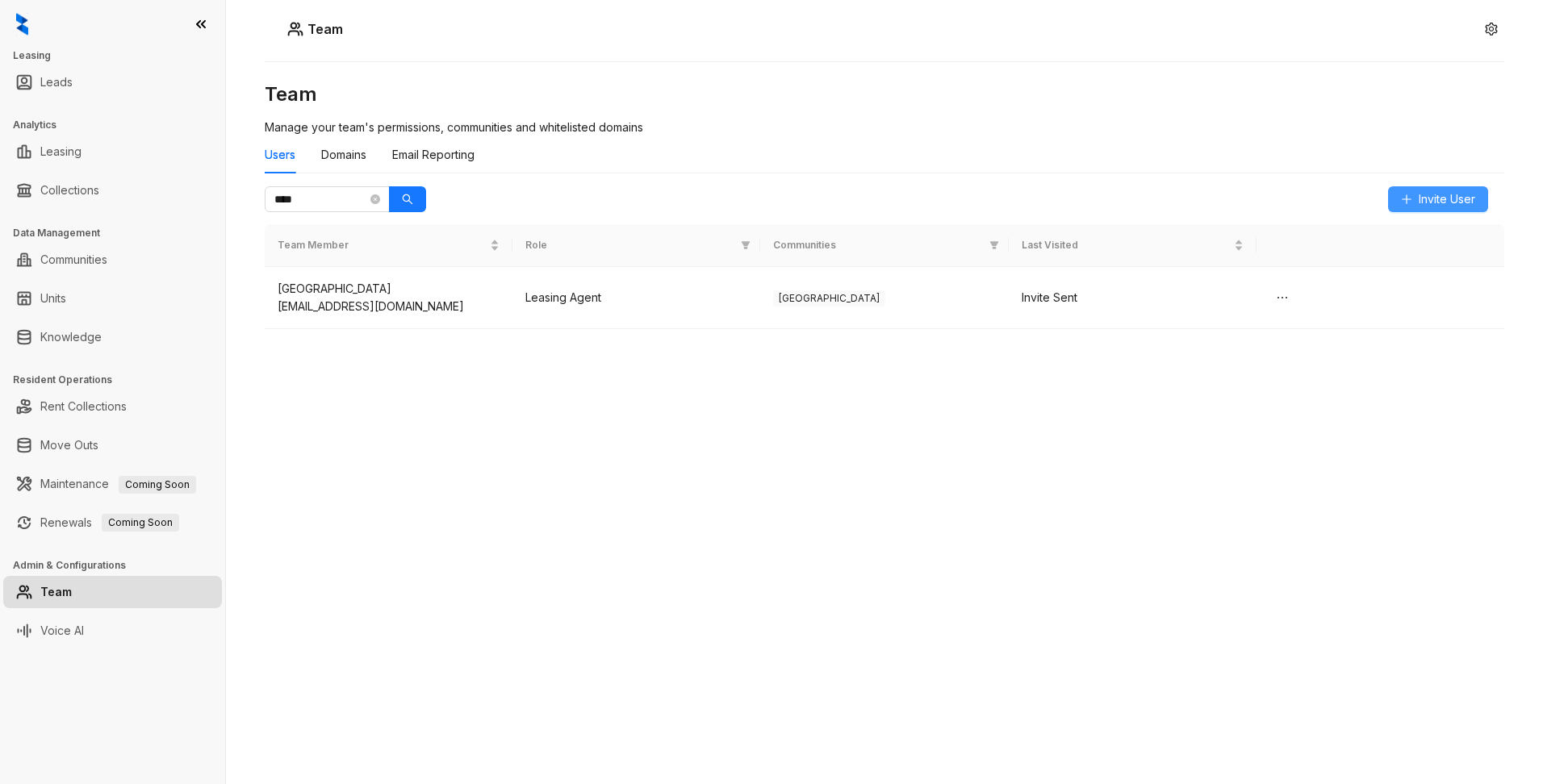
click at [1435, 201] on span "Invite User" at bounding box center [1446, 199] width 56 height 18
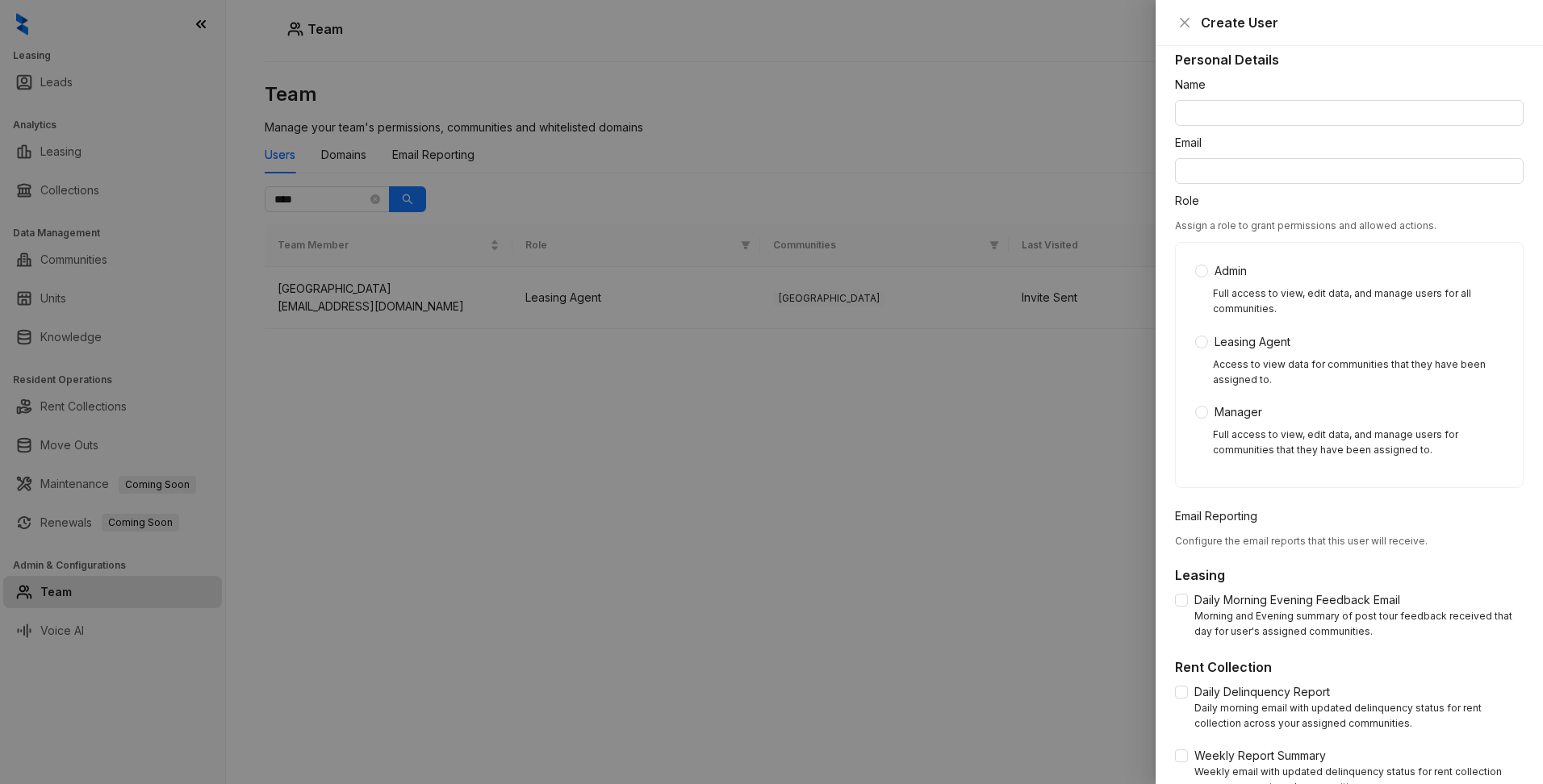
scroll to position [0, 0]
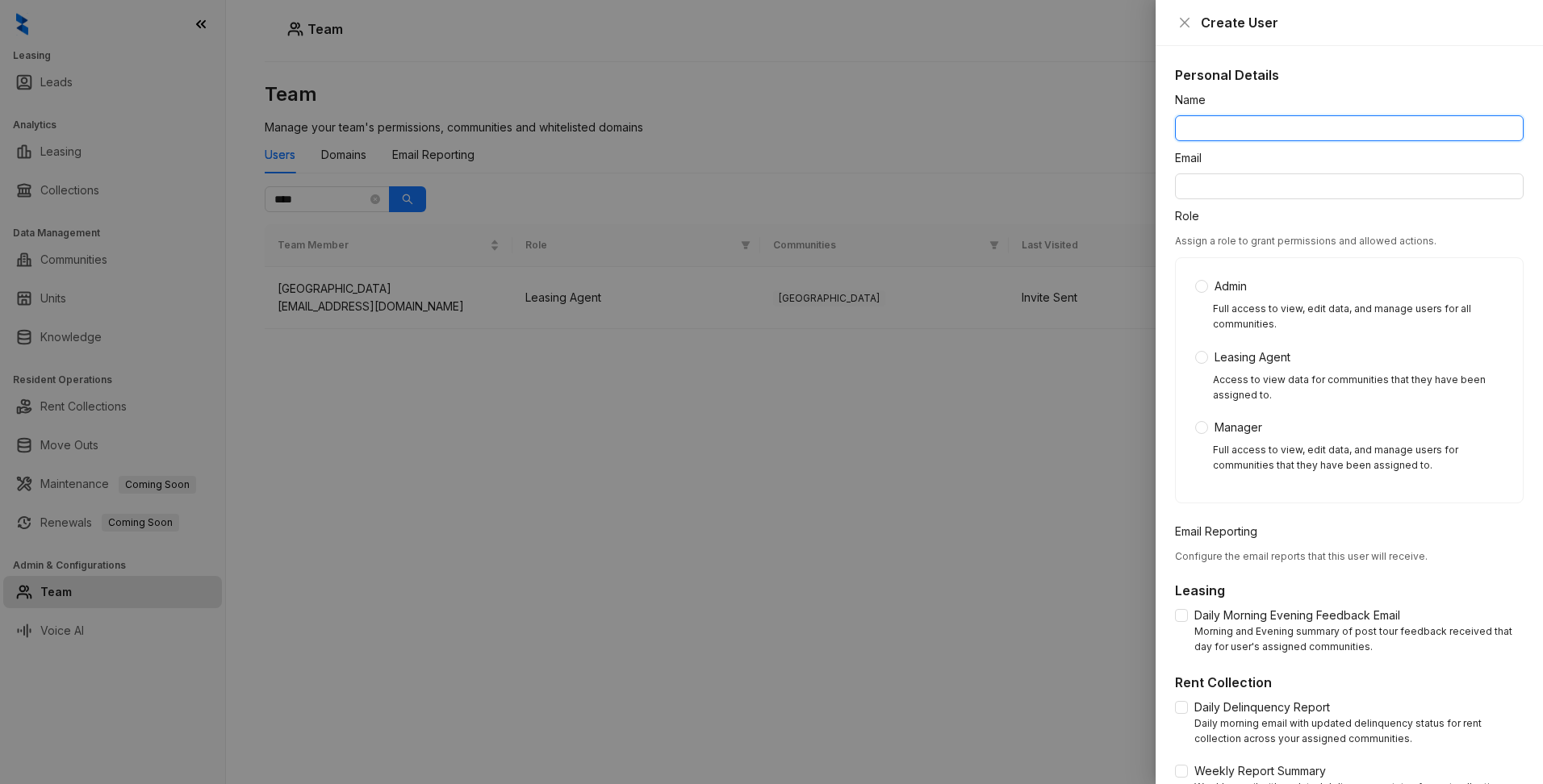
click at [1279, 133] on input "Name" at bounding box center [1348, 128] width 348 height 26
paste input "**********"
type input "**********"
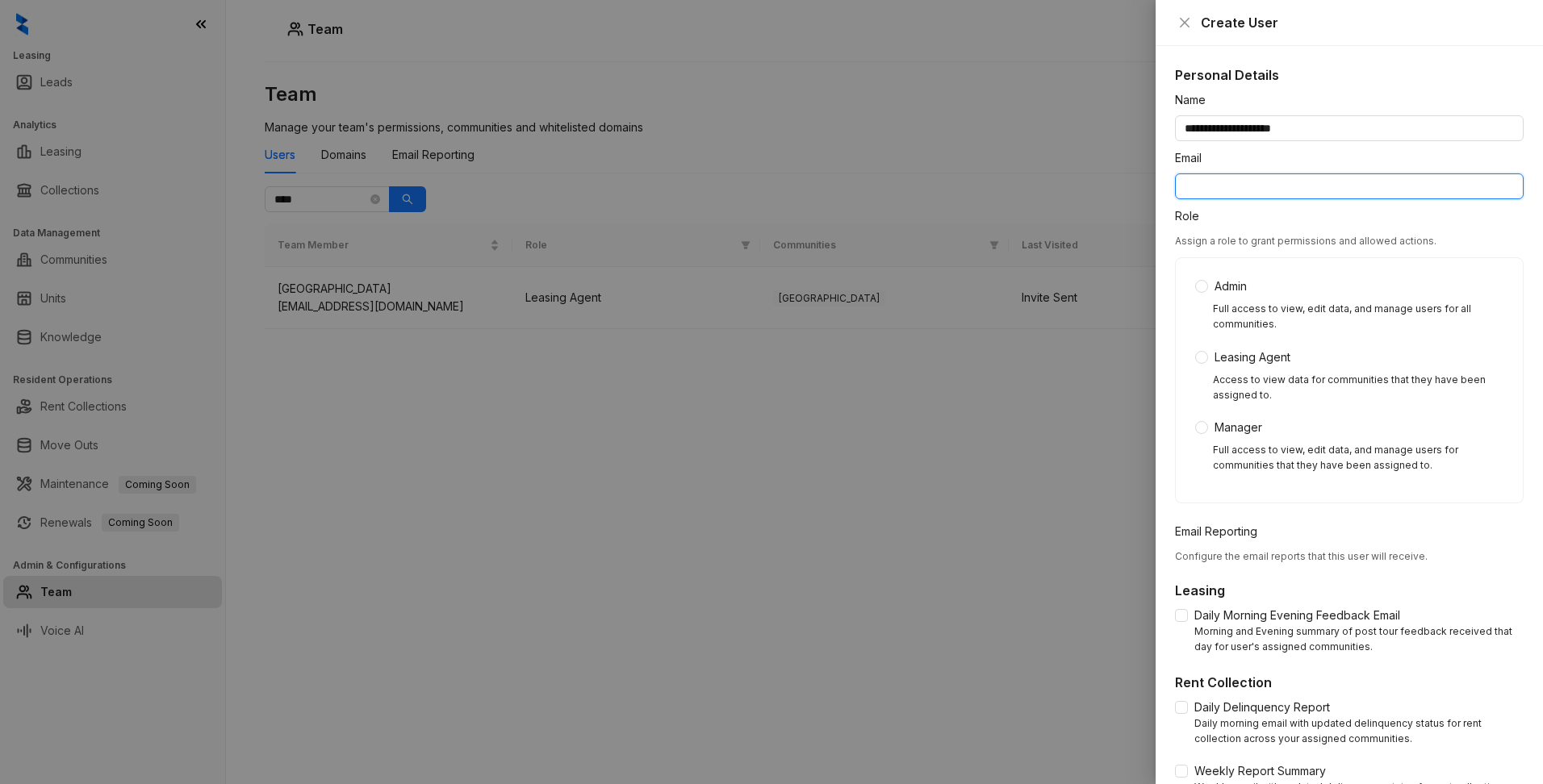
click at [1227, 196] on input "Email" at bounding box center [1348, 186] width 348 height 26
click at [1227, 187] on input "Email" at bounding box center [1348, 186] width 348 height 26
paste input "**********"
type input "**********"
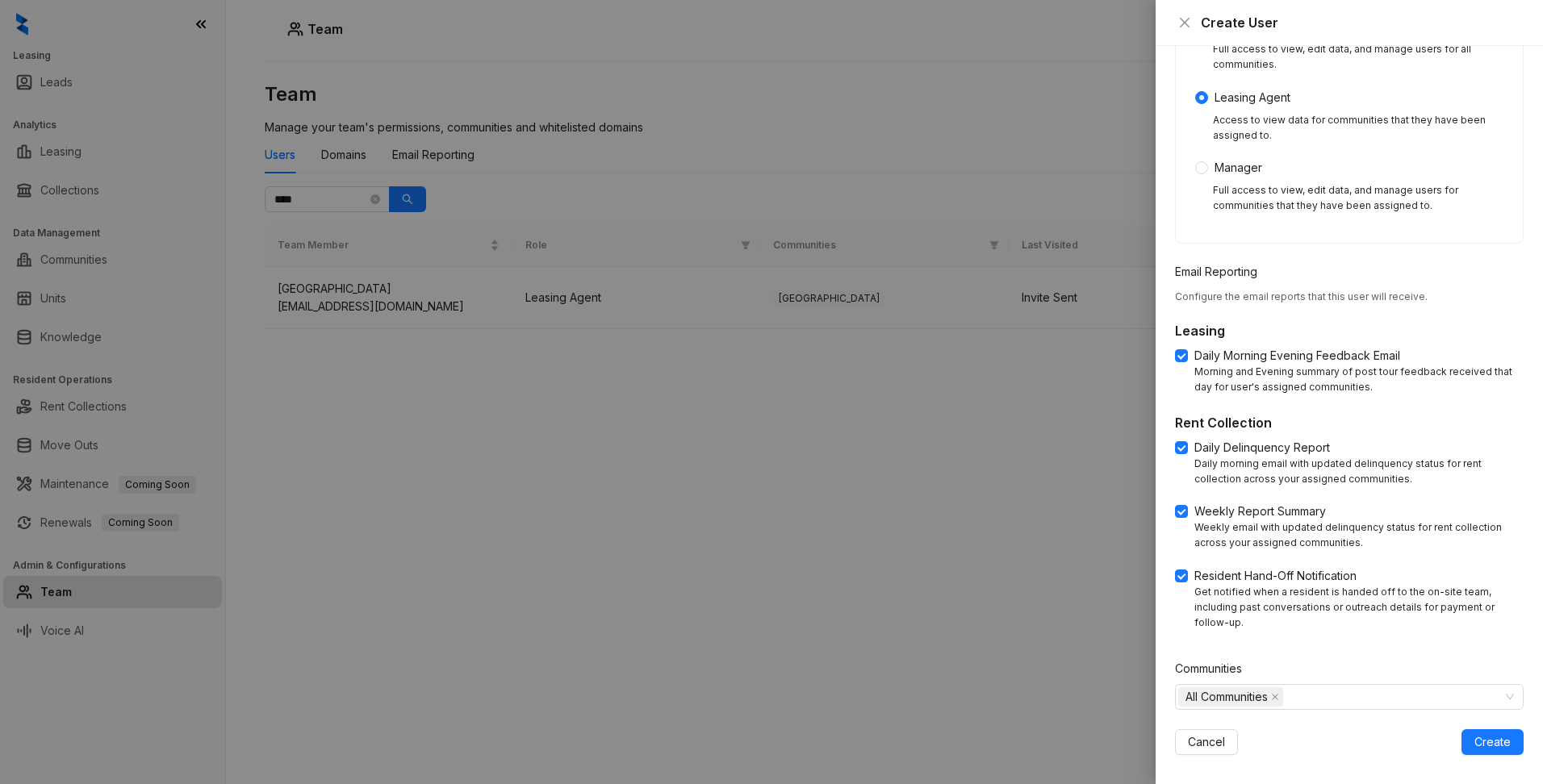
scroll to position [269, 0]
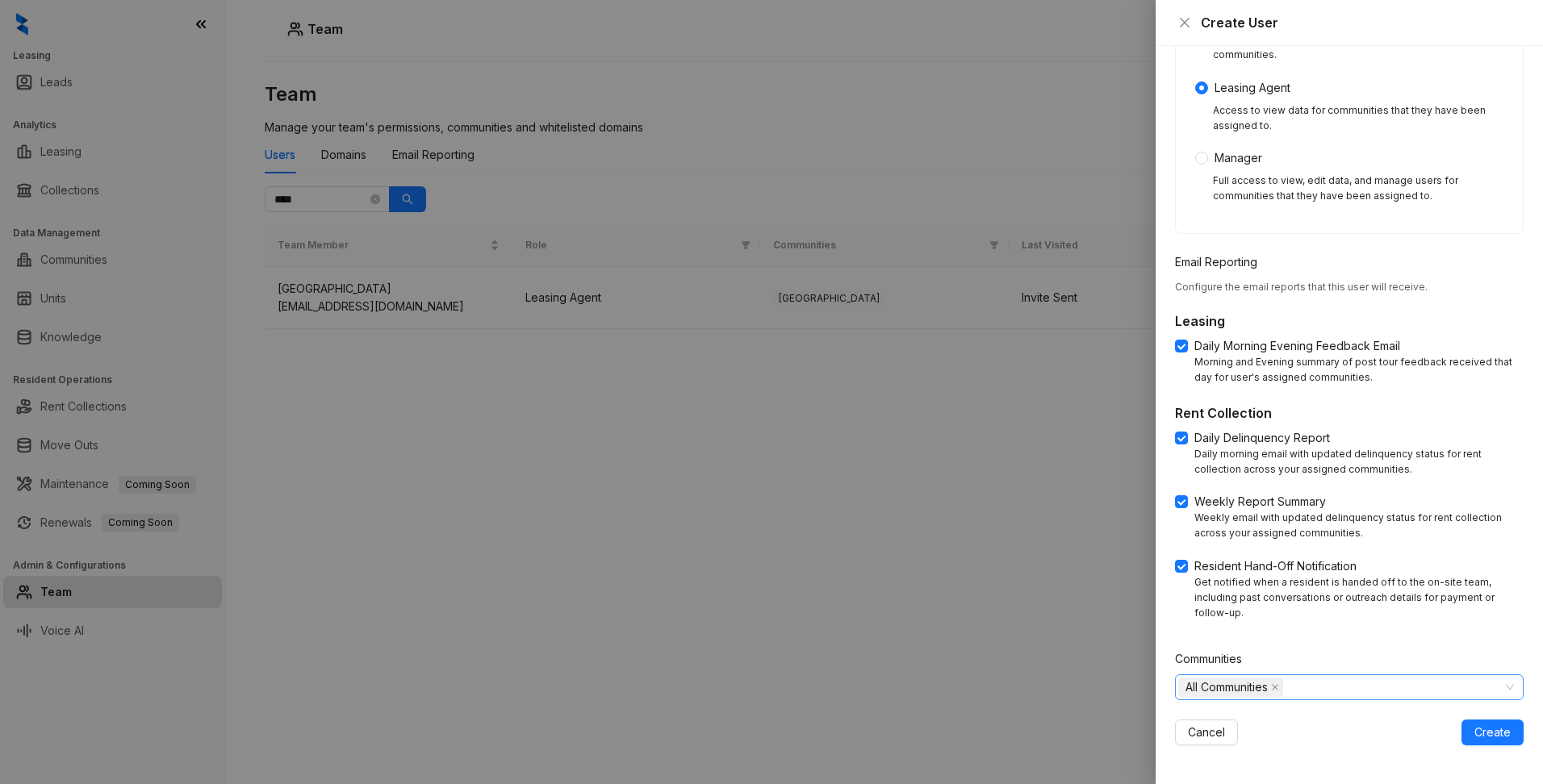
click at [1321, 686] on div "All Communities" at bounding box center [1340, 687] width 325 height 23
click at [1203, 722] on span at bounding box center [1206, 719] width 13 height 13
click at [1189, 720] on icon "caret-down" at bounding box center [1188, 721] width 3 height 6
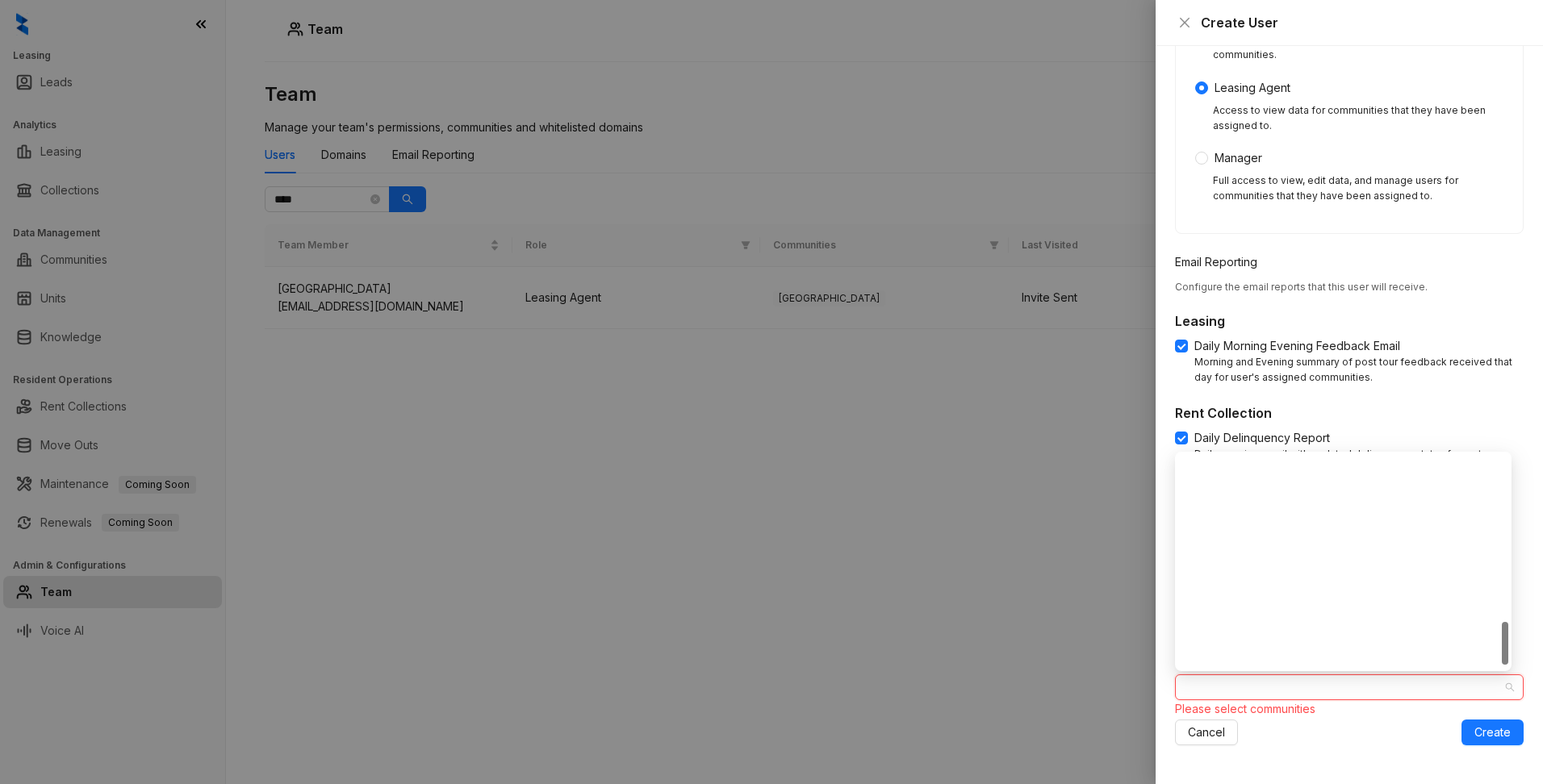
scroll to position [787, 0]
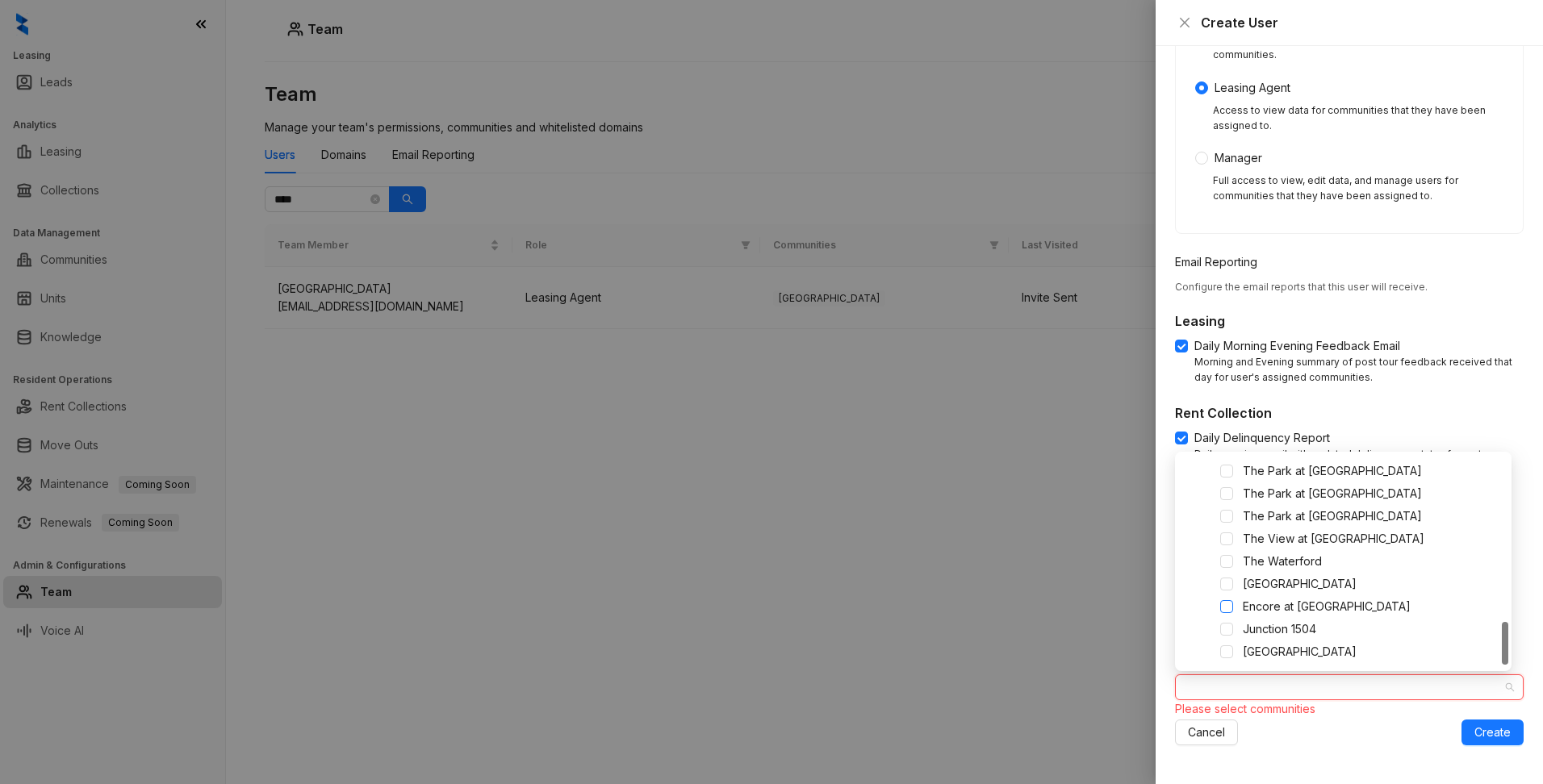
click at [1229, 608] on span at bounding box center [1226, 606] width 13 height 13
click at [1301, 724] on div "Cancel Create" at bounding box center [1348, 732] width 348 height 26
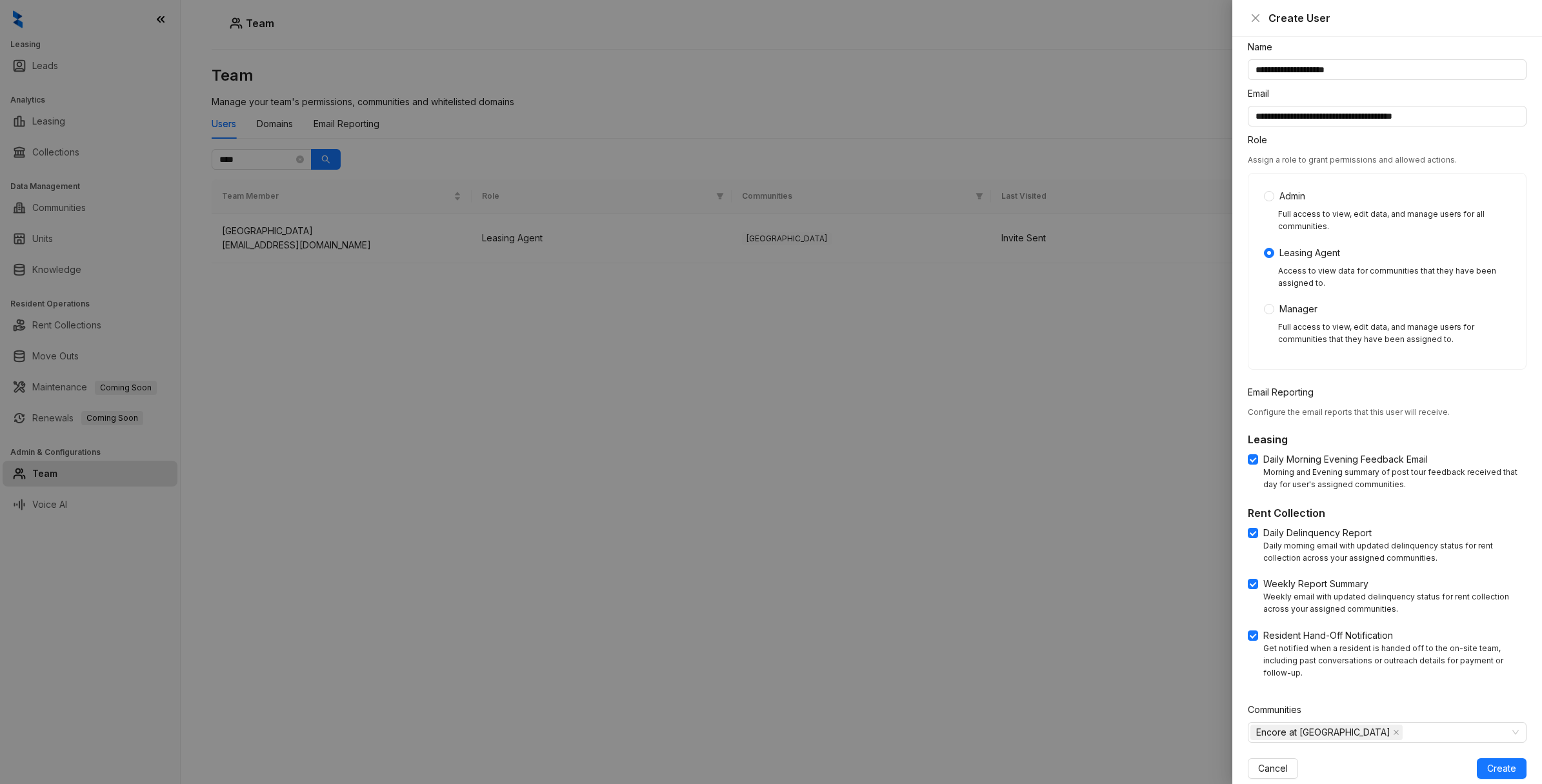
scroll to position [34, 0]
click at [1233, 626] on span "Create" at bounding box center [1501, 767] width 29 height 14
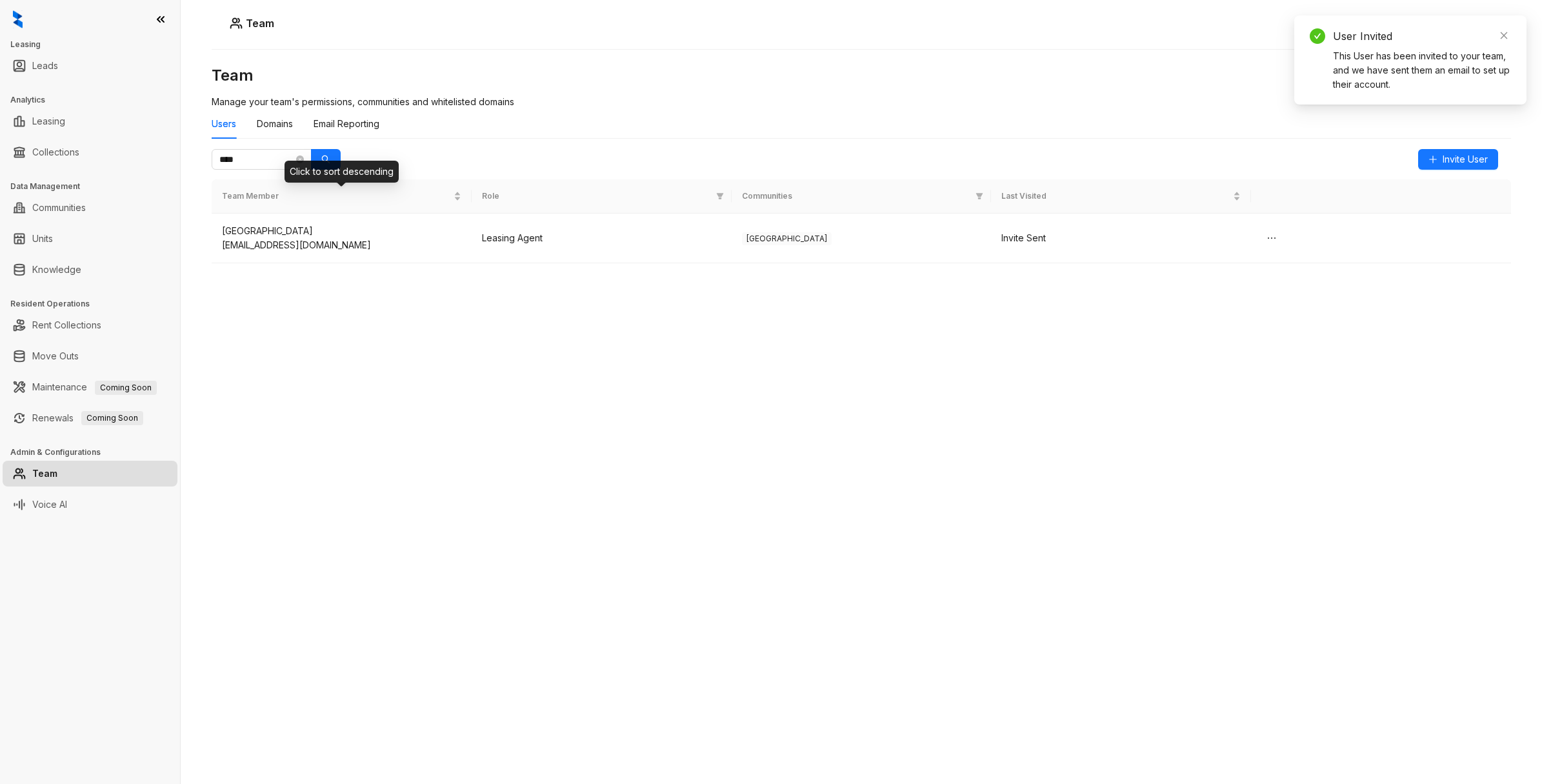
click at [301, 163] on div "Click to sort descending" at bounding box center [342, 171] width 114 height 22
click at [259, 157] on input "****" at bounding box center [256, 159] width 75 height 14
click at [188, 164] on div "Team Team Manage your team's permissions, communities and whitelisted domains U…" at bounding box center [861, 392] width 1361 height 784
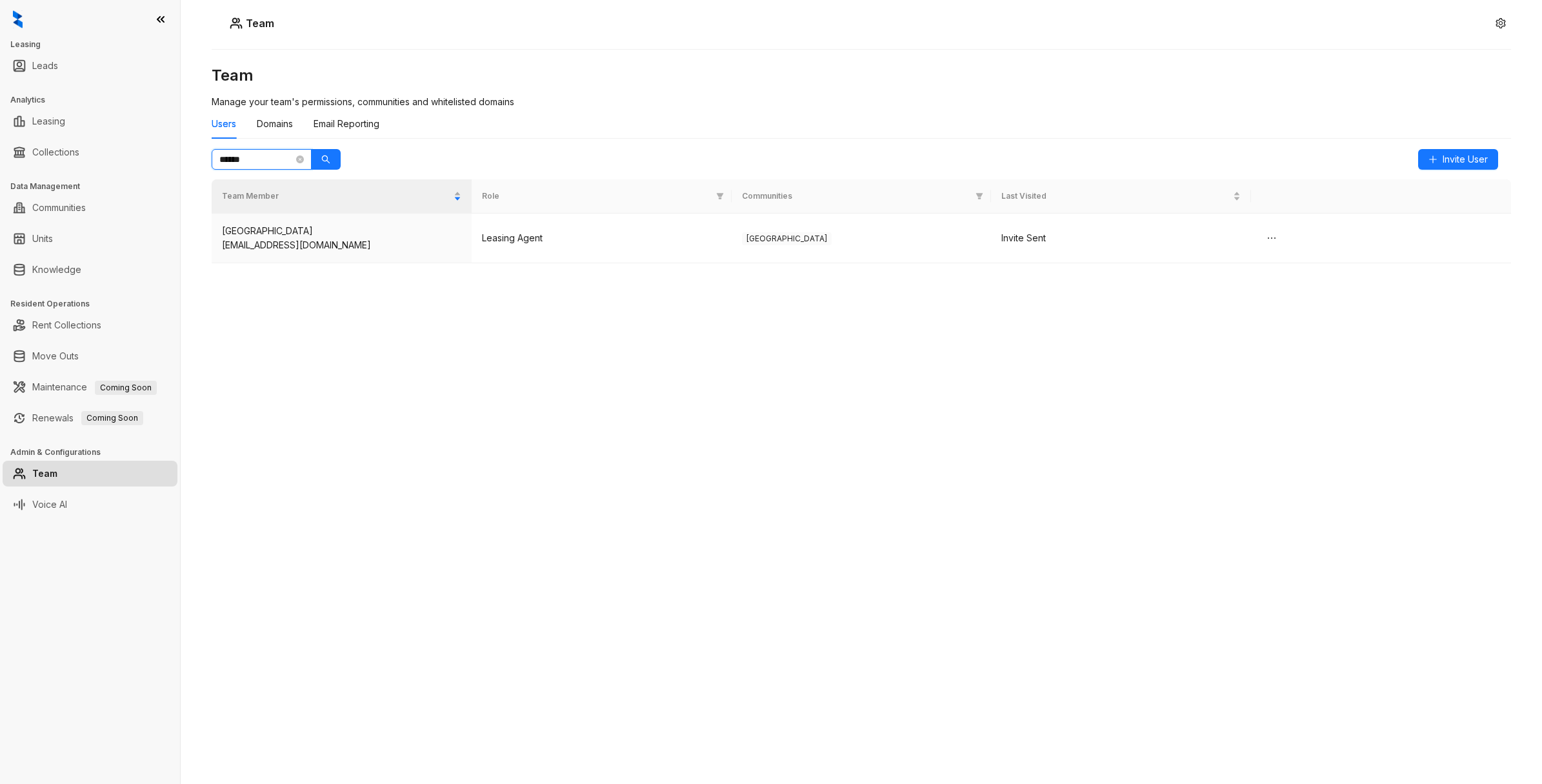
type input "******"
click at [287, 156] on input "******" at bounding box center [256, 159] width 75 height 14
click at [300, 158] on icon "close-circle" at bounding box center [300, 160] width 8 height 8
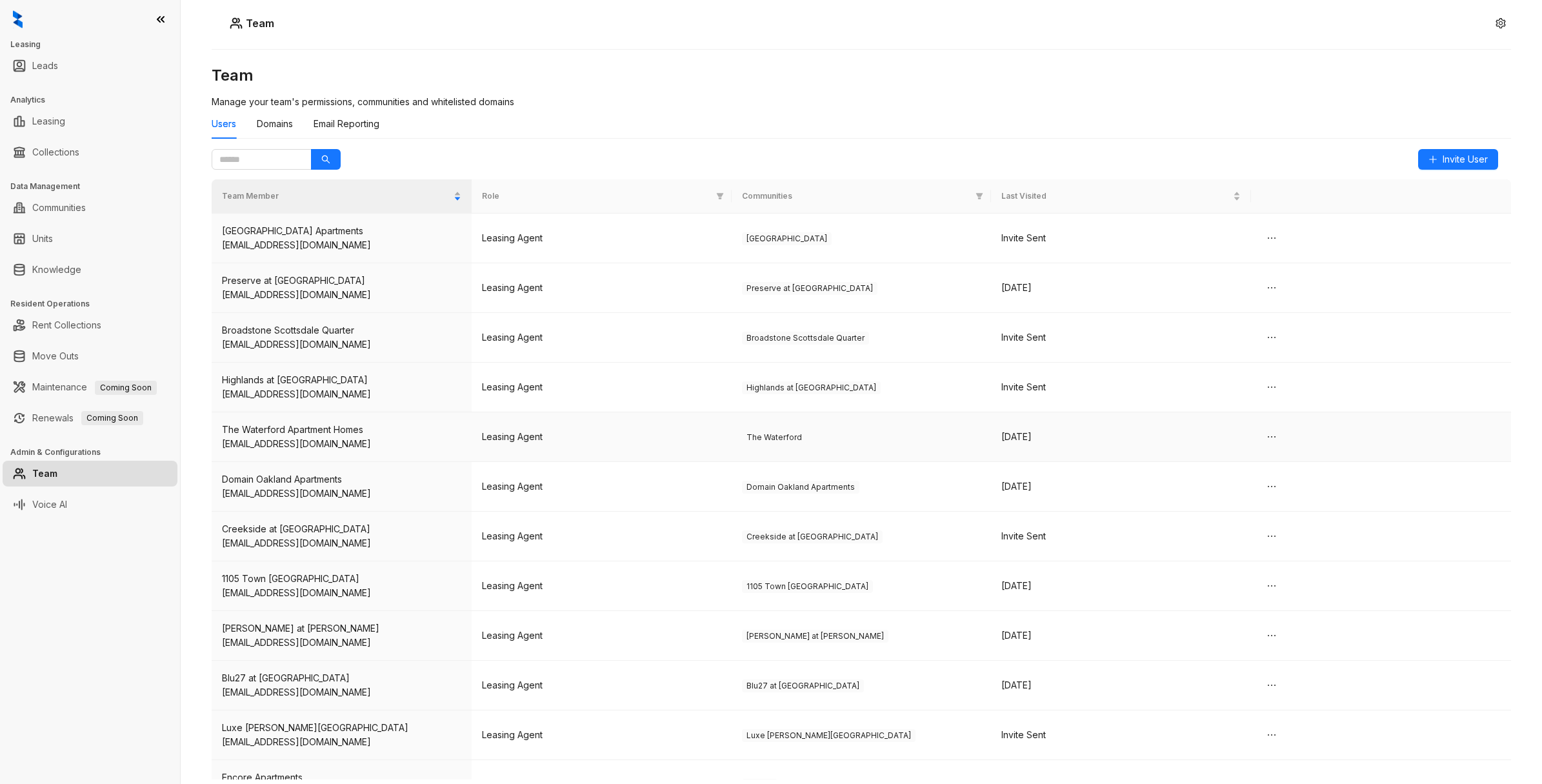
click at [524, 439] on td "Leasing Agent" at bounding box center [601, 437] width 260 height 50
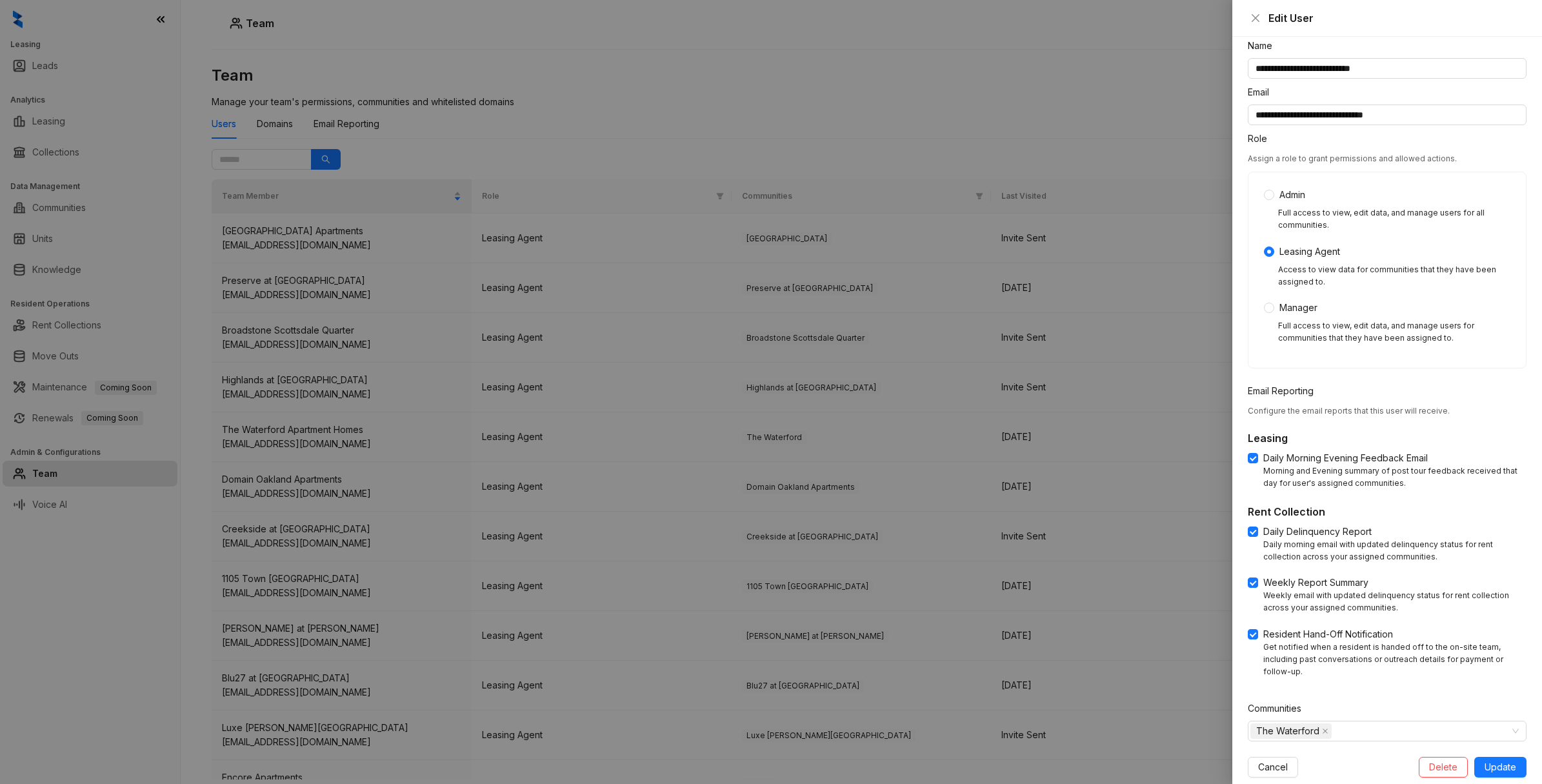
click at [985, 81] on div at bounding box center [771, 392] width 1542 height 784
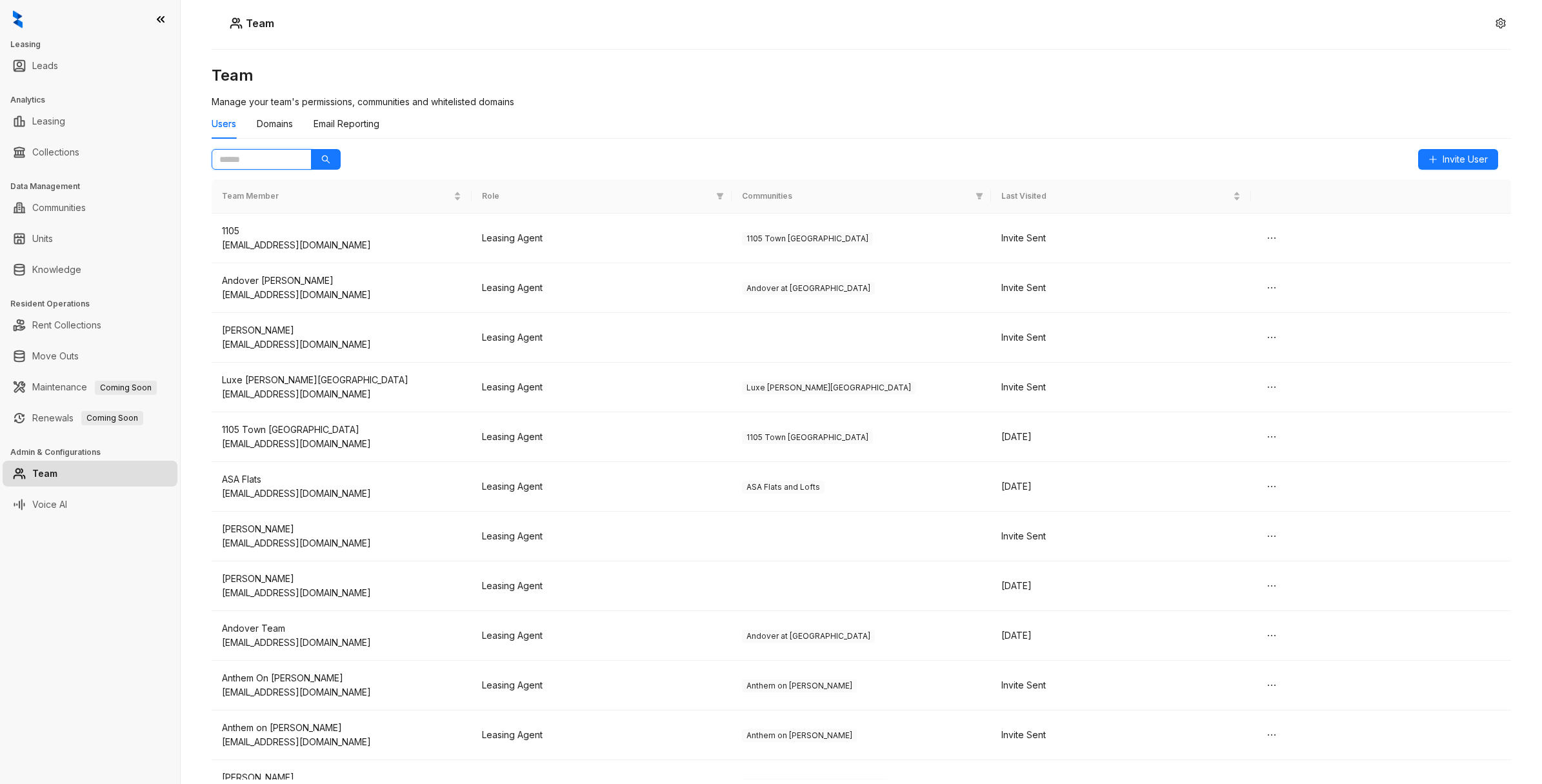
click at [258, 166] on input "text" at bounding box center [256, 159] width 75 height 14
type input "*********"
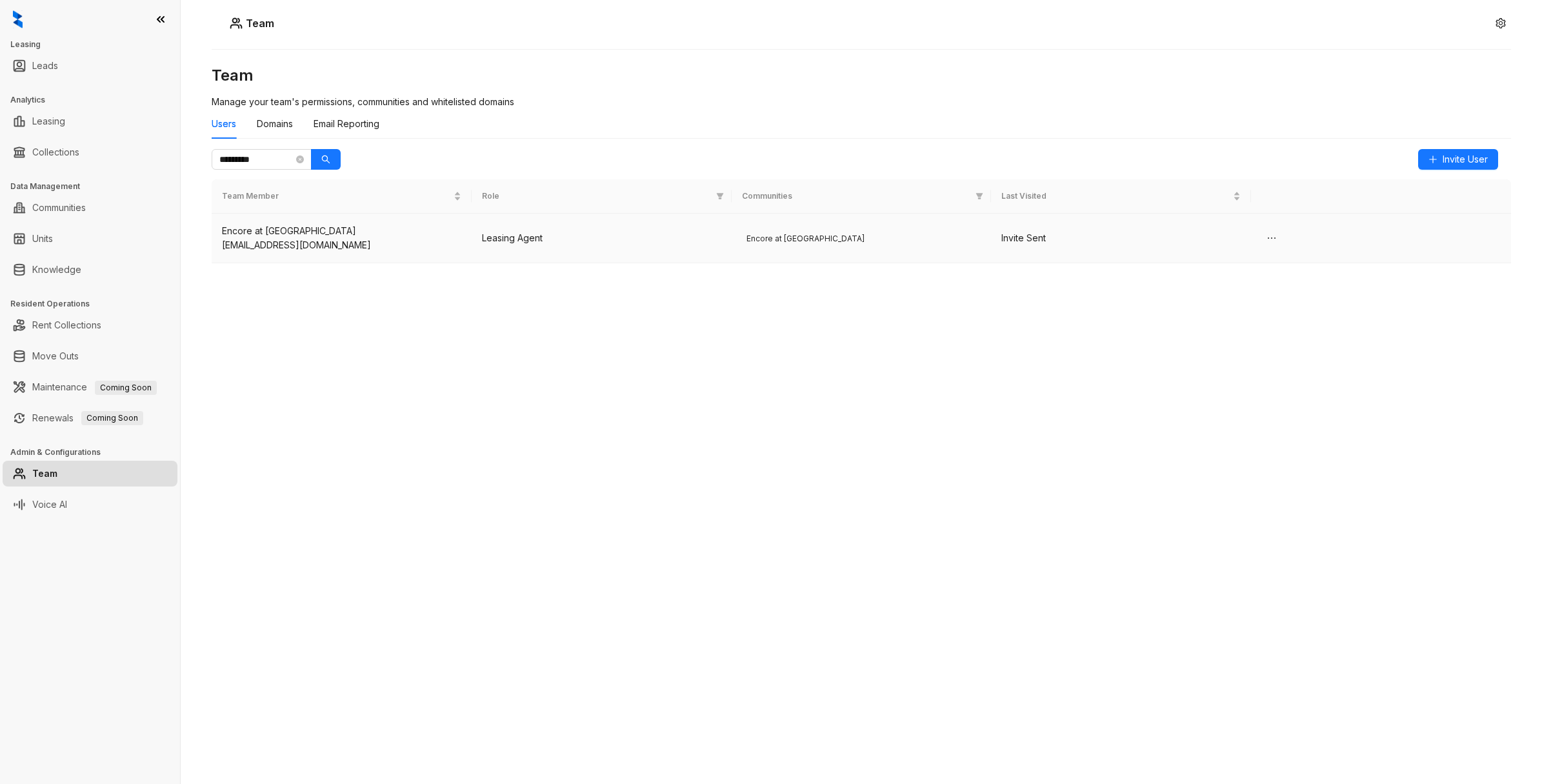
click at [656, 261] on td "Leasing Agent" at bounding box center [601, 238] width 260 height 50
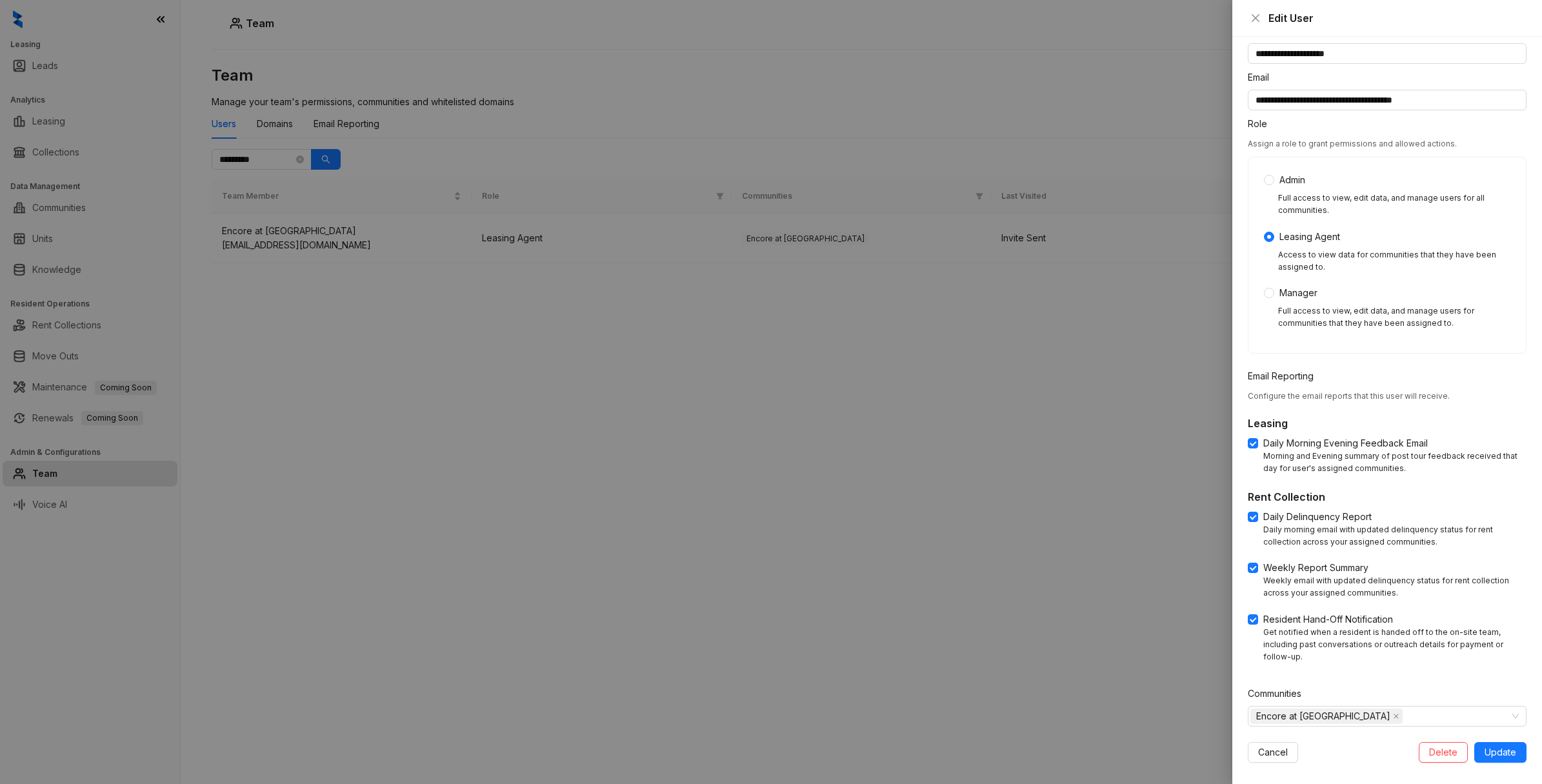
scroll to position [47, 0]
click at [971, 350] on div at bounding box center [771, 392] width 1542 height 784
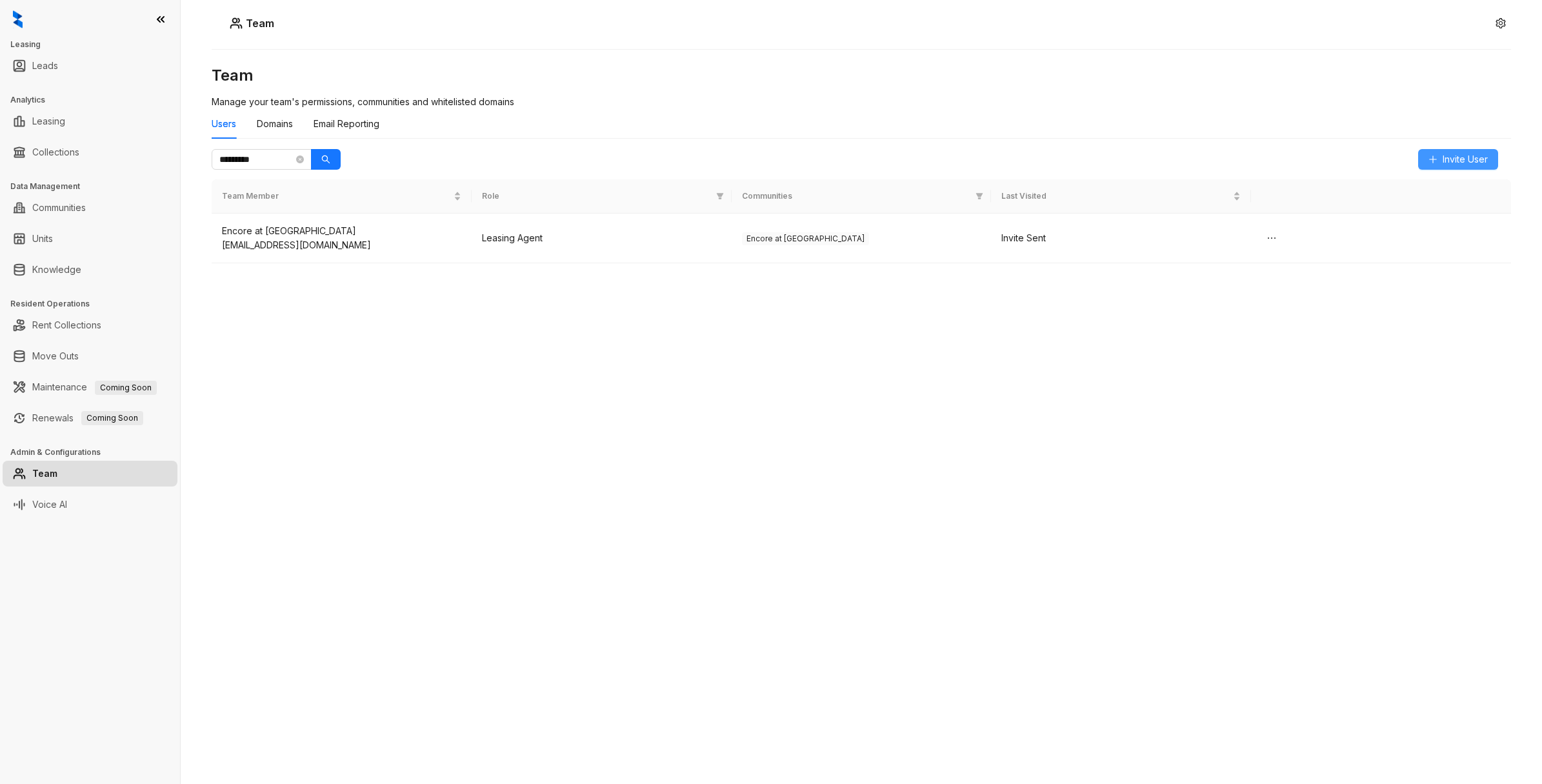
click at [1462, 153] on span "Invite User" at bounding box center [1465, 159] width 45 height 14
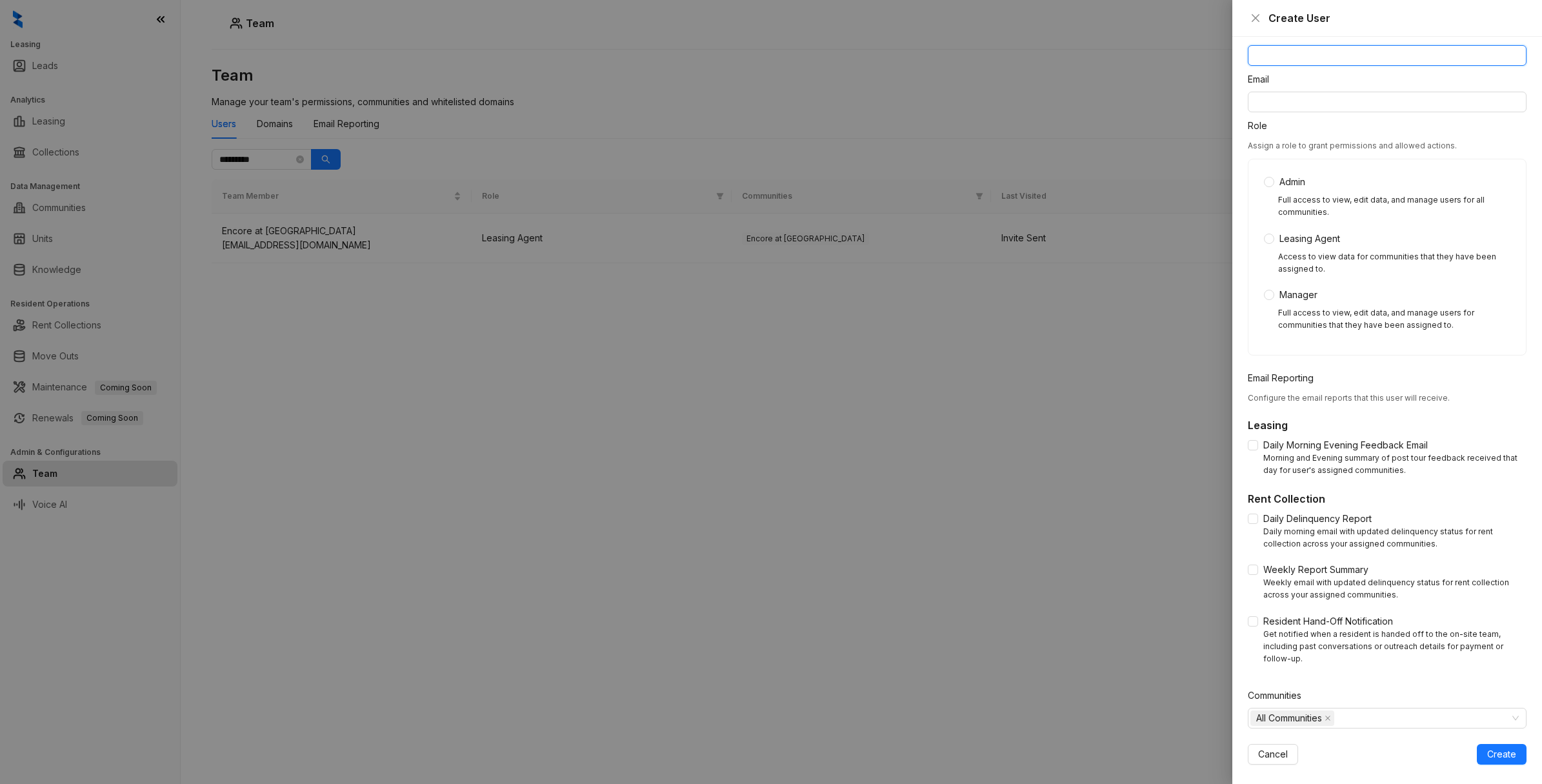
click at [1285, 58] on input "Name" at bounding box center [1387, 55] width 279 height 21
type input "**********"
click at [1261, 99] on input "Email" at bounding box center [1387, 101] width 279 height 21
click at [1284, 107] on input "Email" at bounding box center [1387, 101] width 279 height 21
paste input "**********"
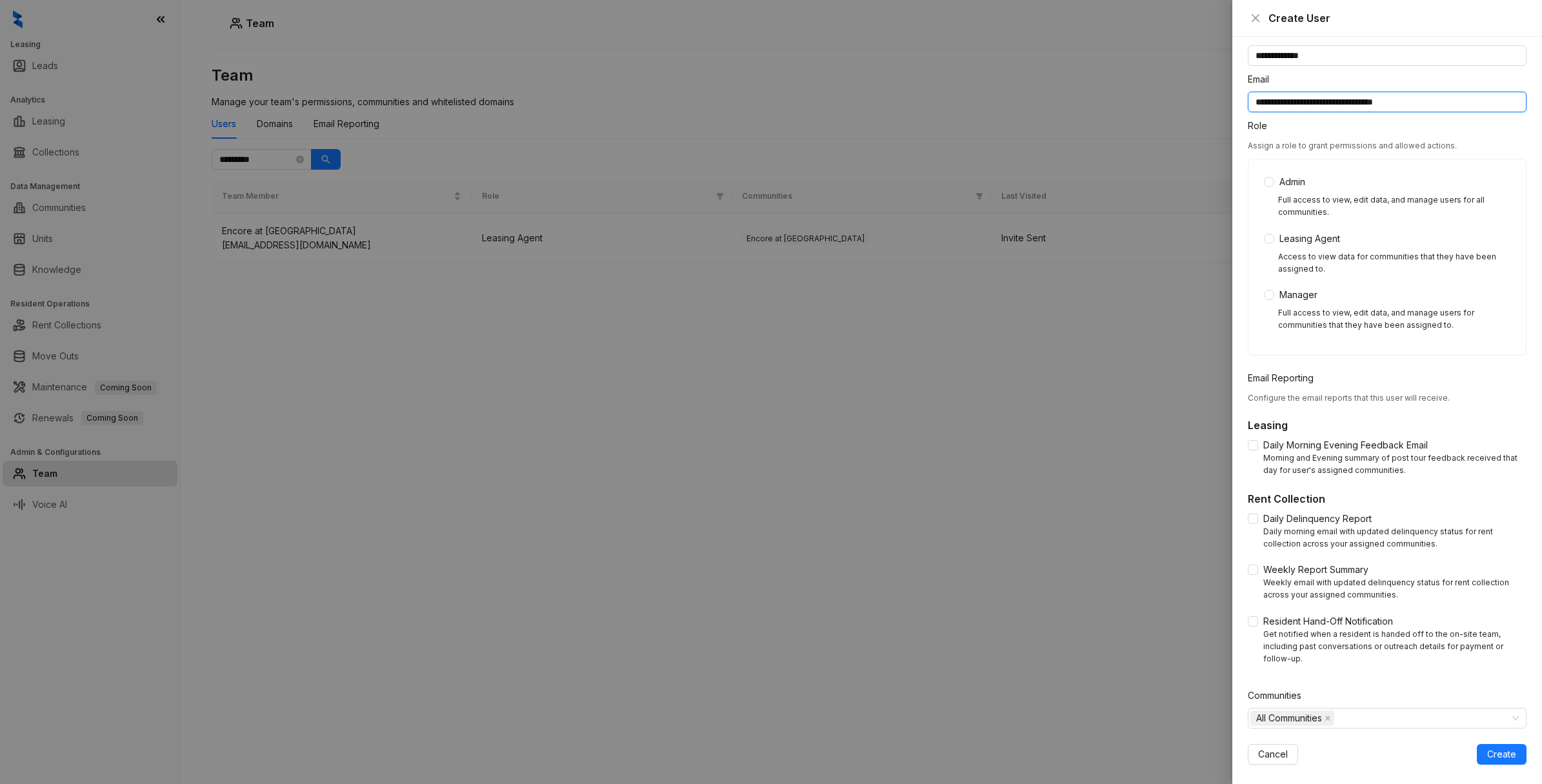
type input "**********"
click at [1250, 524] on label "Daily Delinquency Report" at bounding box center [1312, 518] width 129 height 14
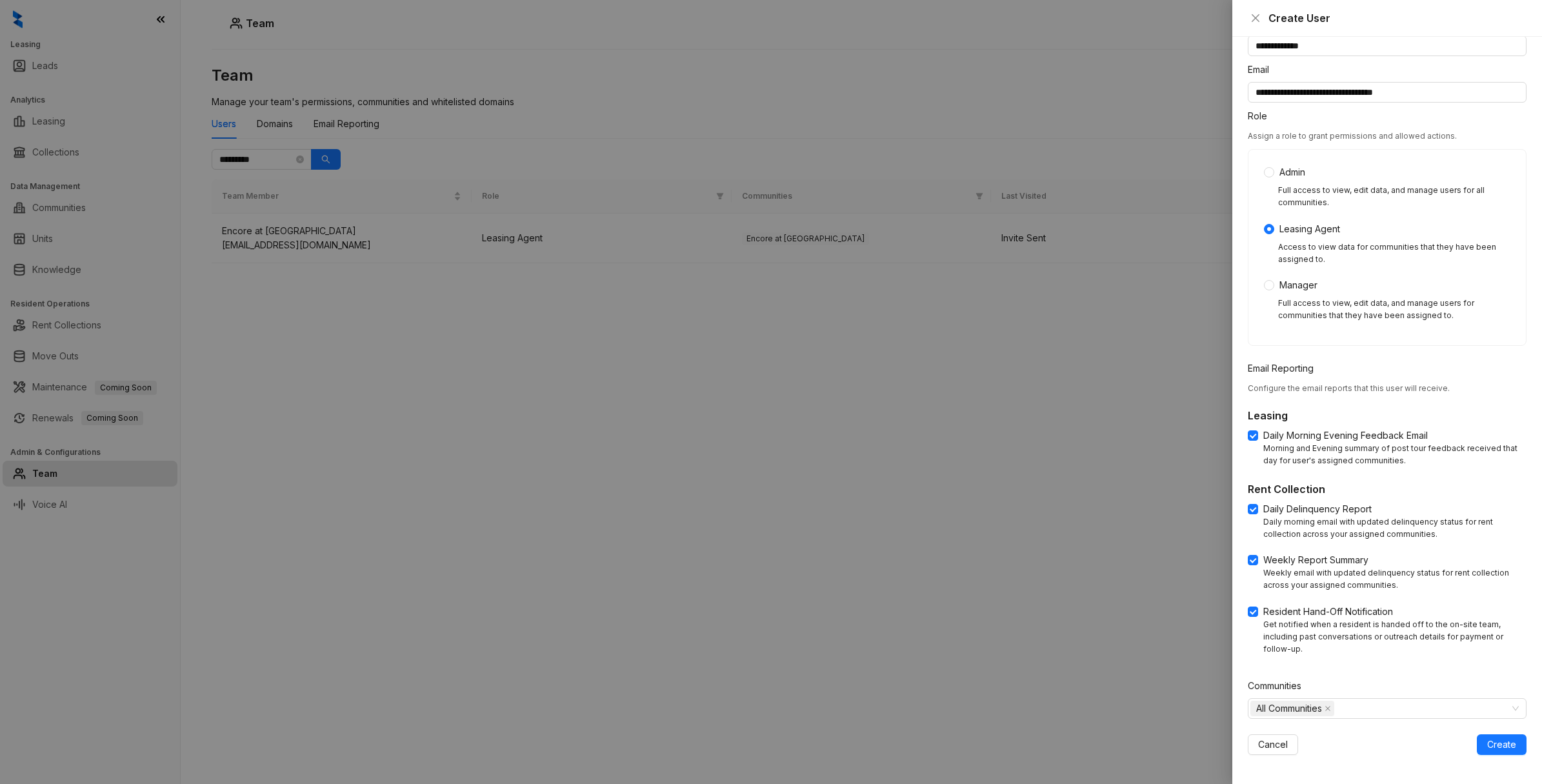
scroll to position [59, 0]
click at [1261, 713] on span "All Communities" at bounding box center [1289, 706] width 66 height 14
click at [1259, 731] on icon "caret-down" at bounding box center [1258, 734] width 7 height 7
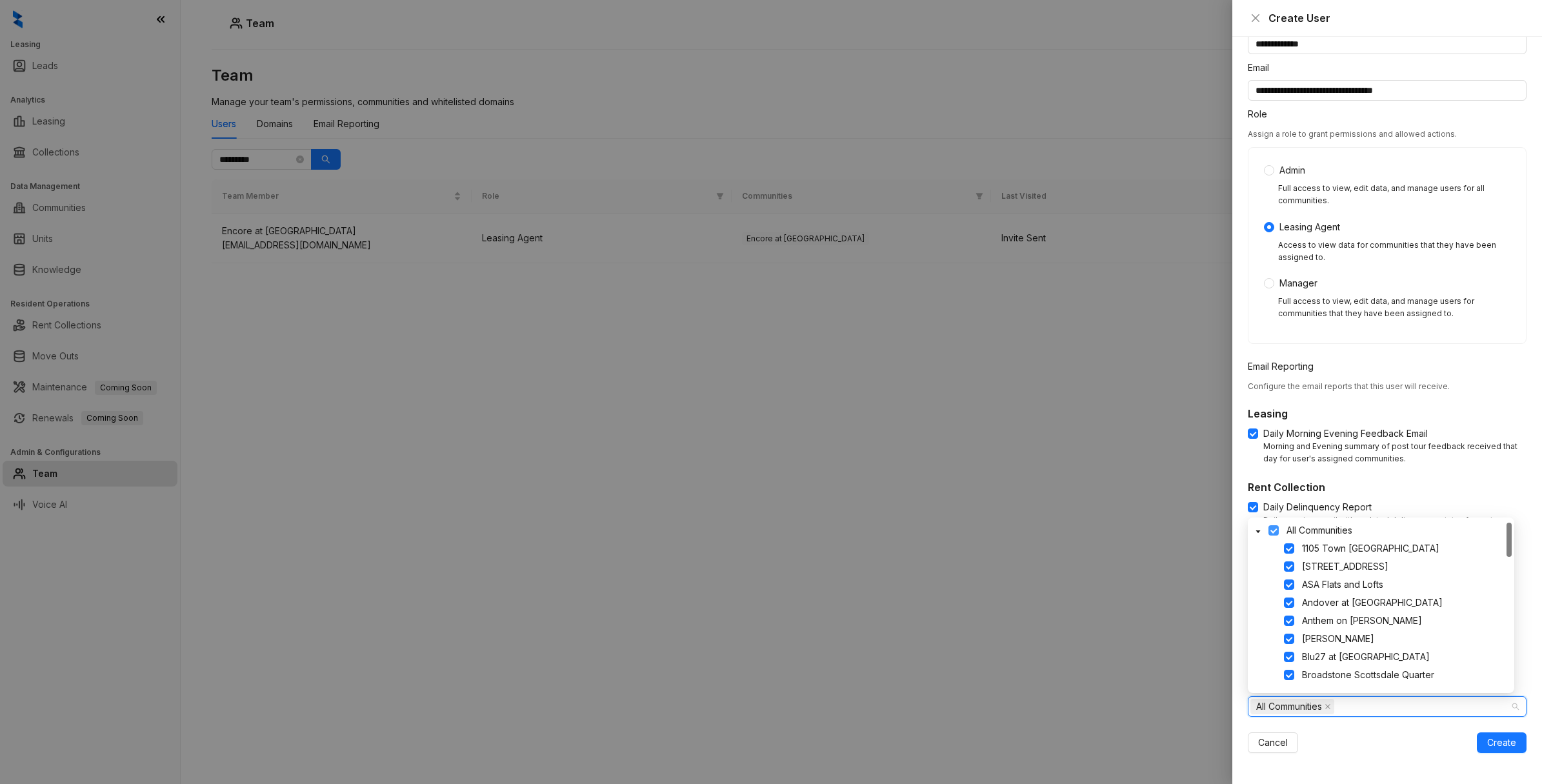
click at [1274, 531] on span at bounding box center [1273, 530] width 10 height 10
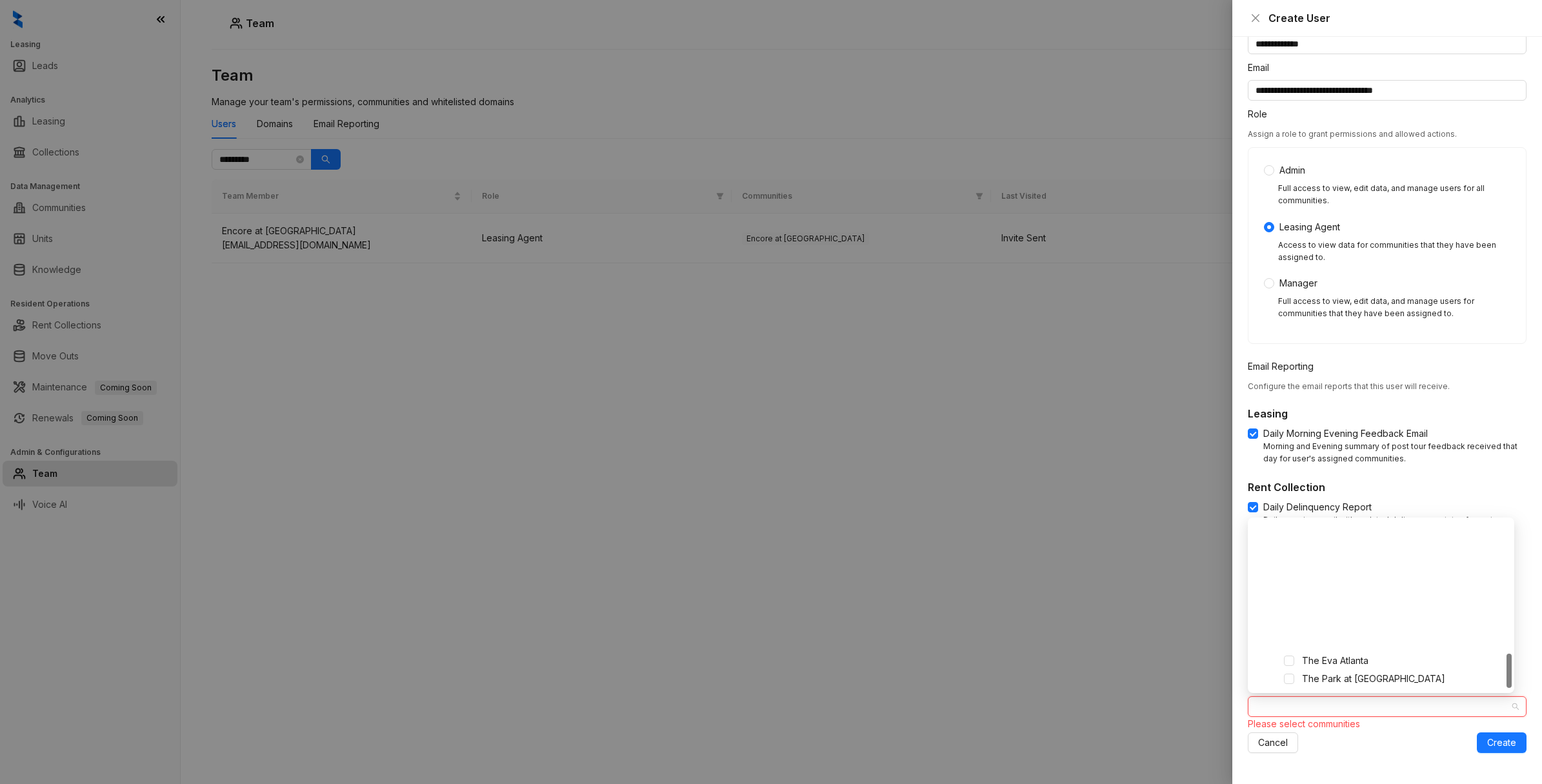
scroll to position [630, 0]
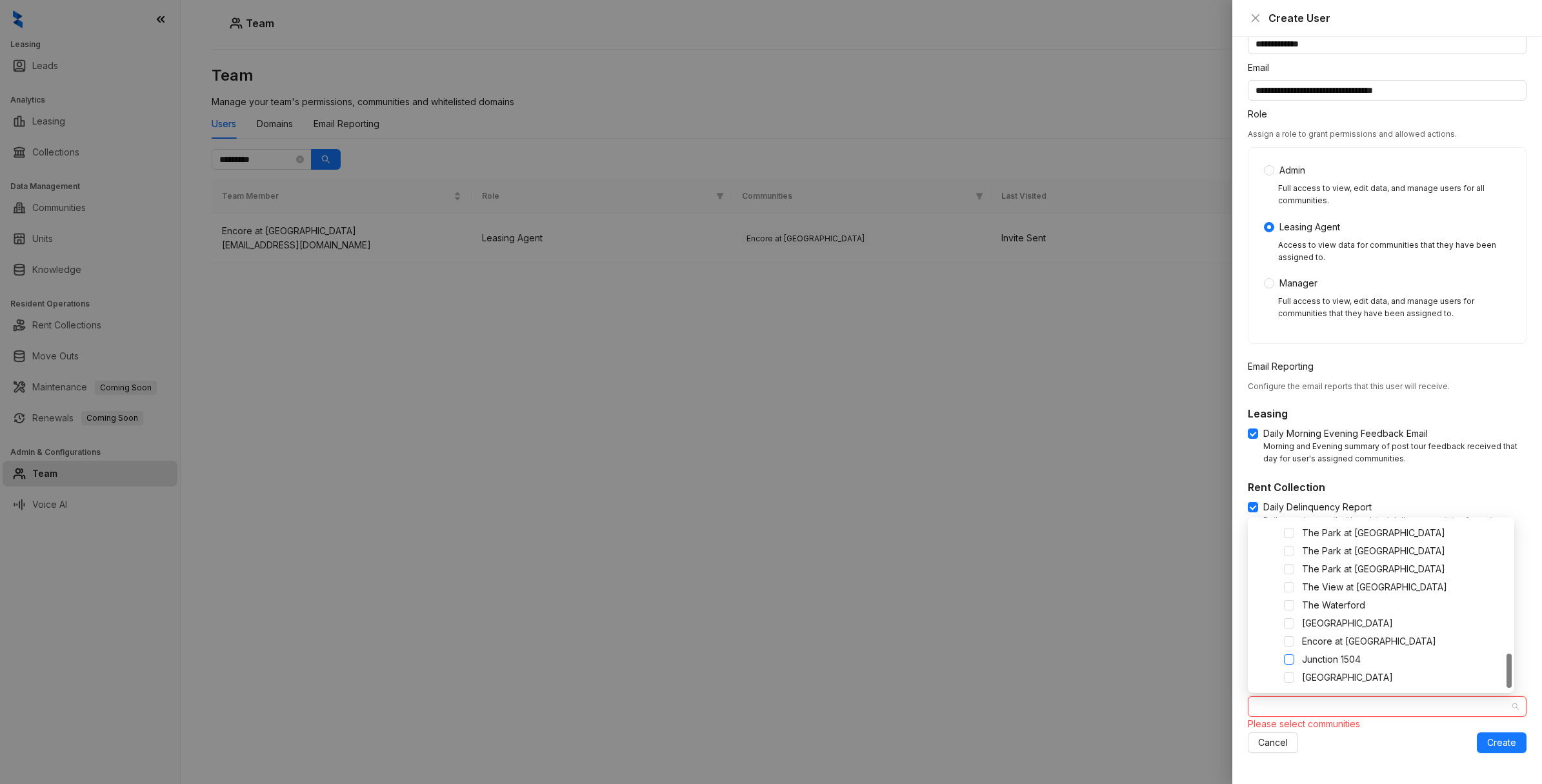
click at [1288, 659] on span at bounding box center [1289, 659] width 10 height 10
click at [1360, 750] on div "Cancel Create" at bounding box center [1387, 742] width 279 height 21
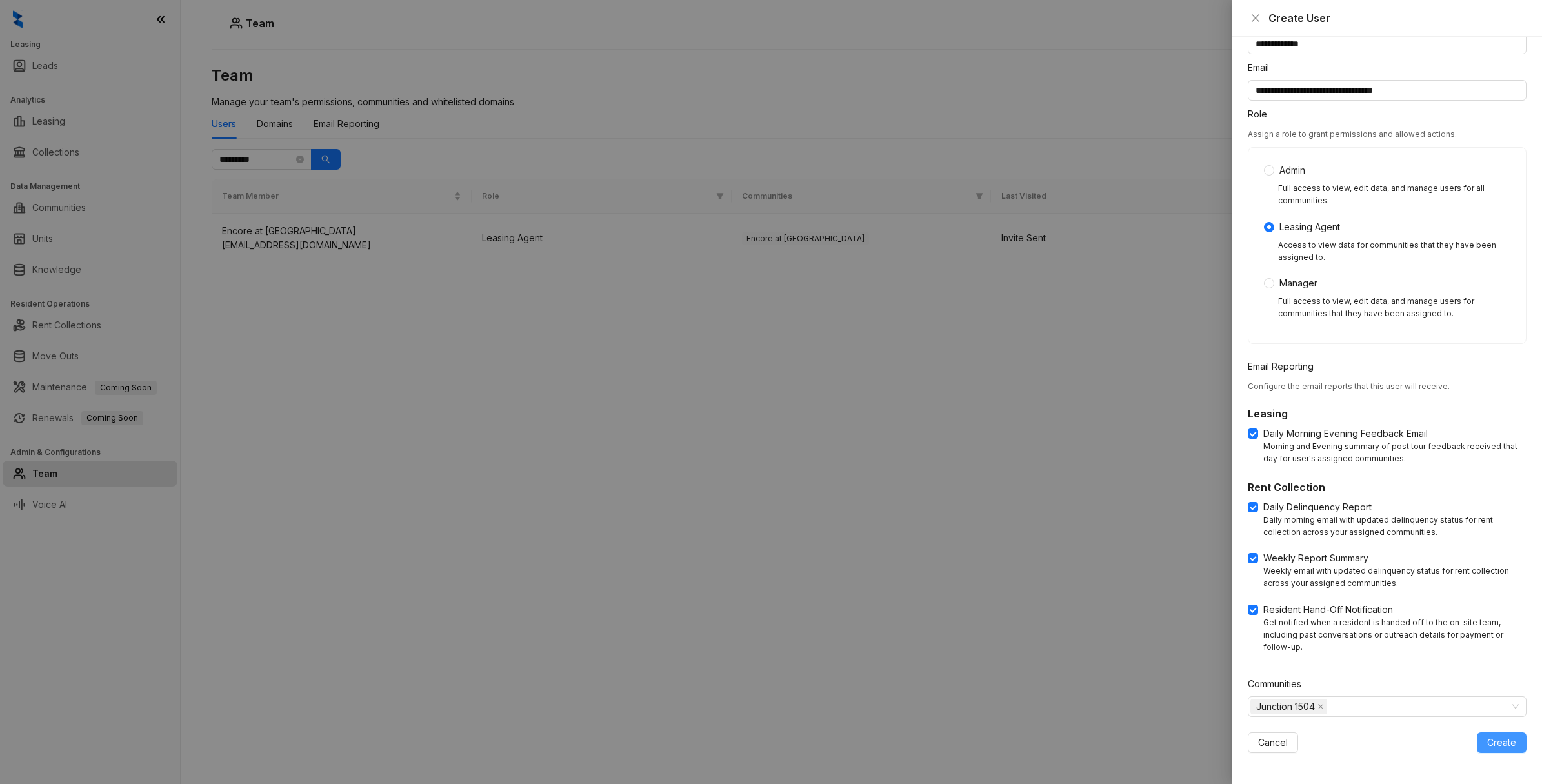
click at [1487, 738] on span "Create" at bounding box center [1501, 742] width 29 height 14
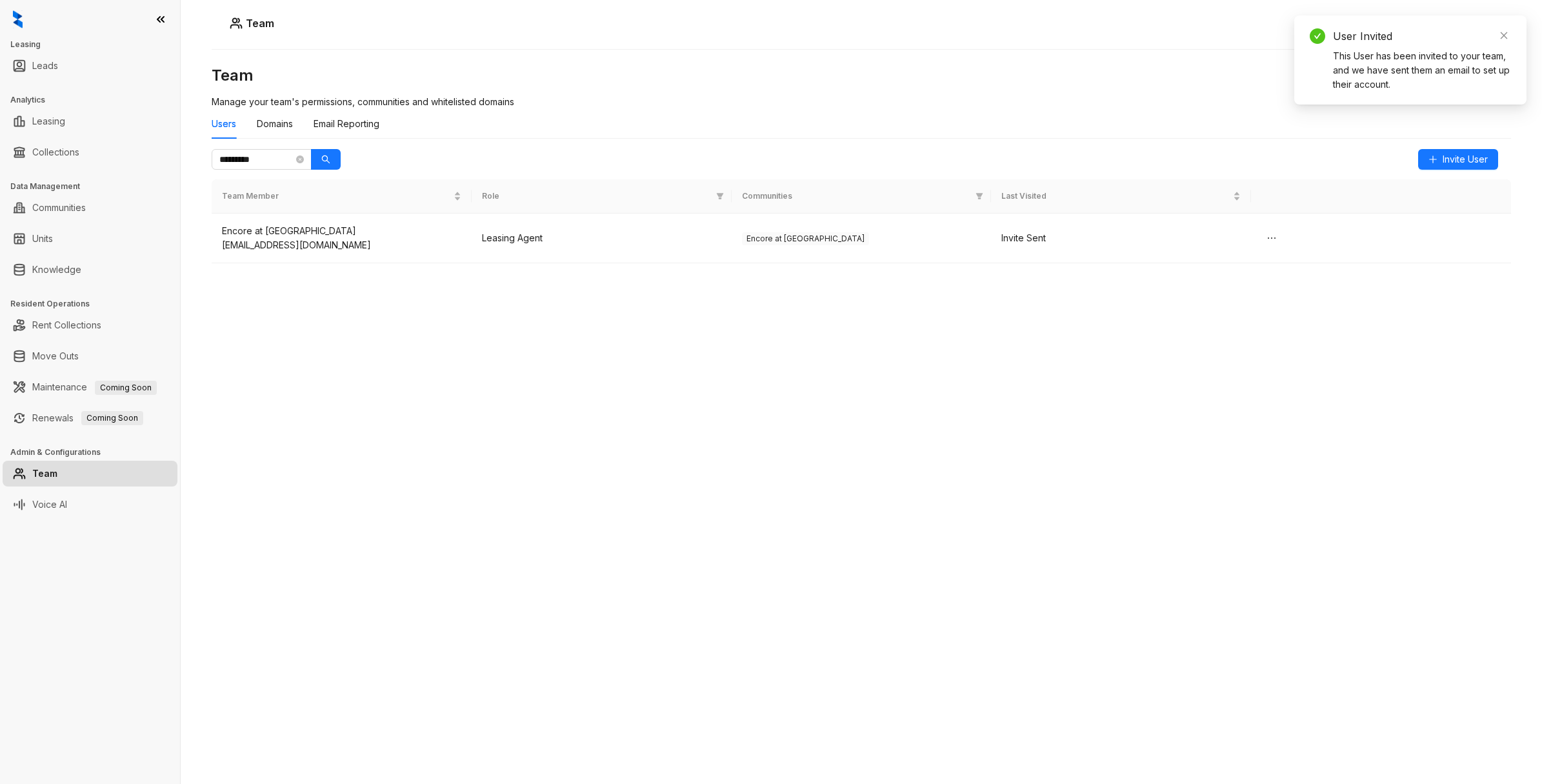
click at [370, 302] on div "Team Manage your team's permissions, communities and whitelisted domains Users …" at bounding box center [861, 365] width 1300 height 600
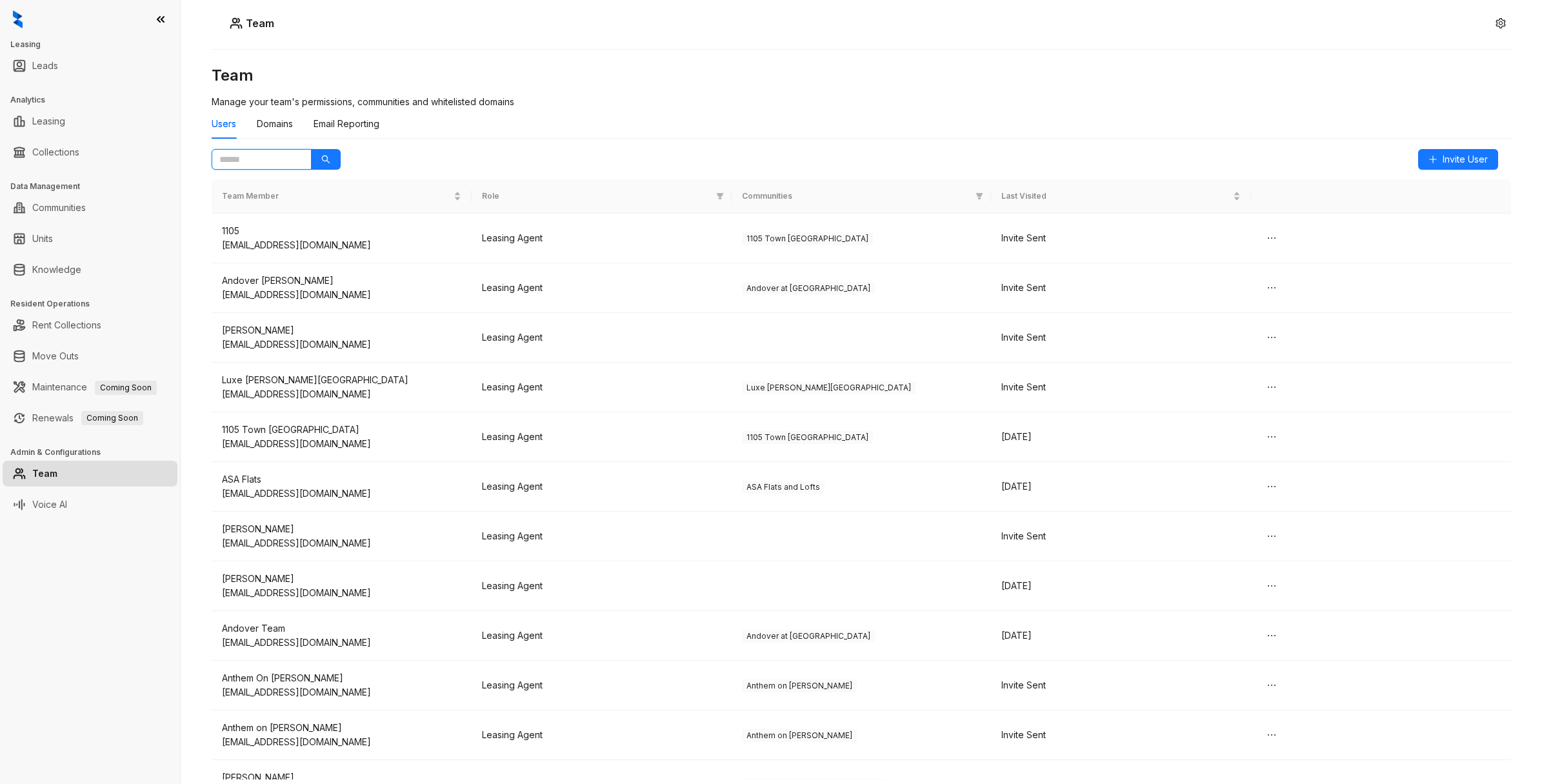
click at [260, 156] on input "text" at bounding box center [256, 159] width 75 height 14
type input "********"
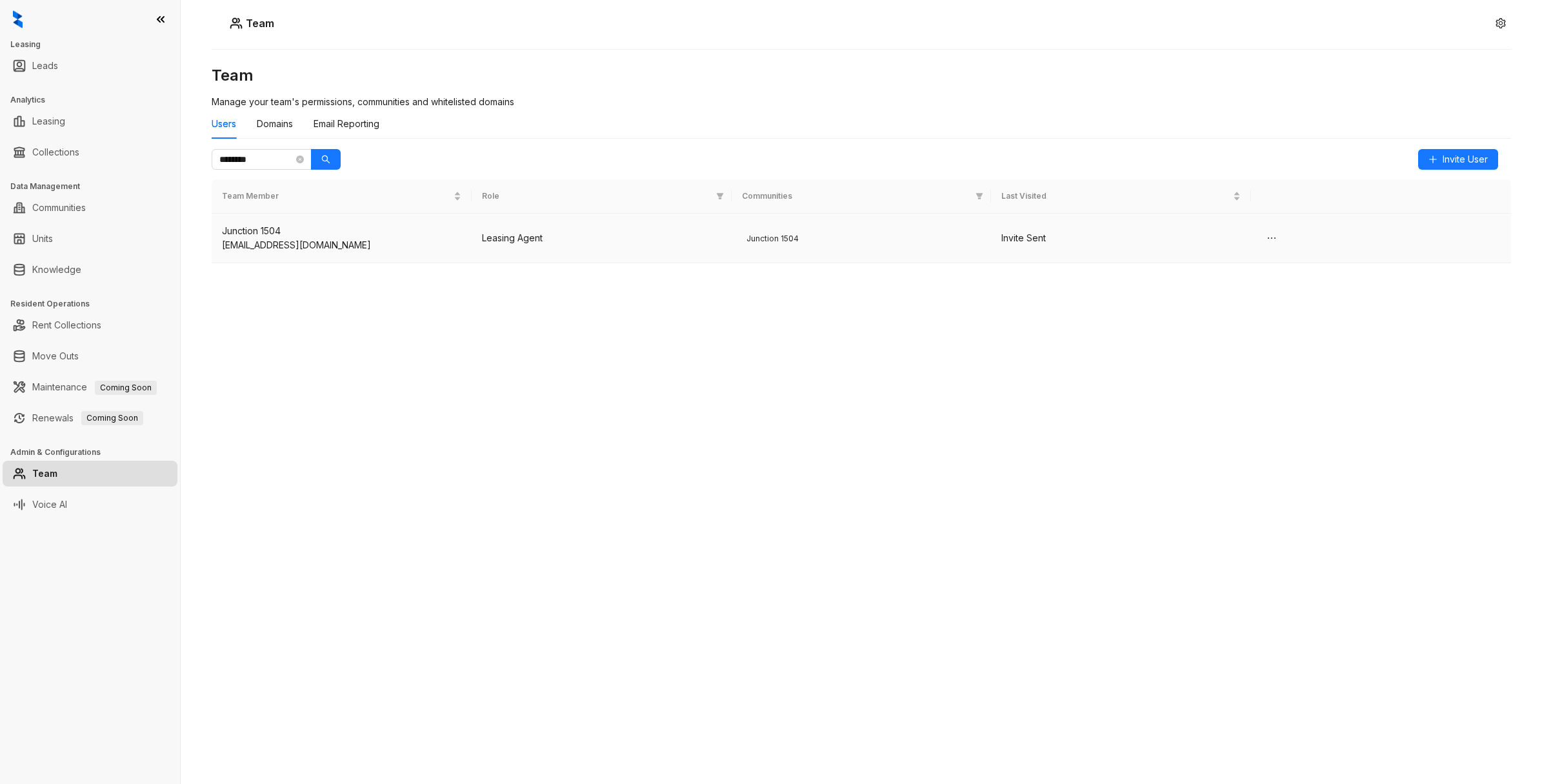
click at [896, 261] on td "Junction 1504" at bounding box center [861, 238] width 260 height 50
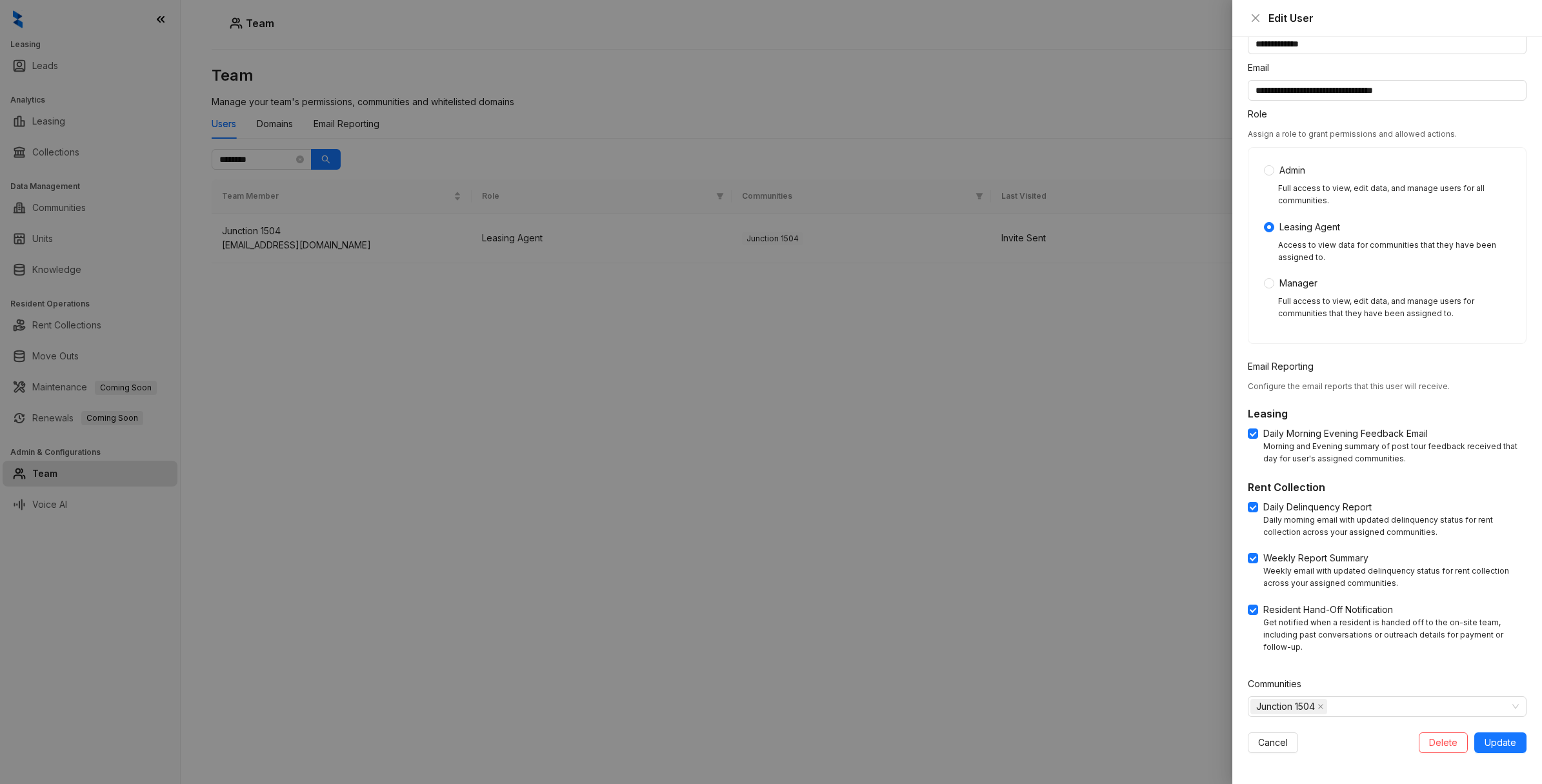
scroll to position [39, 0]
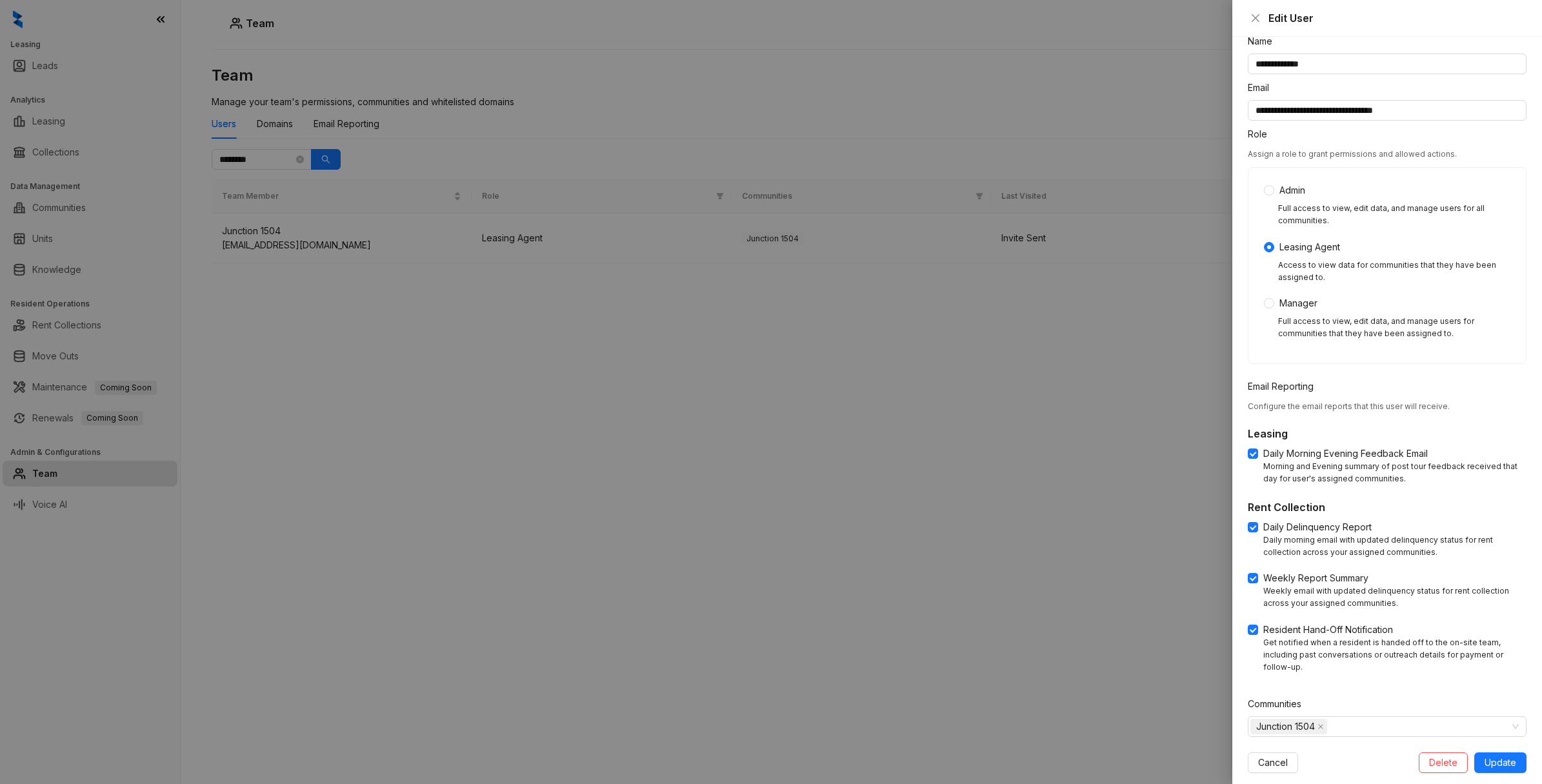
click at [904, 381] on div at bounding box center [771, 392] width 1542 height 784
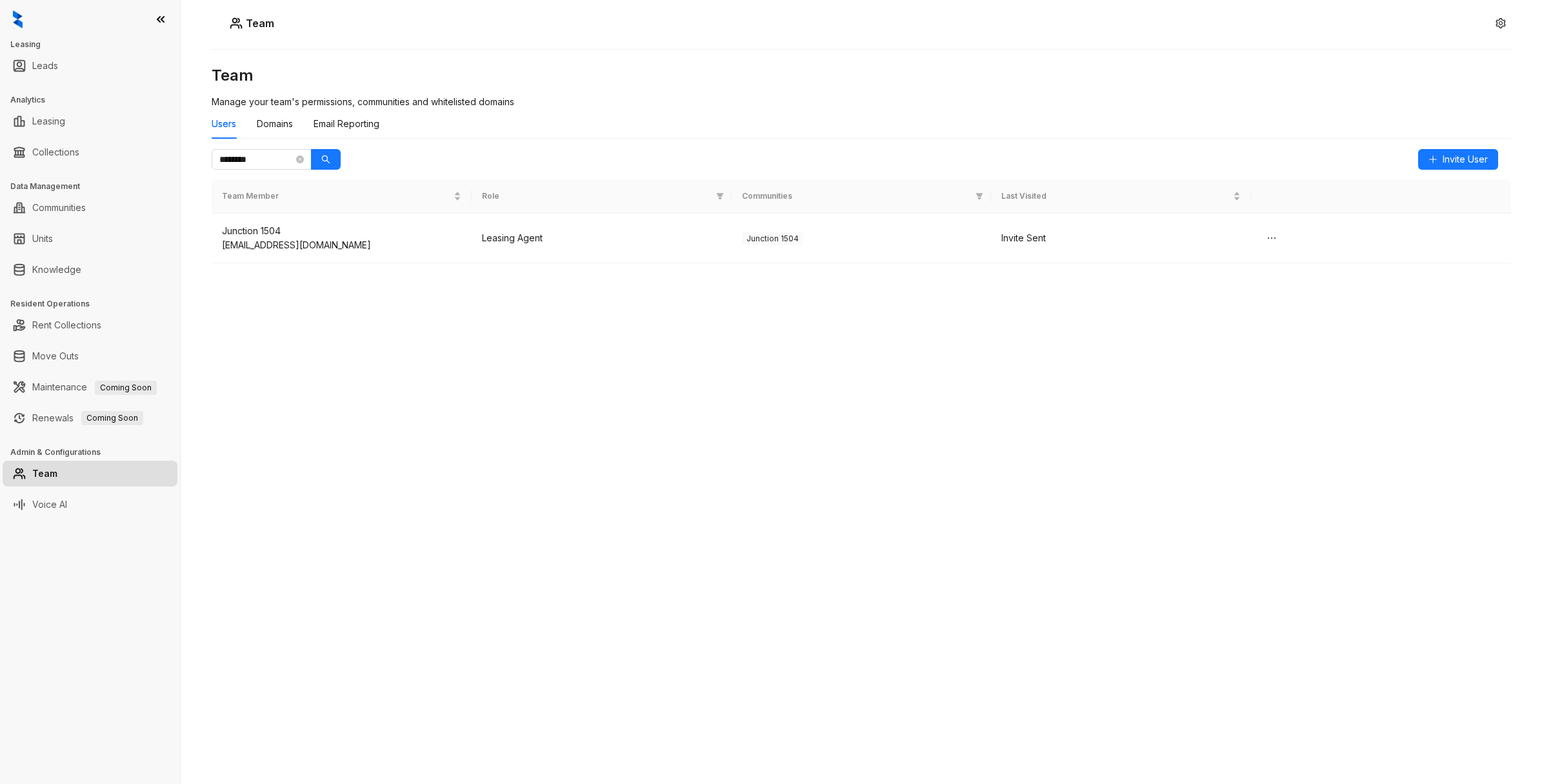
drag, startPoint x: 675, startPoint y: 420, endPoint x: 577, endPoint y: 338, distance: 127.8
click at [675, 420] on div "Team Manage your team's permissions, communities and whitelisted domains Users …" at bounding box center [861, 365] width 1300 height 600
click at [1449, 156] on span "Invite User" at bounding box center [1465, 159] width 45 height 14
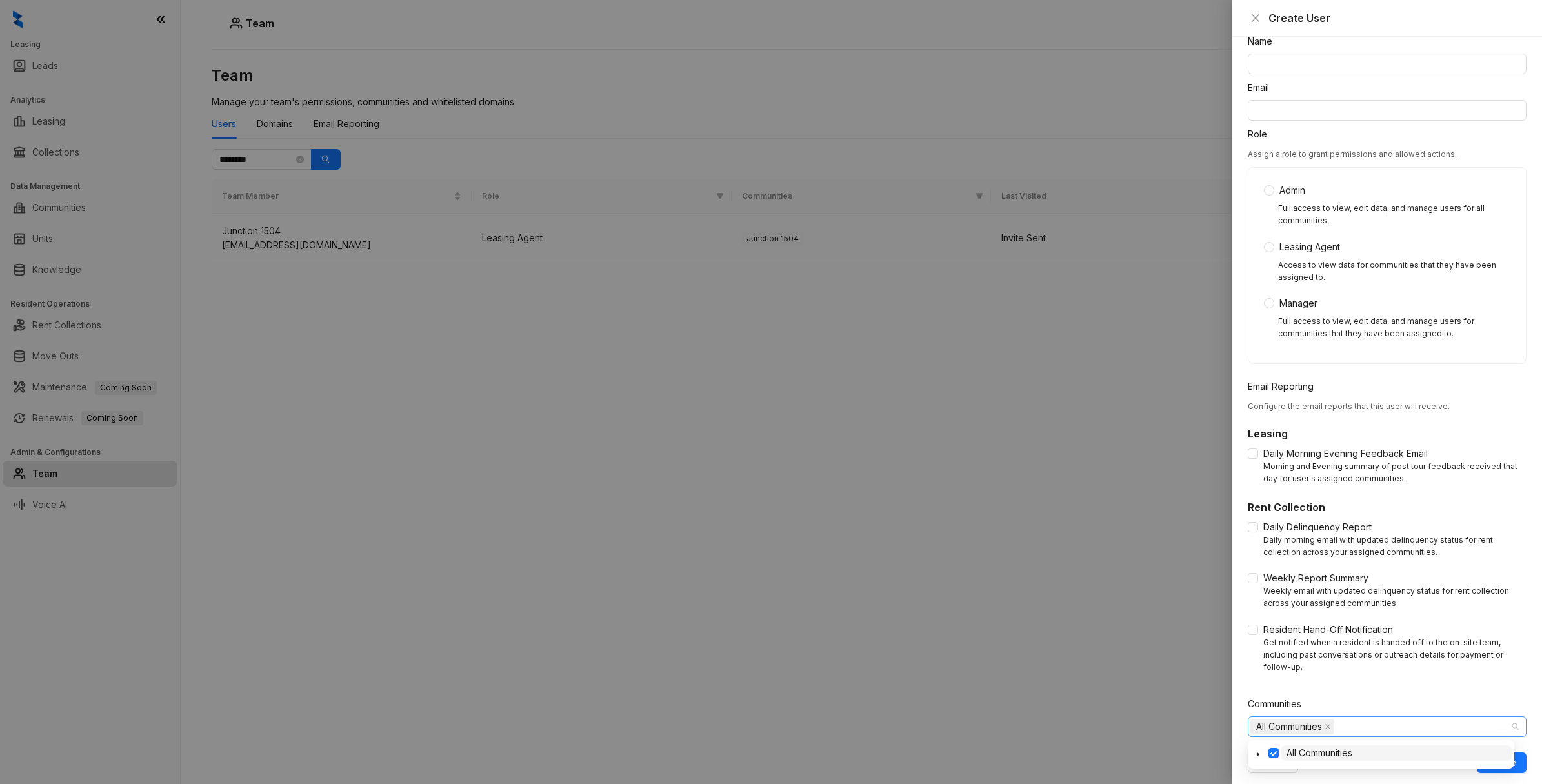
click at [1278, 722] on span "All Communities" at bounding box center [1289, 726] width 66 height 14
click at [1269, 752] on span at bounding box center [1273, 752] width 10 height 10
click at [1258, 752] on icon "caret-down" at bounding box center [1258, 754] width 7 height 7
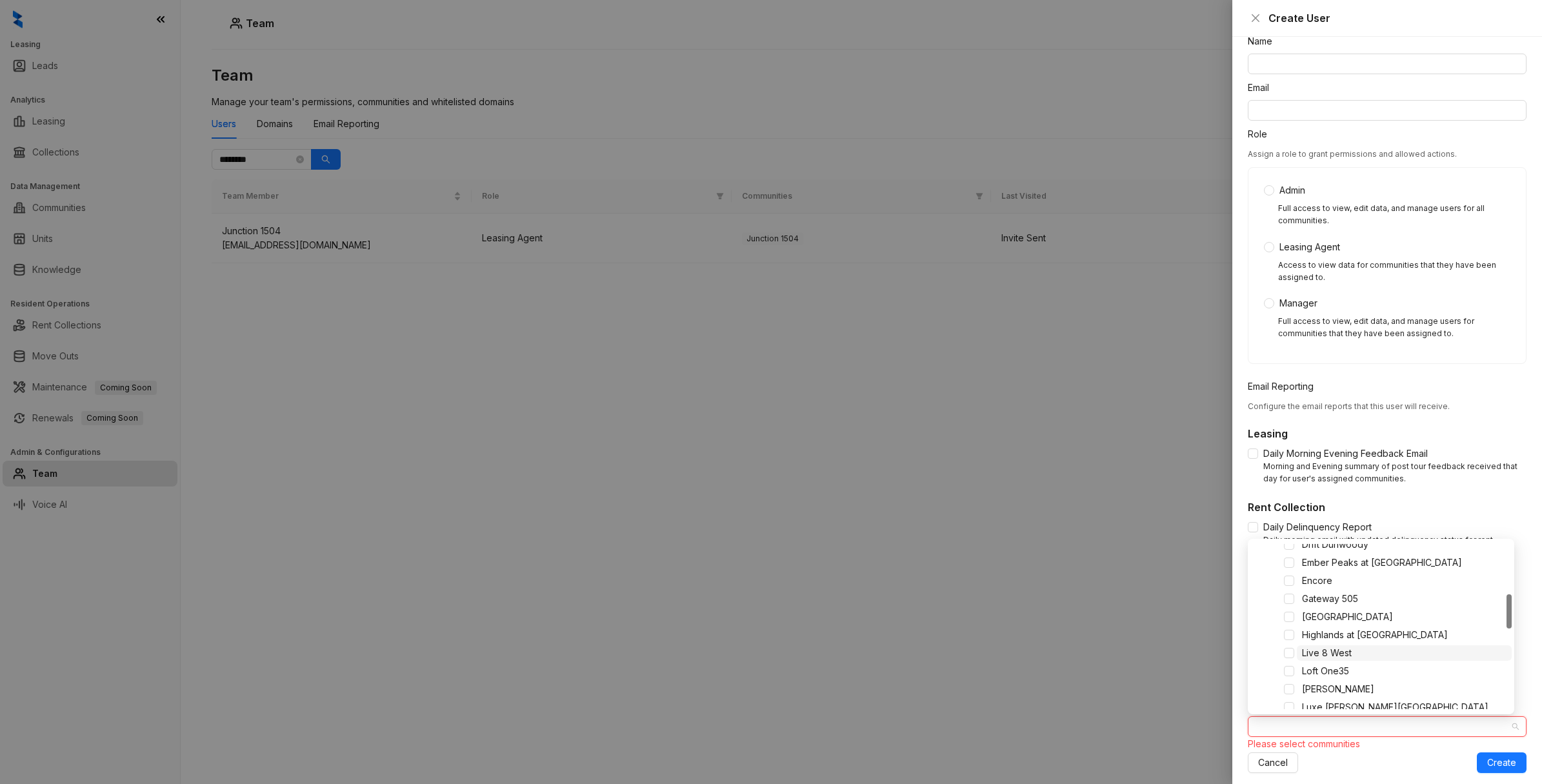
scroll to position [484, 0]
click at [1013, 515] on div at bounding box center [771, 392] width 1542 height 784
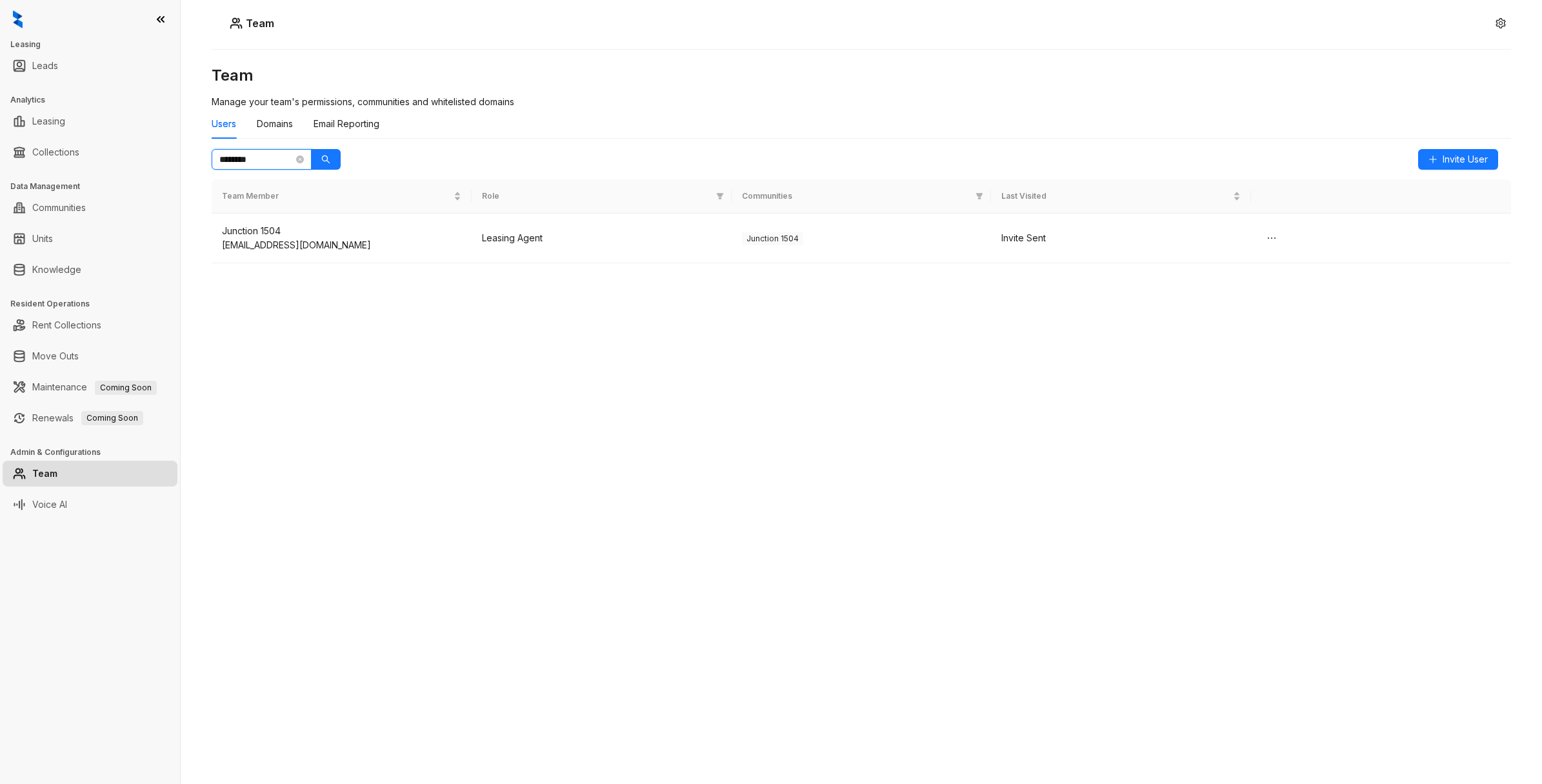
click at [254, 159] on input "********" at bounding box center [256, 159] width 75 height 14
click at [66, 210] on link "Communities" at bounding box center [59, 207] width 54 height 26
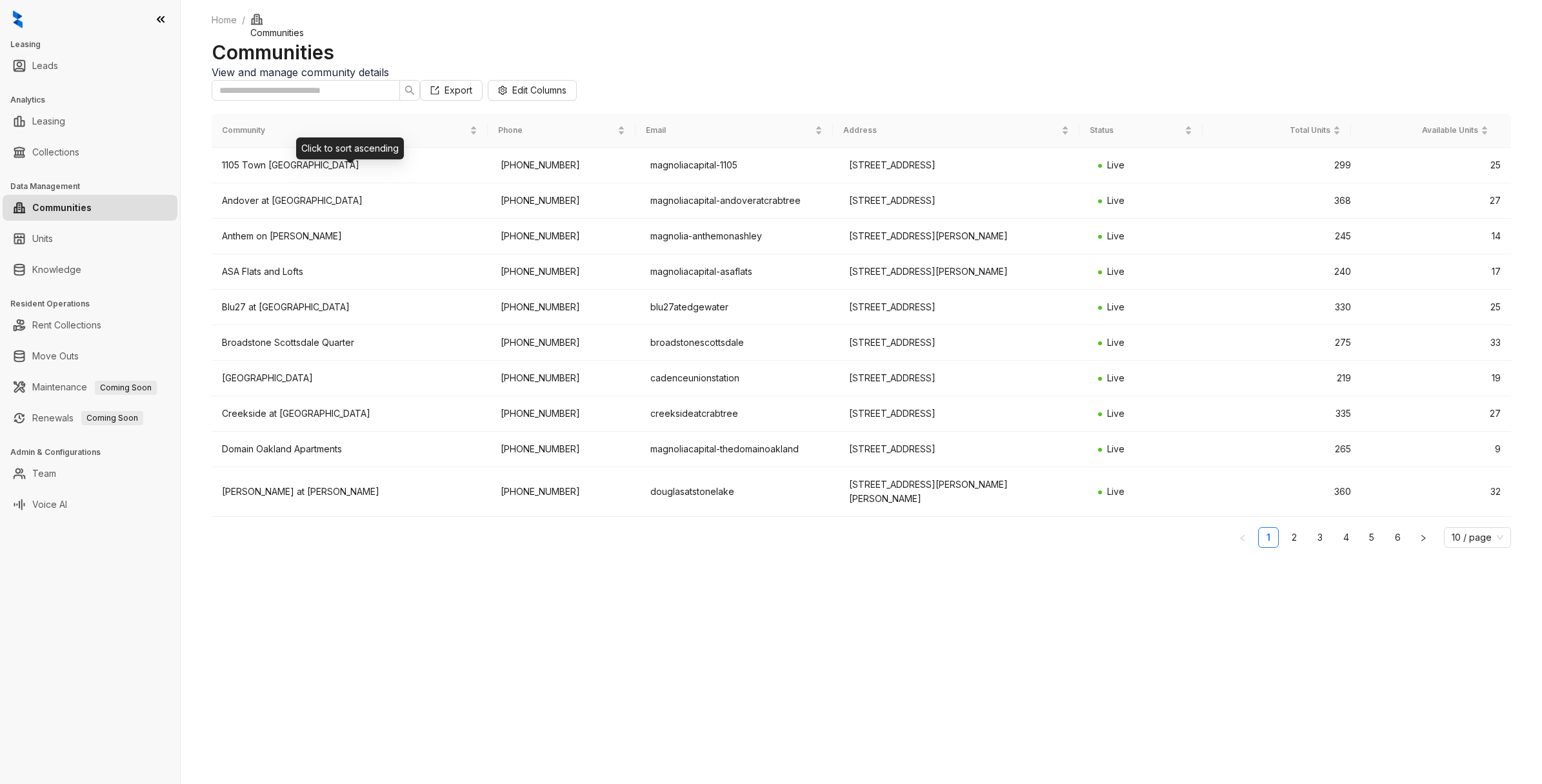
click at [297, 142] on div "Click to sort ascending" at bounding box center [350, 148] width 108 height 22
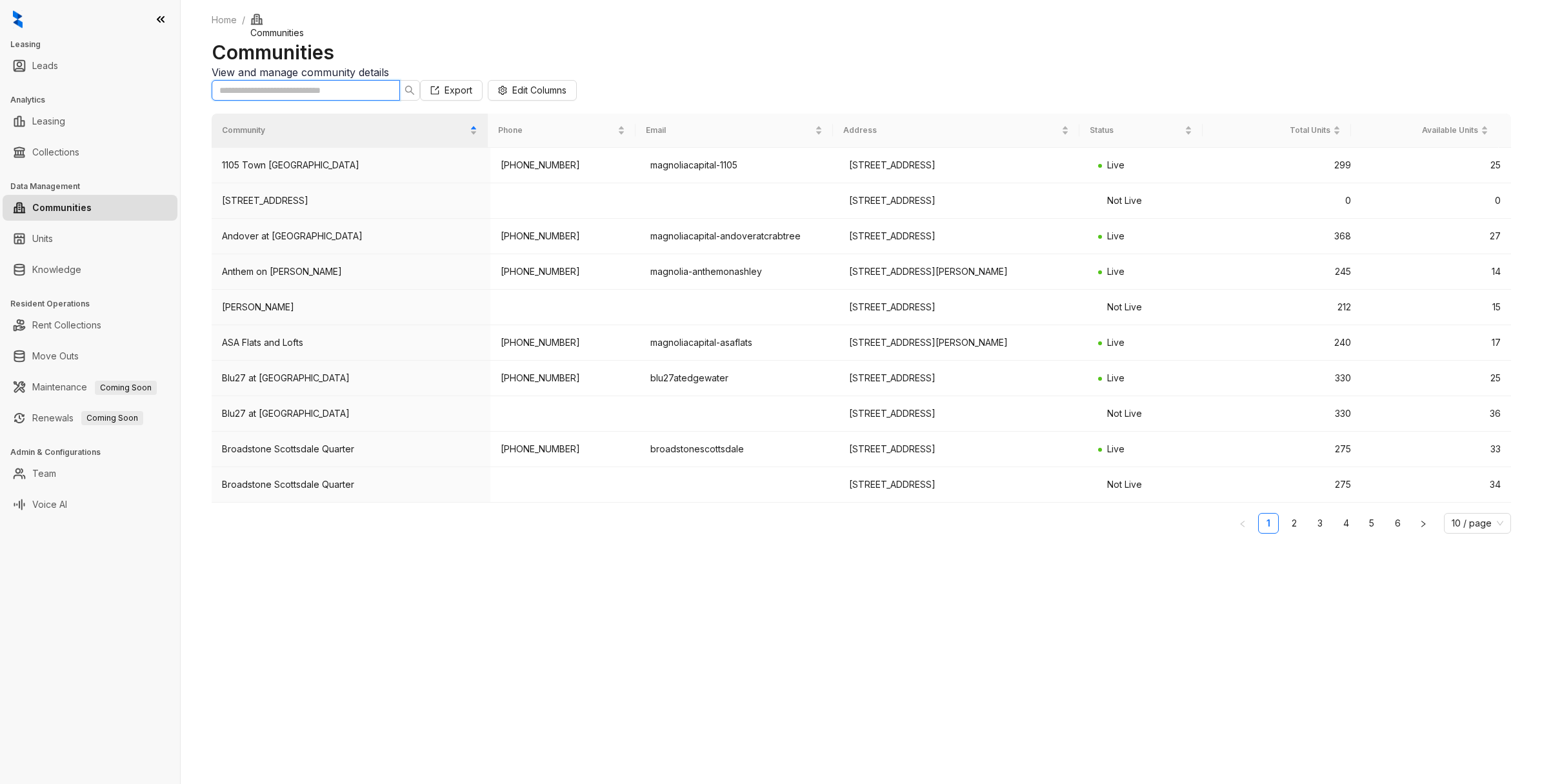
click at [282, 97] on input "text" at bounding box center [301, 90] width 162 height 14
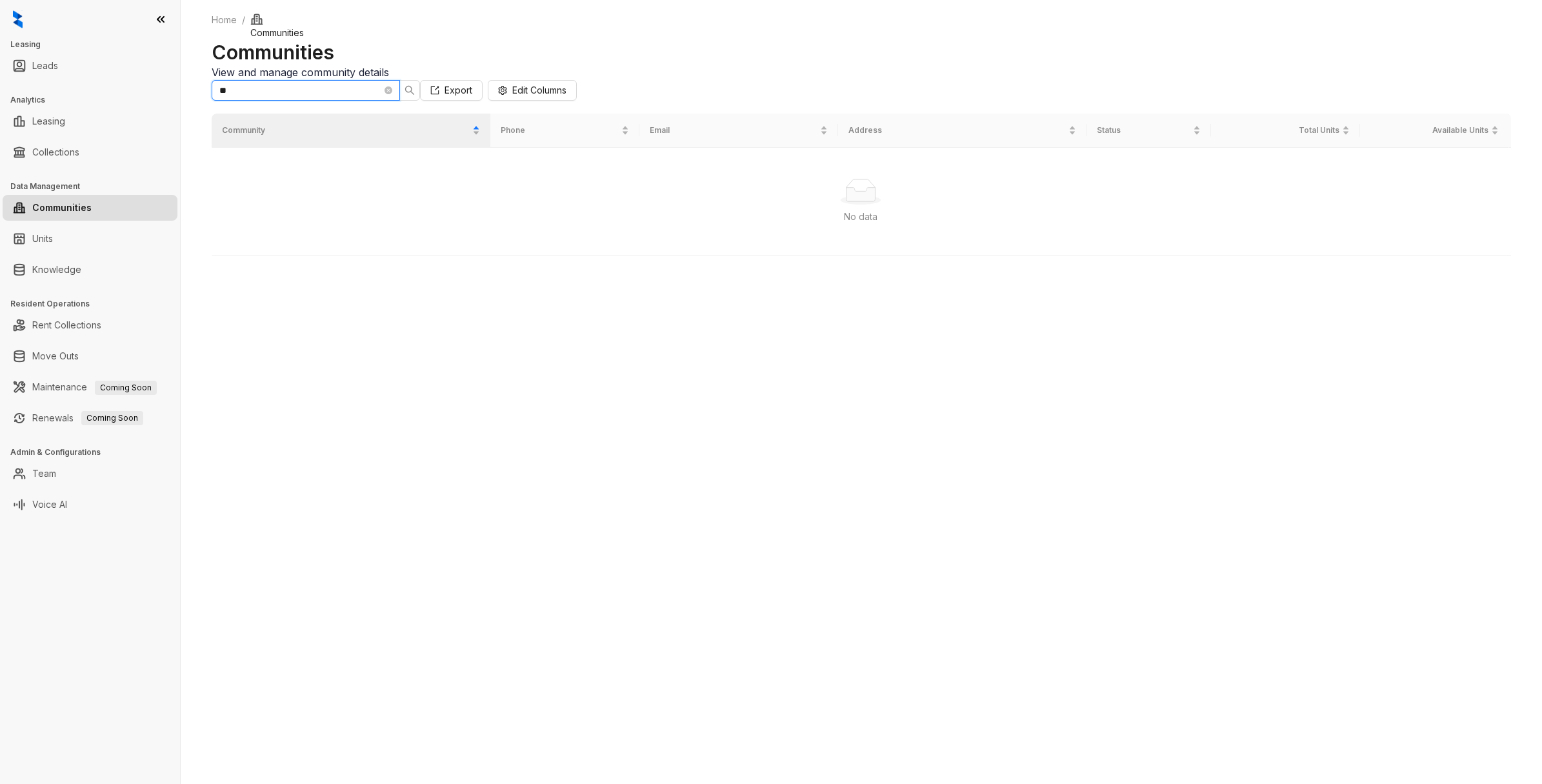
type input "*"
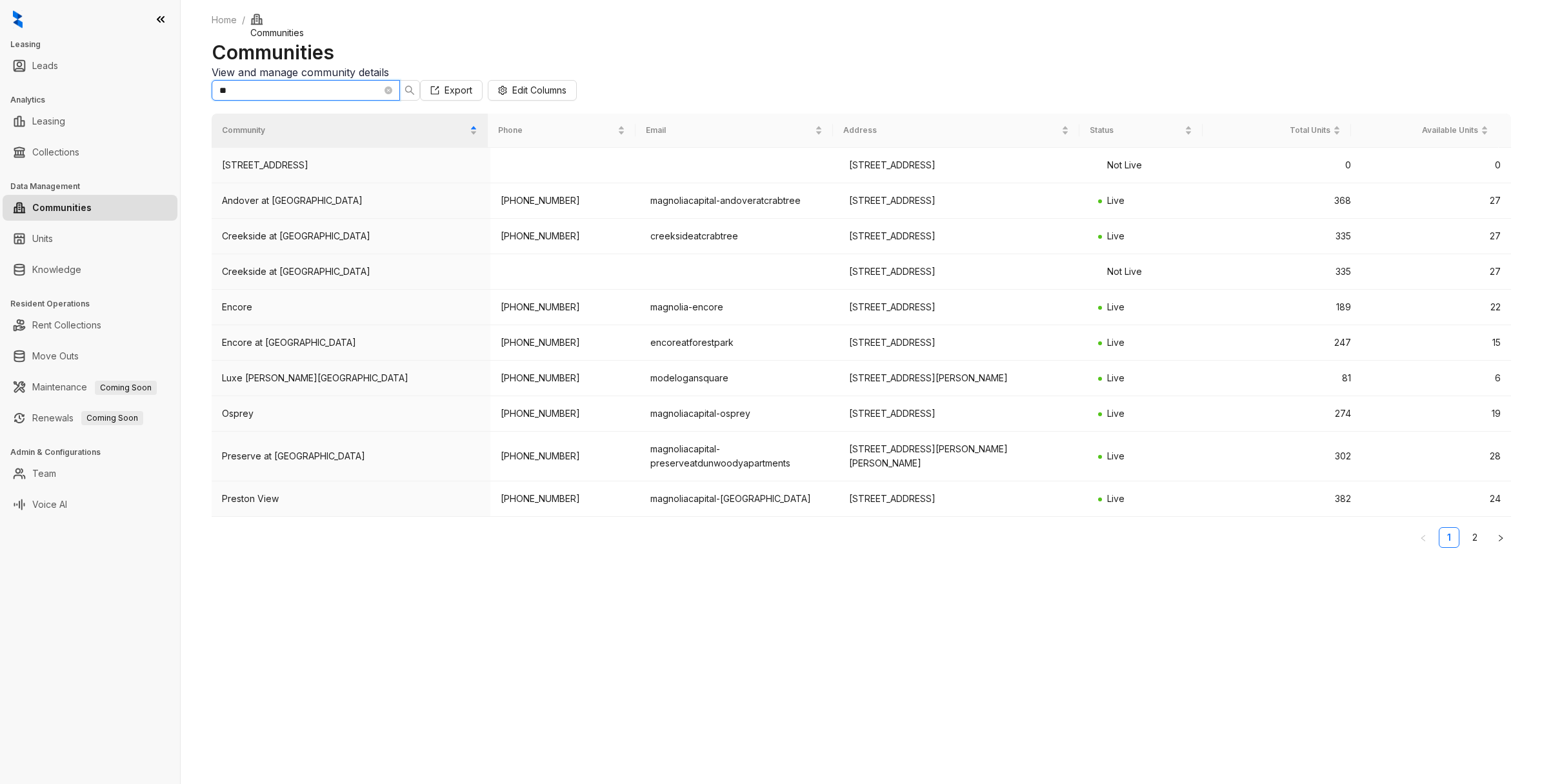
type input "*"
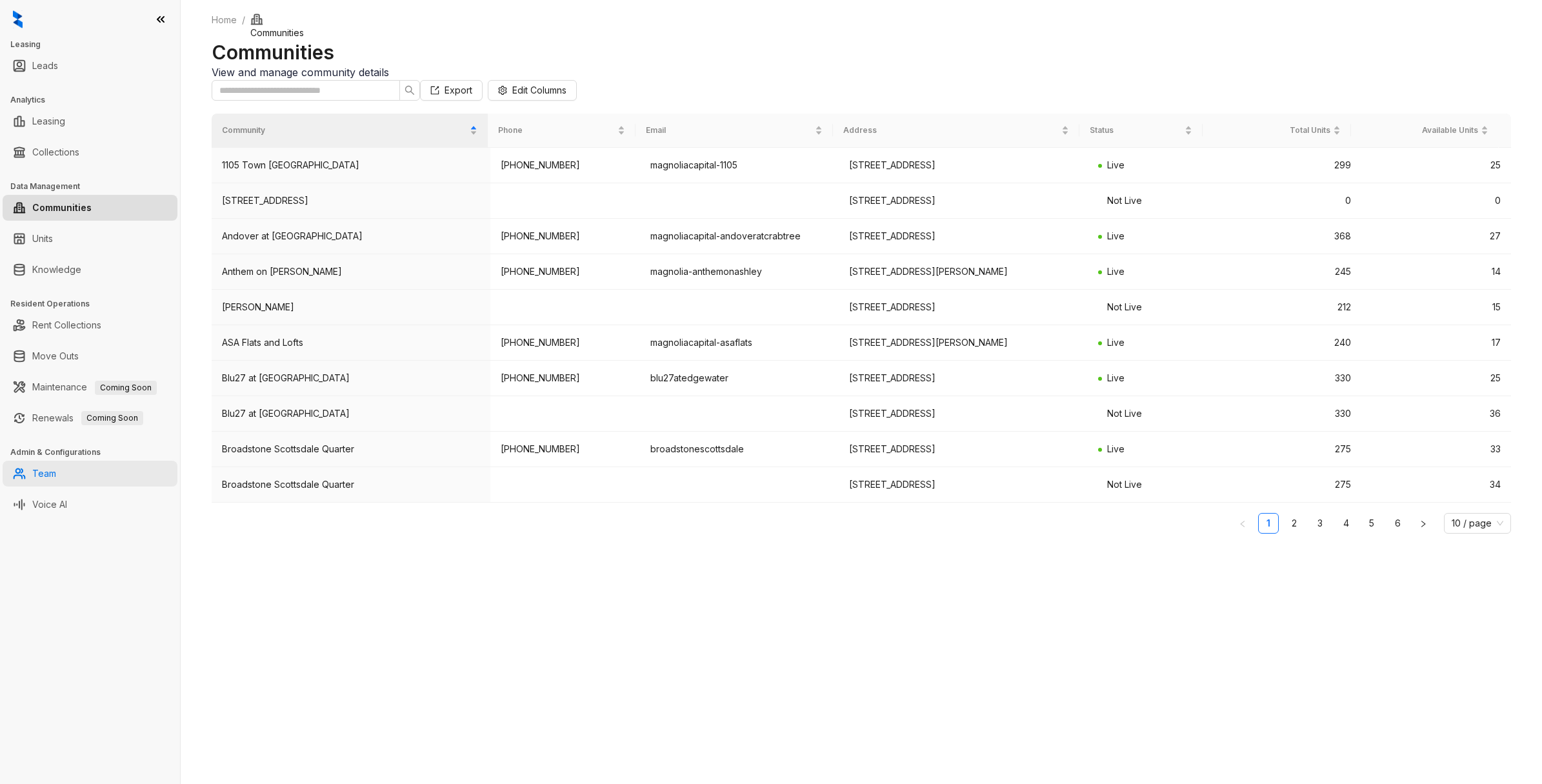
click at [56, 476] on link "Team" at bounding box center [44, 473] width 24 height 26
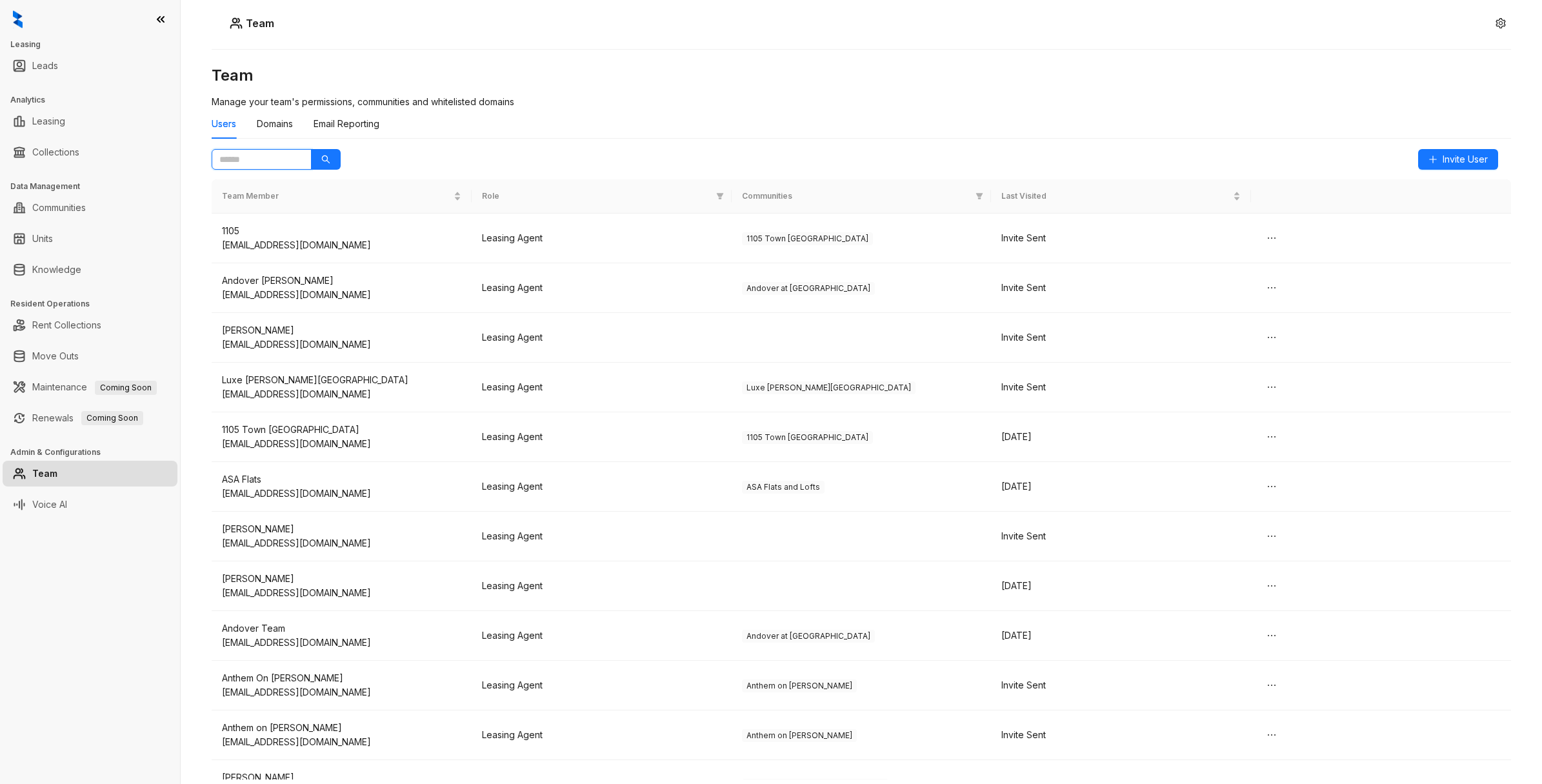
click at [254, 163] on input "text" at bounding box center [256, 159] width 75 height 14
click at [1439, 160] on button "Invite User" at bounding box center [1457, 159] width 80 height 21
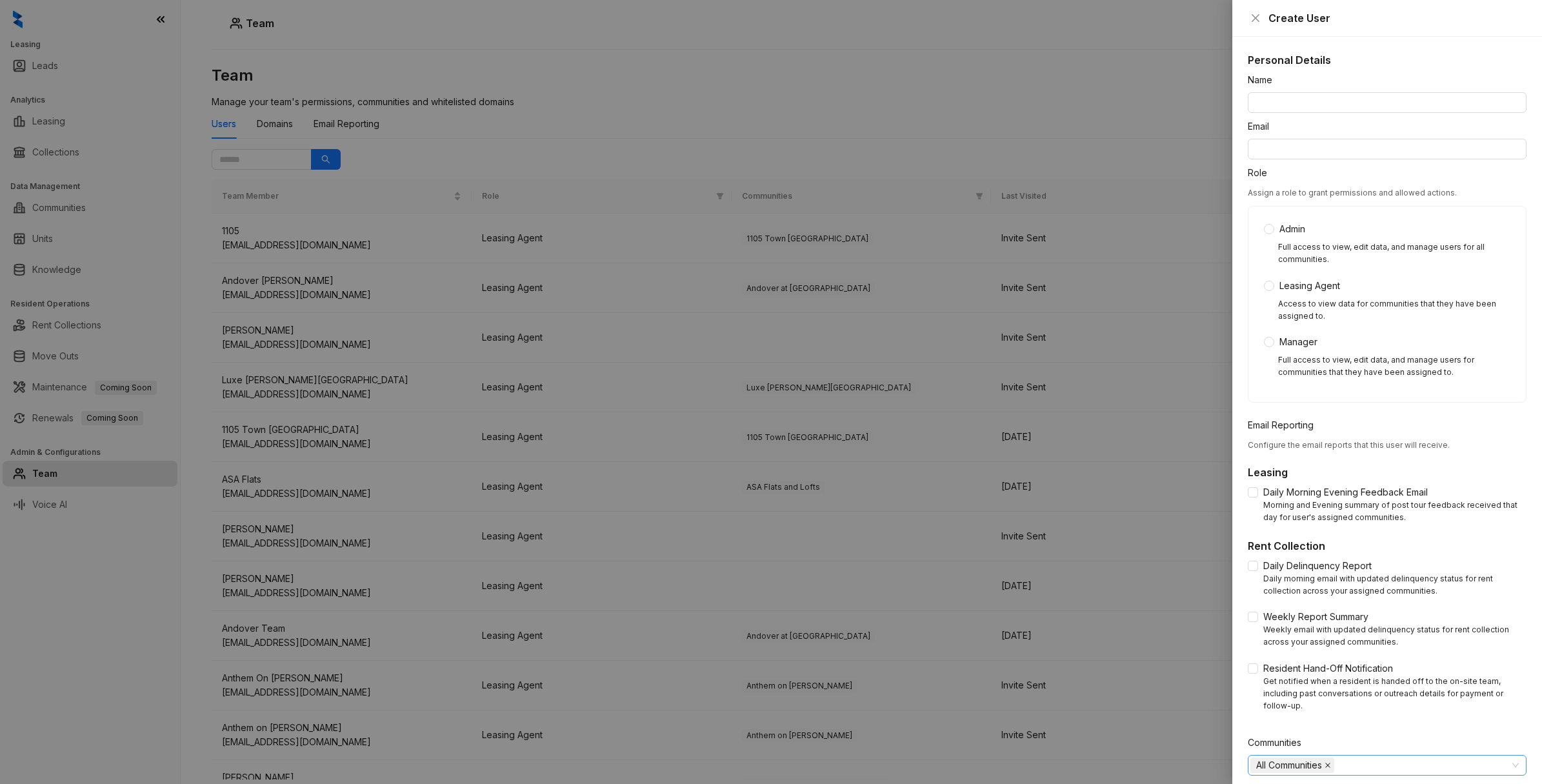
click at [1331, 765] on icon "close" at bounding box center [1328, 765] width 5 height 5
click at [1299, 765] on div at bounding box center [1380, 765] width 260 height 18
type input "**********"
click at [1257, 488] on span at bounding box center [1253, 492] width 10 height 10
click at [1252, 573] on label "Daily Delinquency Report" at bounding box center [1312, 565] width 129 height 14
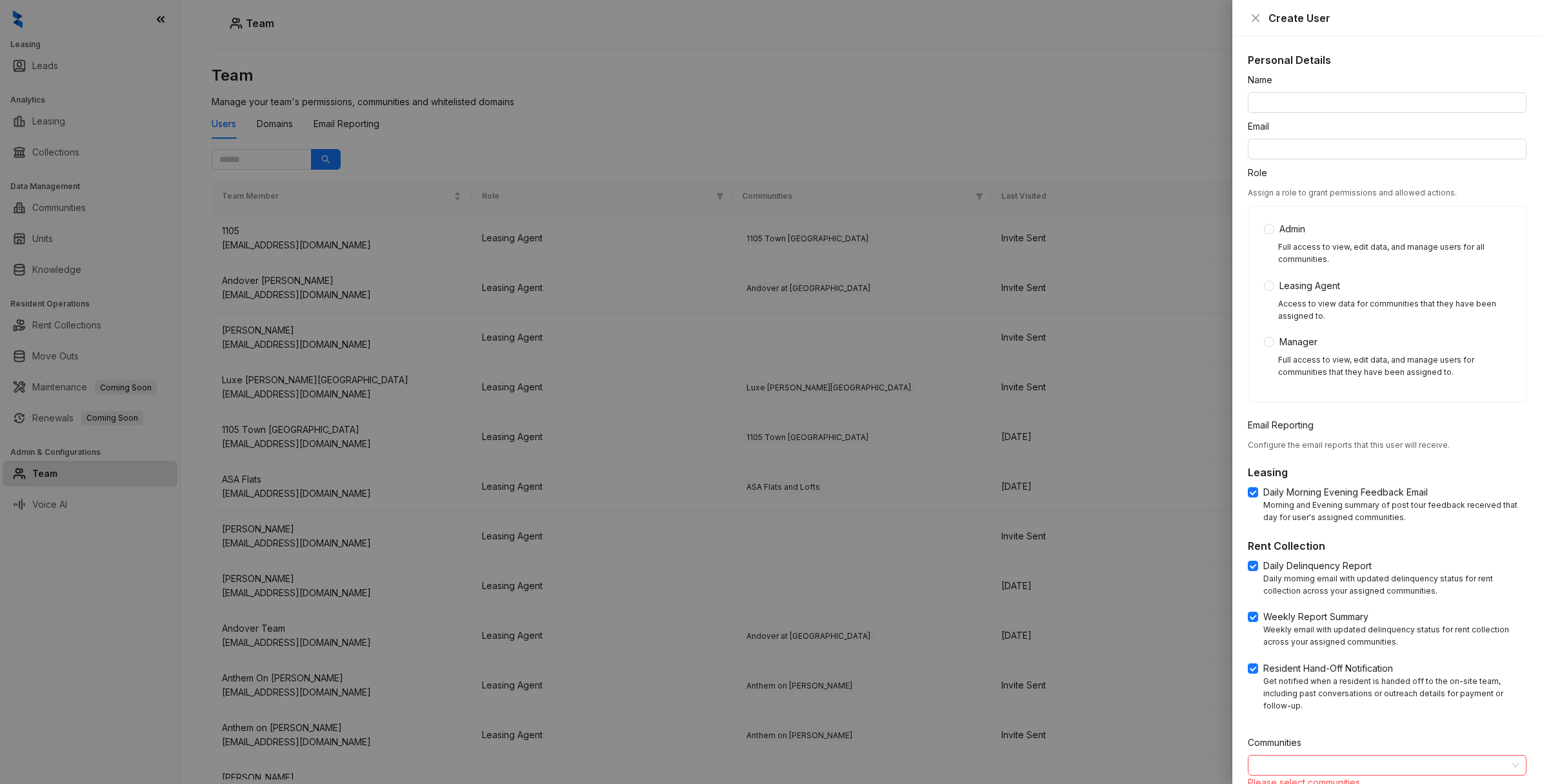
click at [1284, 85] on div "Name" at bounding box center [1387, 83] width 279 height 19
click at [1284, 94] on input "Name" at bounding box center [1387, 102] width 279 height 21
type input "**********"
paste input "**********"
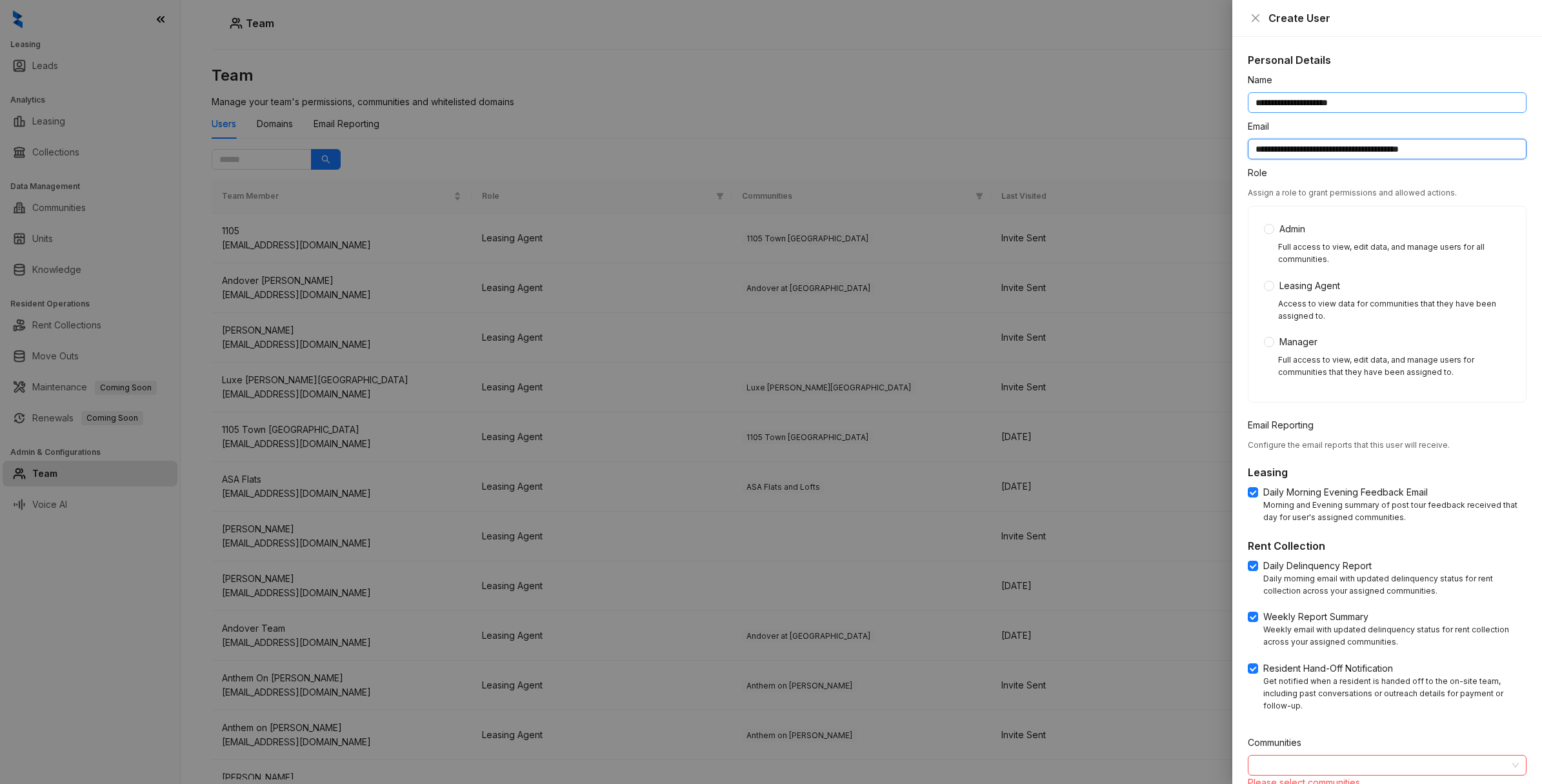
type input "**********"
click at [1285, 100] on input "**********" at bounding box center [1387, 102] width 279 height 21
click at [1341, 768] on div at bounding box center [1380, 765] width 260 height 18
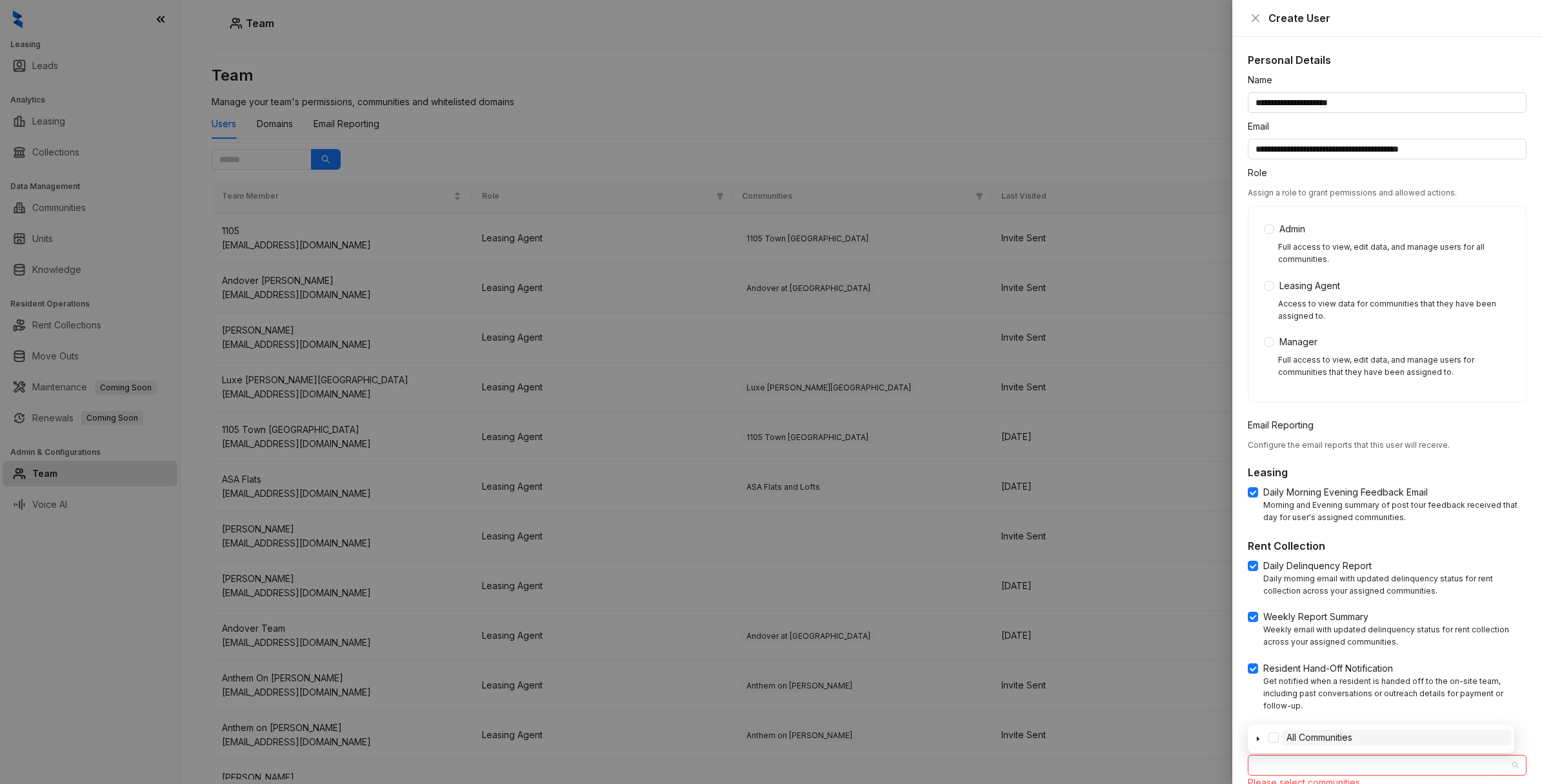
paste input "**********"
type input "**********"
click at [1395, 765] on div at bounding box center [1380, 765] width 260 height 18
paste input "**********"
type input "**********"
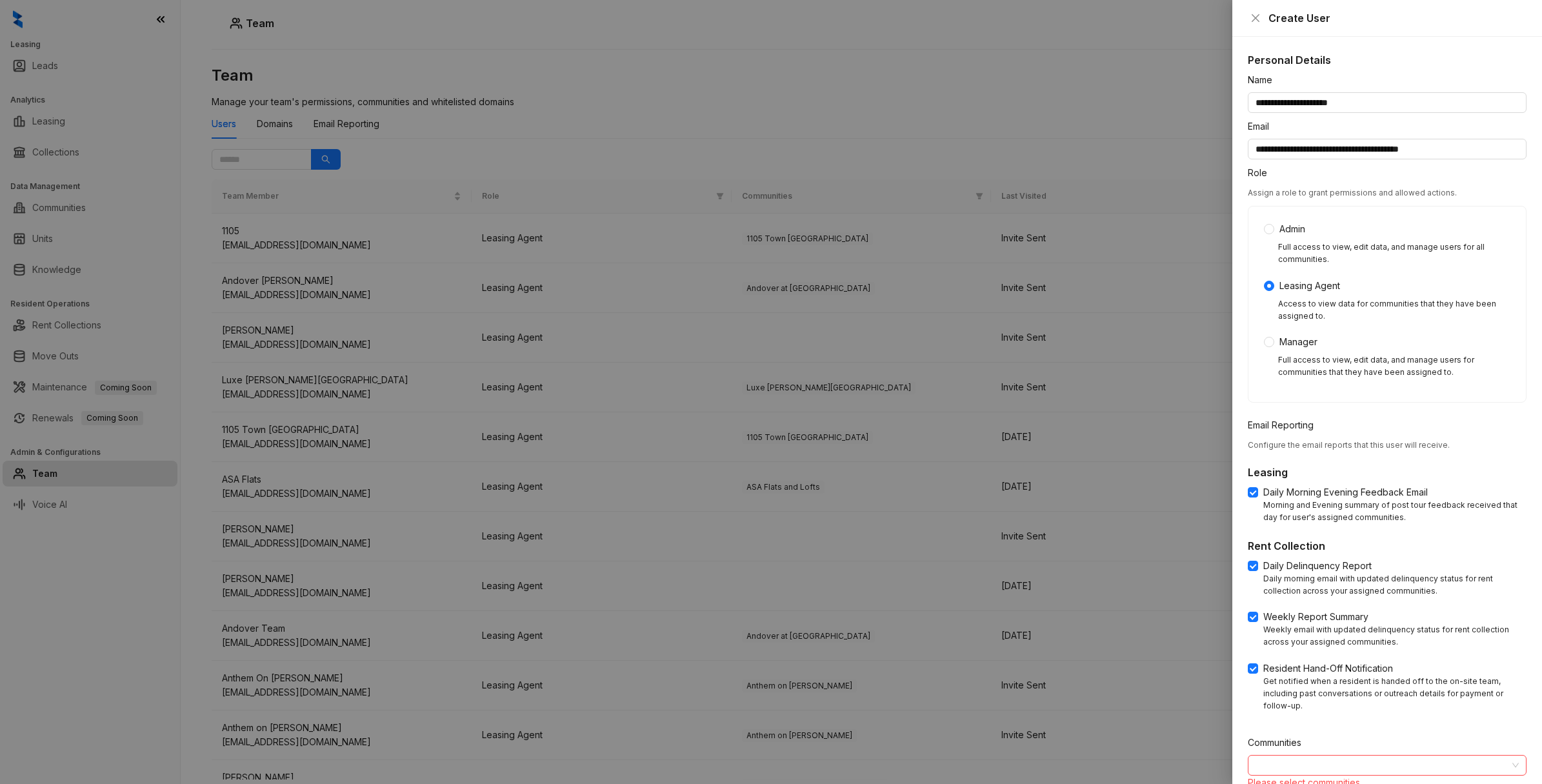
click at [1050, 85] on div at bounding box center [771, 392] width 1542 height 784
